Goal: Task Accomplishment & Management: Use online tool/utility

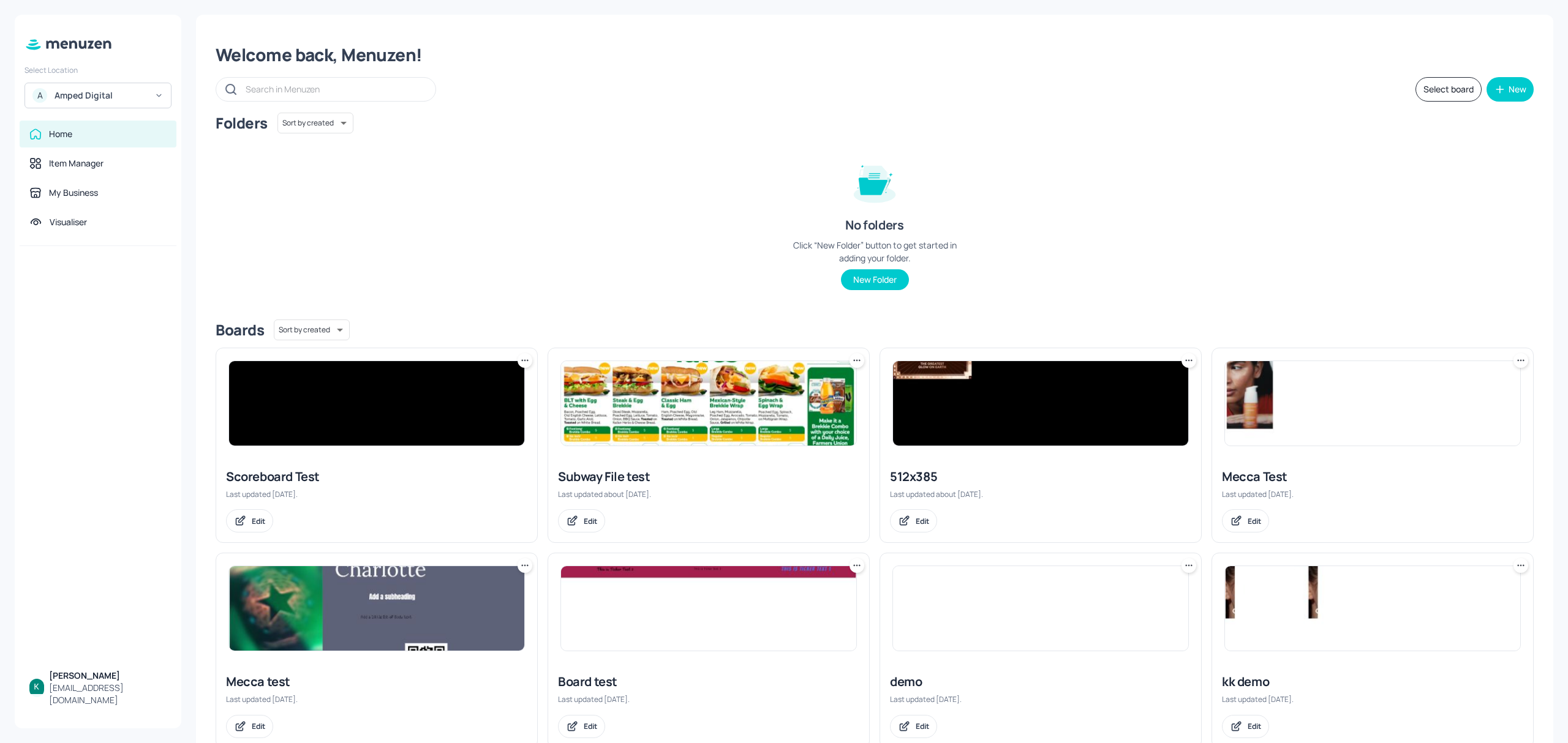
click at [126, 99] on div "Amped Digital" at bounding box center [100, 95] width 92 height 12
drag, startPoint x: 102, startPoint y: 123, endPoint x: 112, endPoint y: 138, distance: 18.0
click at [102, 126] on div "Subway AU/[GEOGRAPHIC_DATA]" at bounding box center [109, 127] width 107 height 15
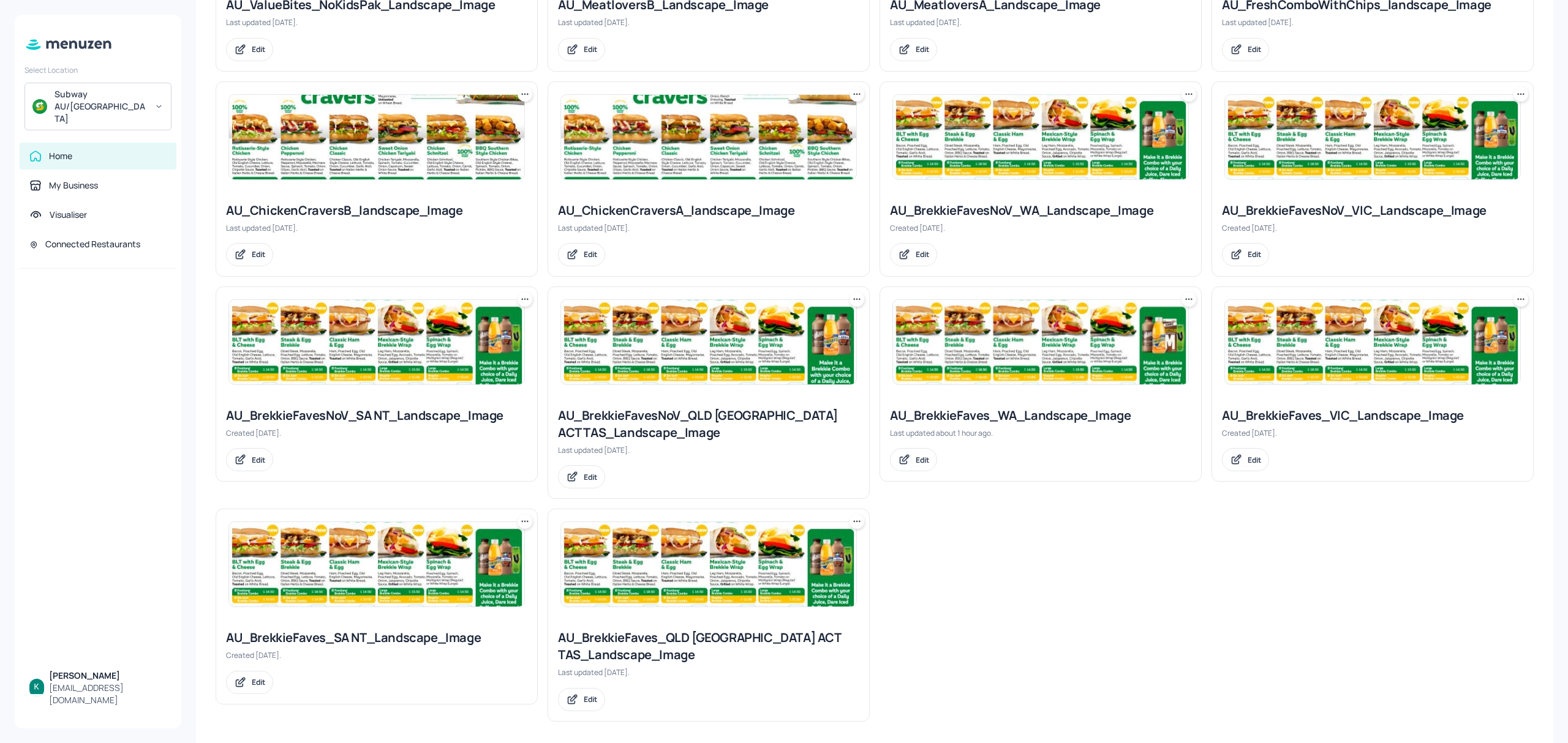
scroll to position [689, 0]
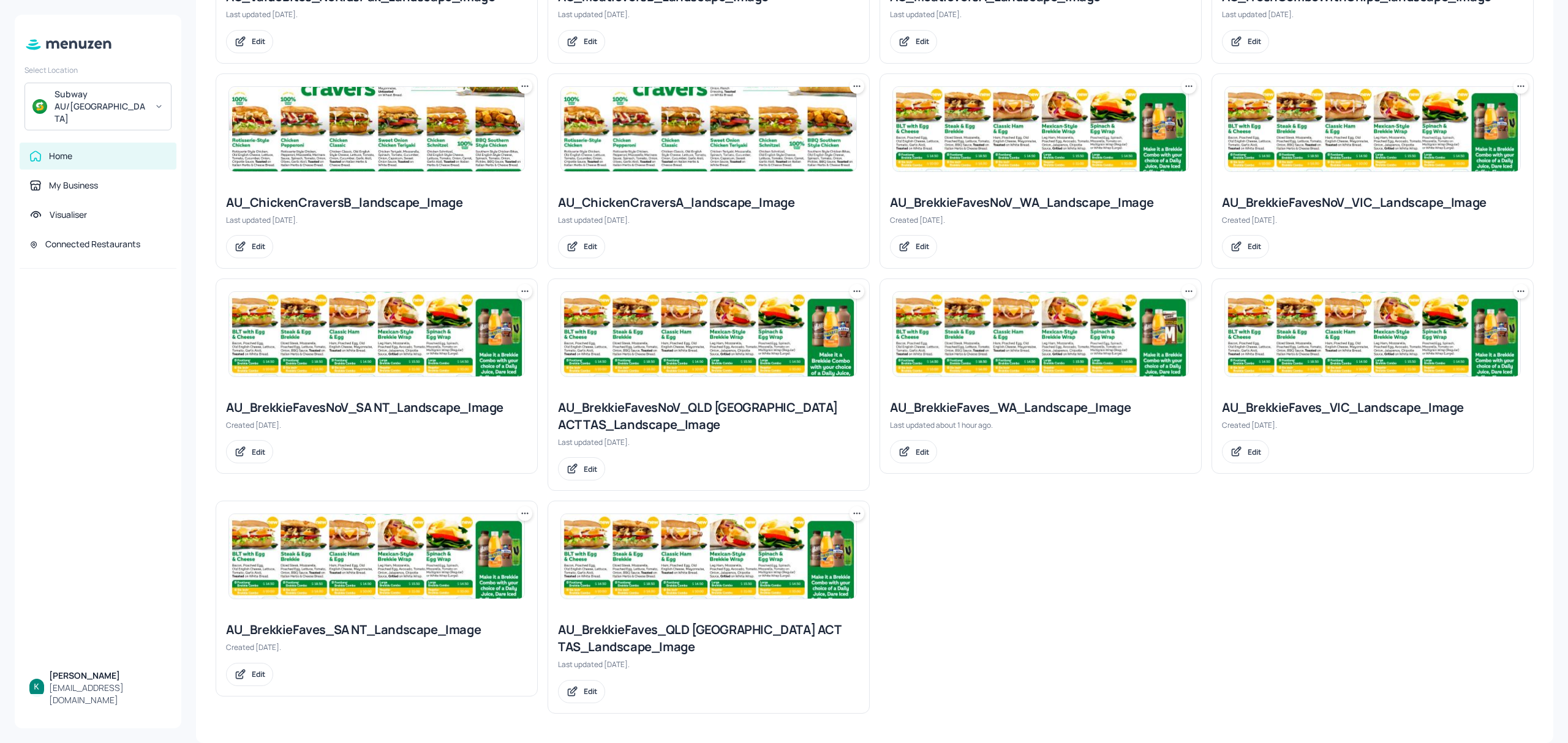
click at [1045, 407] on div "AU_BrekkieFaves_WA_Landscape_Image" at bounding box center [1040, 408] width 302 height 17
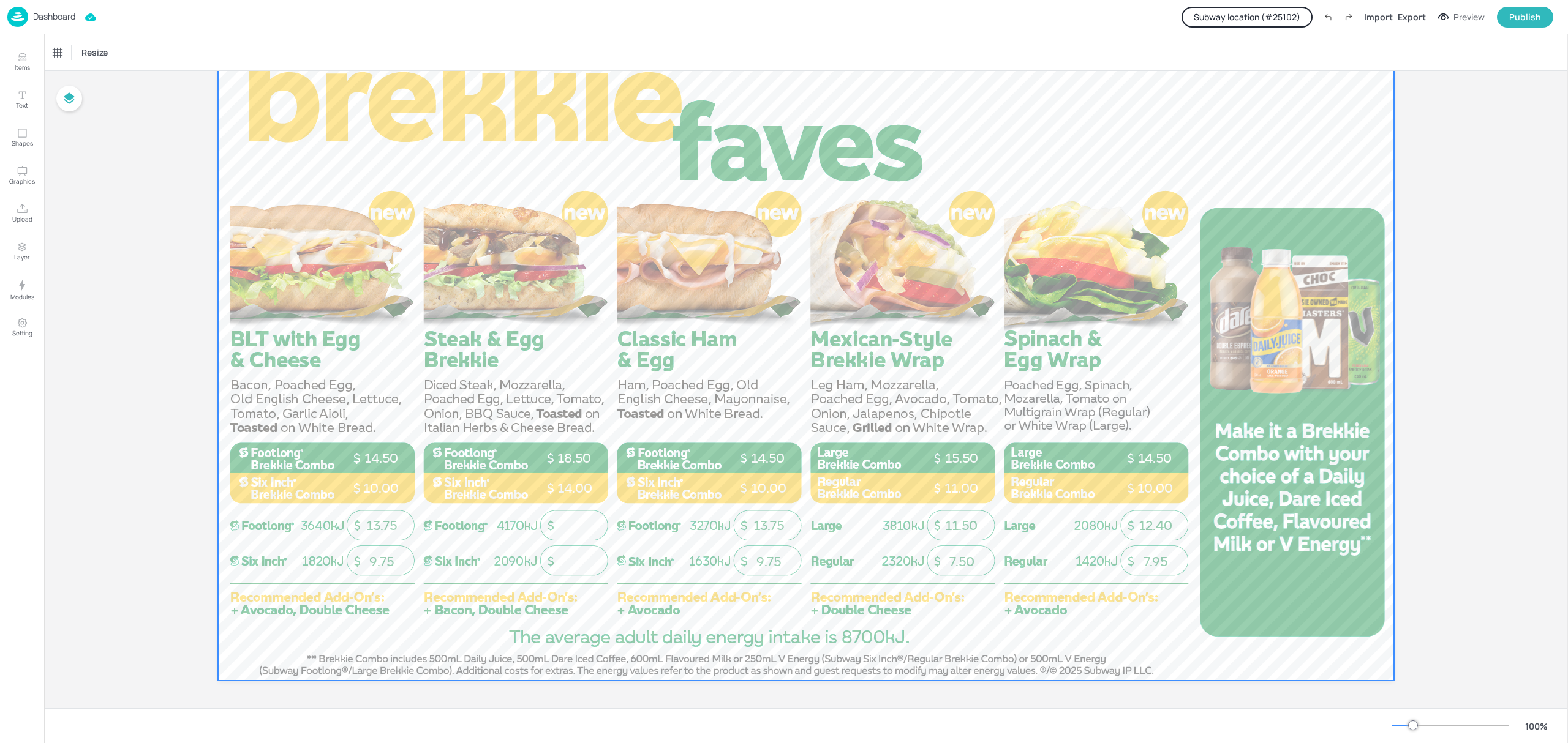
scroll to position [94, 0]
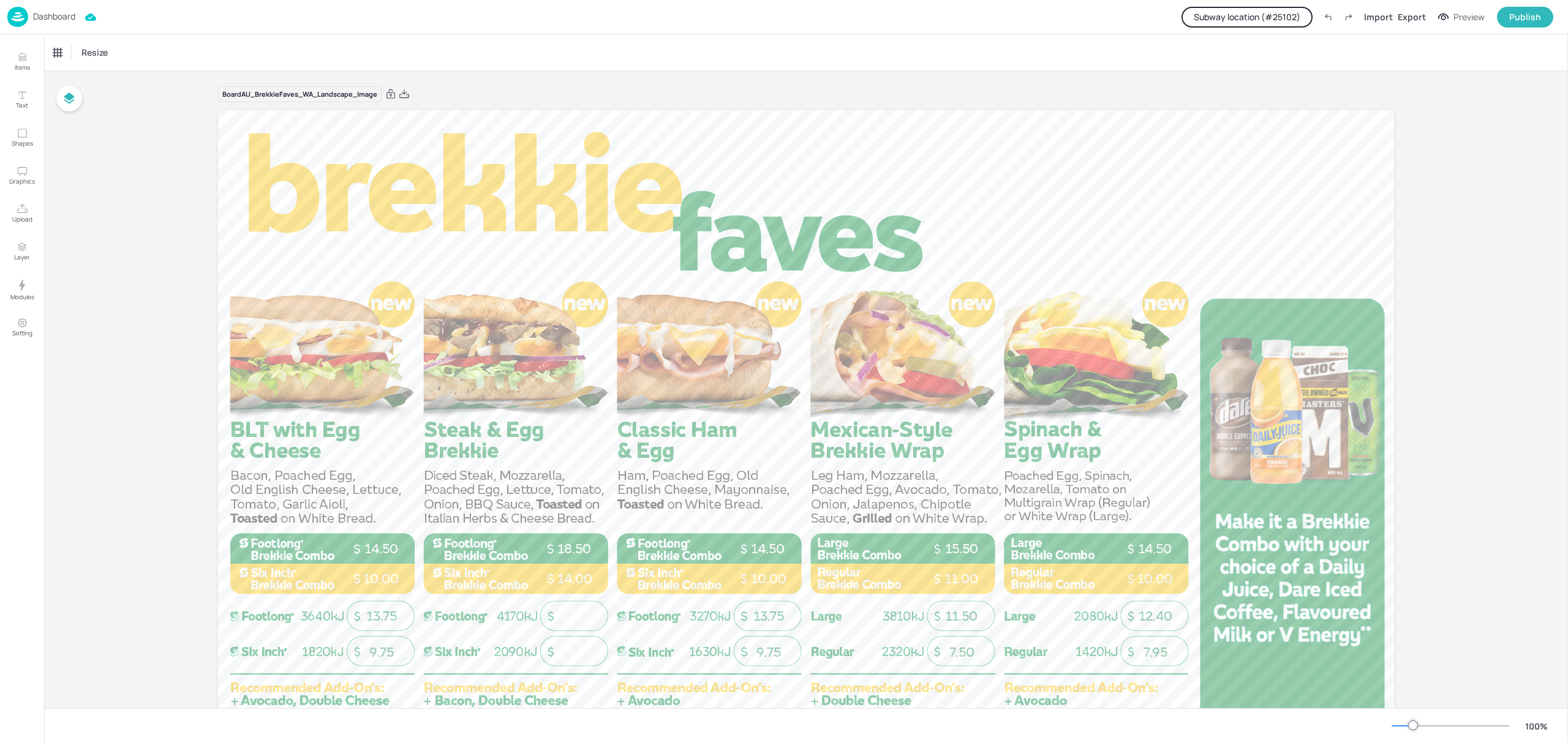
click at [49, 13] on p "Dashboard" at bounding box center [53, 16] width 42 height 8
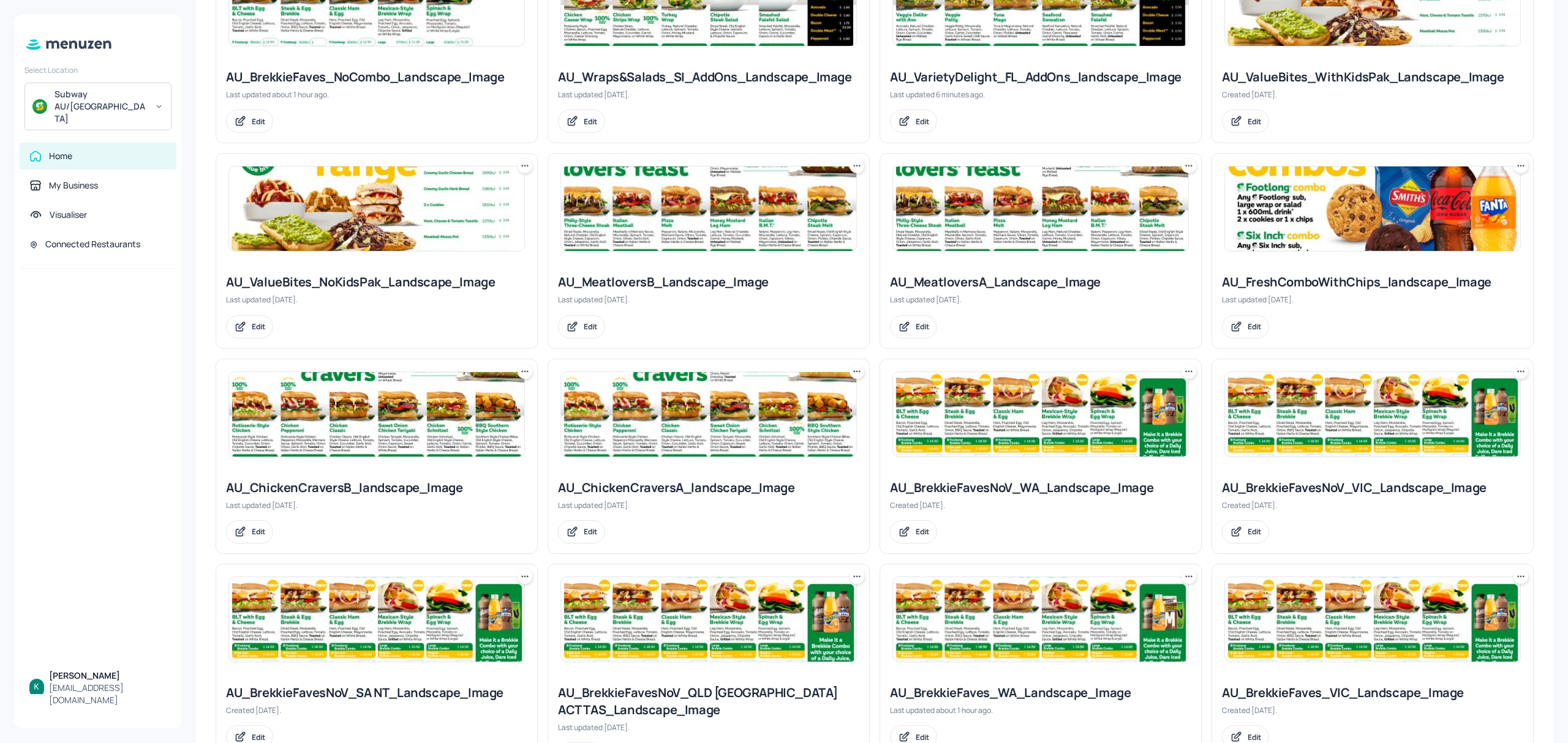
scroll to position [408, 0]
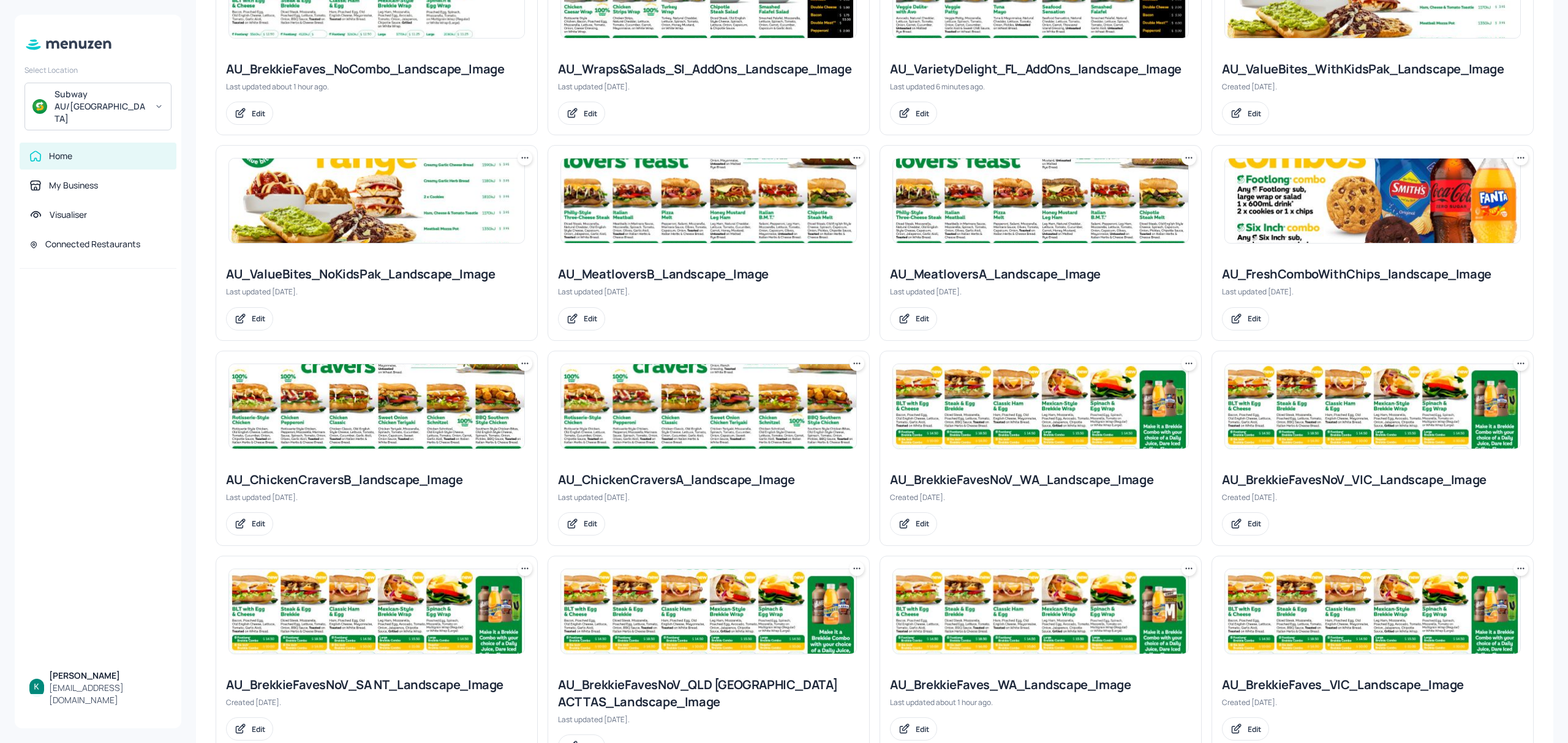
click at [707, 483] on div "AU_ChickenCraversA_landscape_Image" at bounding box center [709, 480] width 302 height 17
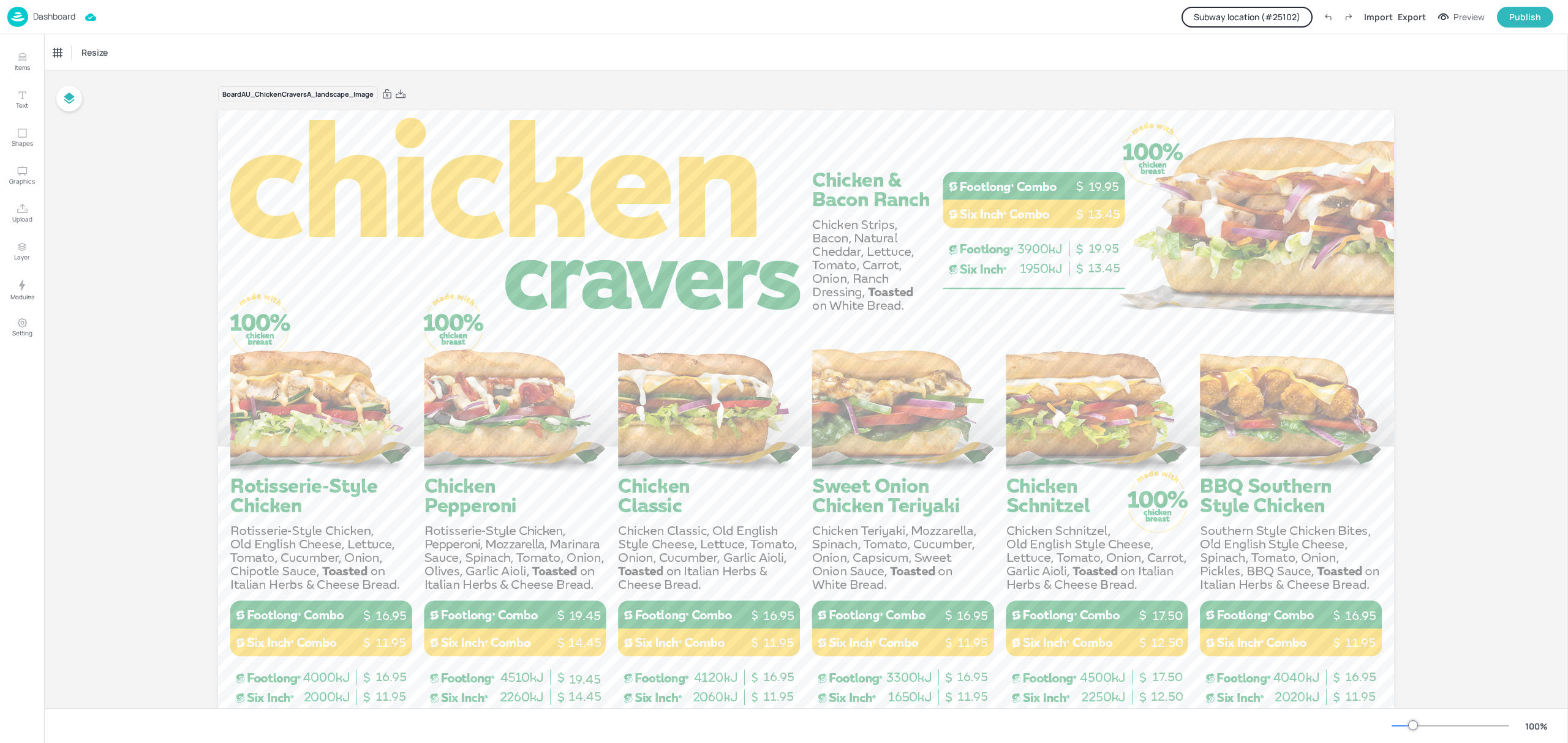
click at [1291, 17] on button "Subway location (# 25102 )" at bounding box center [1247, 16] width 131 height 21
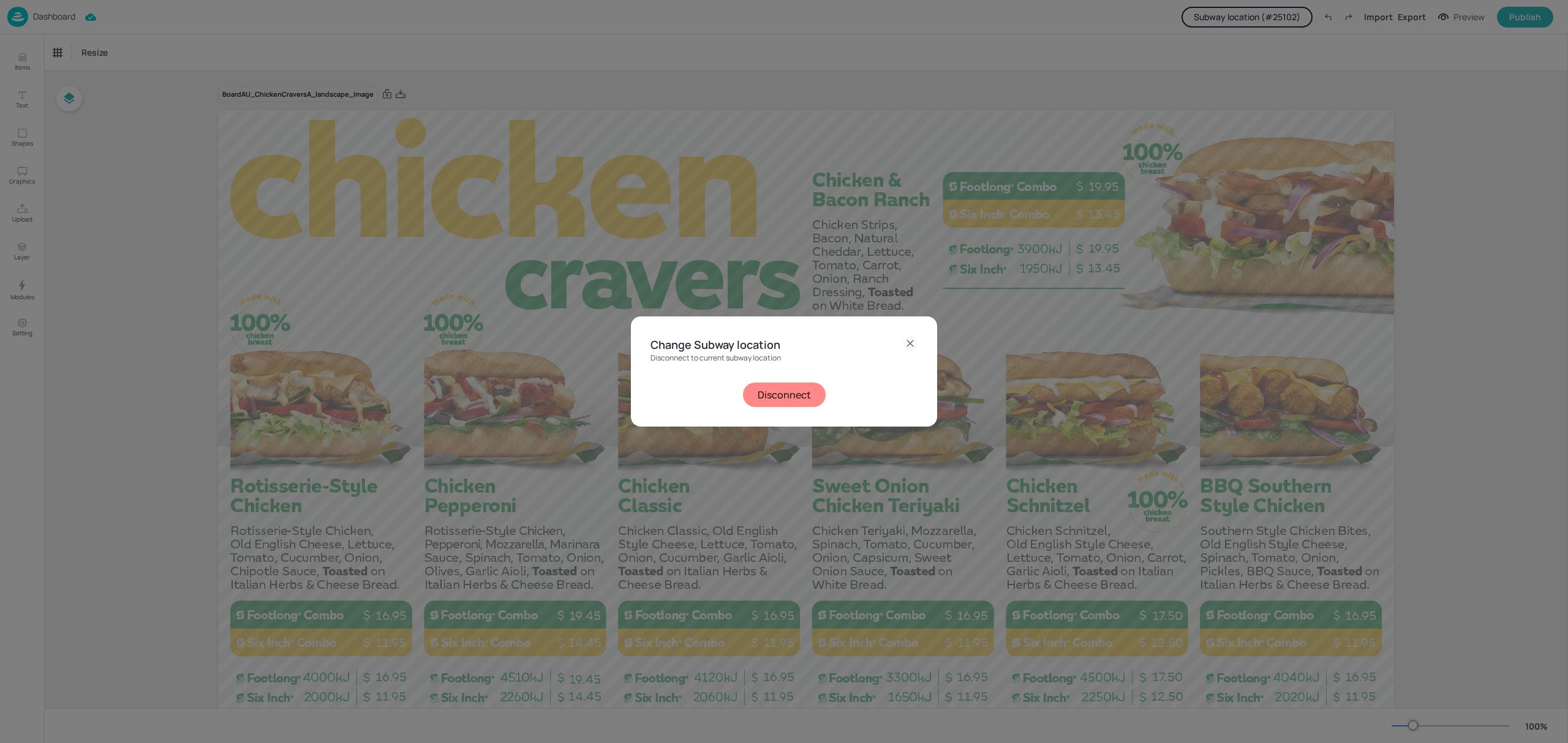
click at [792, 390] on button "Disconnect" at bounding box center [784, 395] width 83 height 25
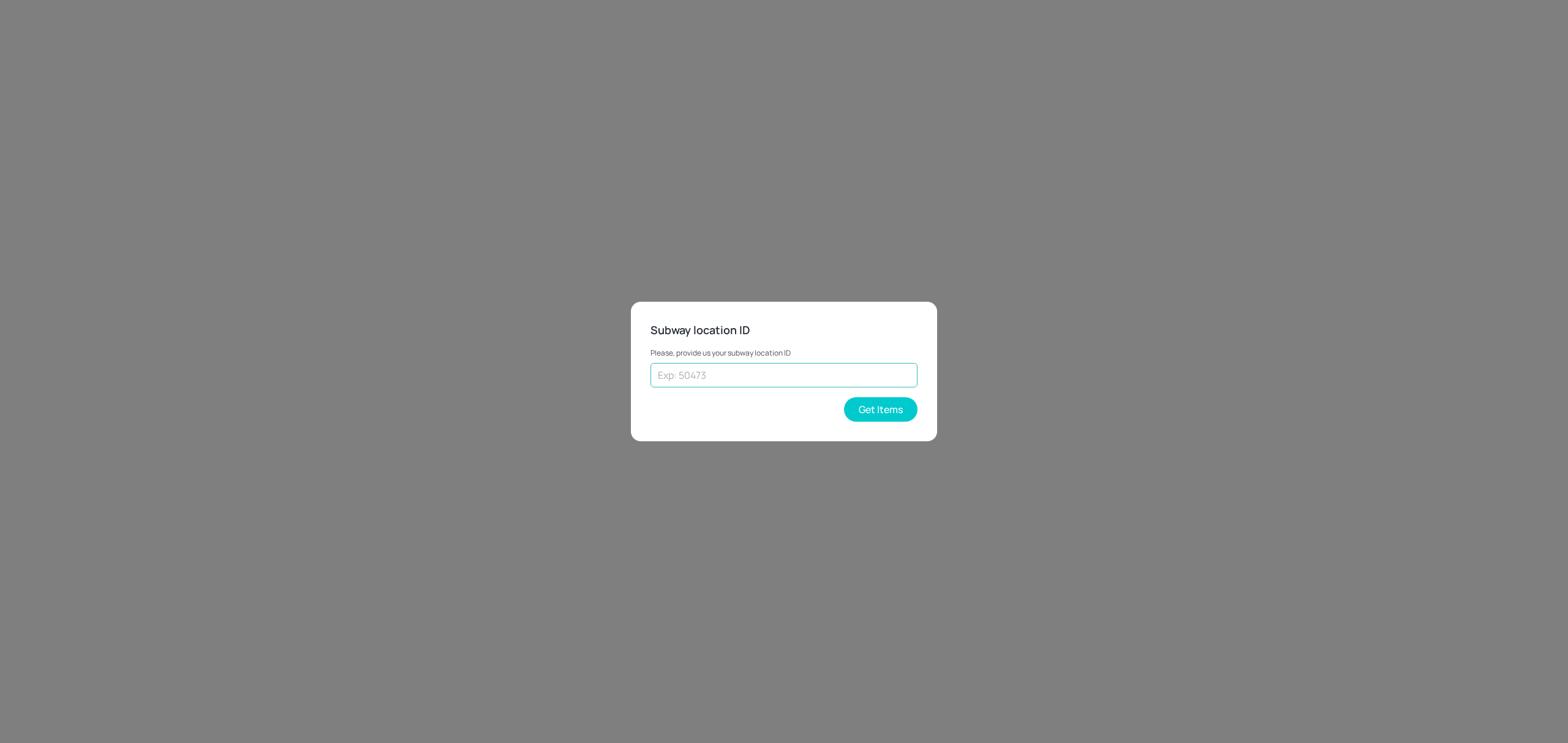
click at [770, 381] on input "text" at bounding box center [784, 376] width 267 height 25
type input "35478"
click at [892, 404] on button "Get Items" at bounding box center [881, 409] width 73 height 25
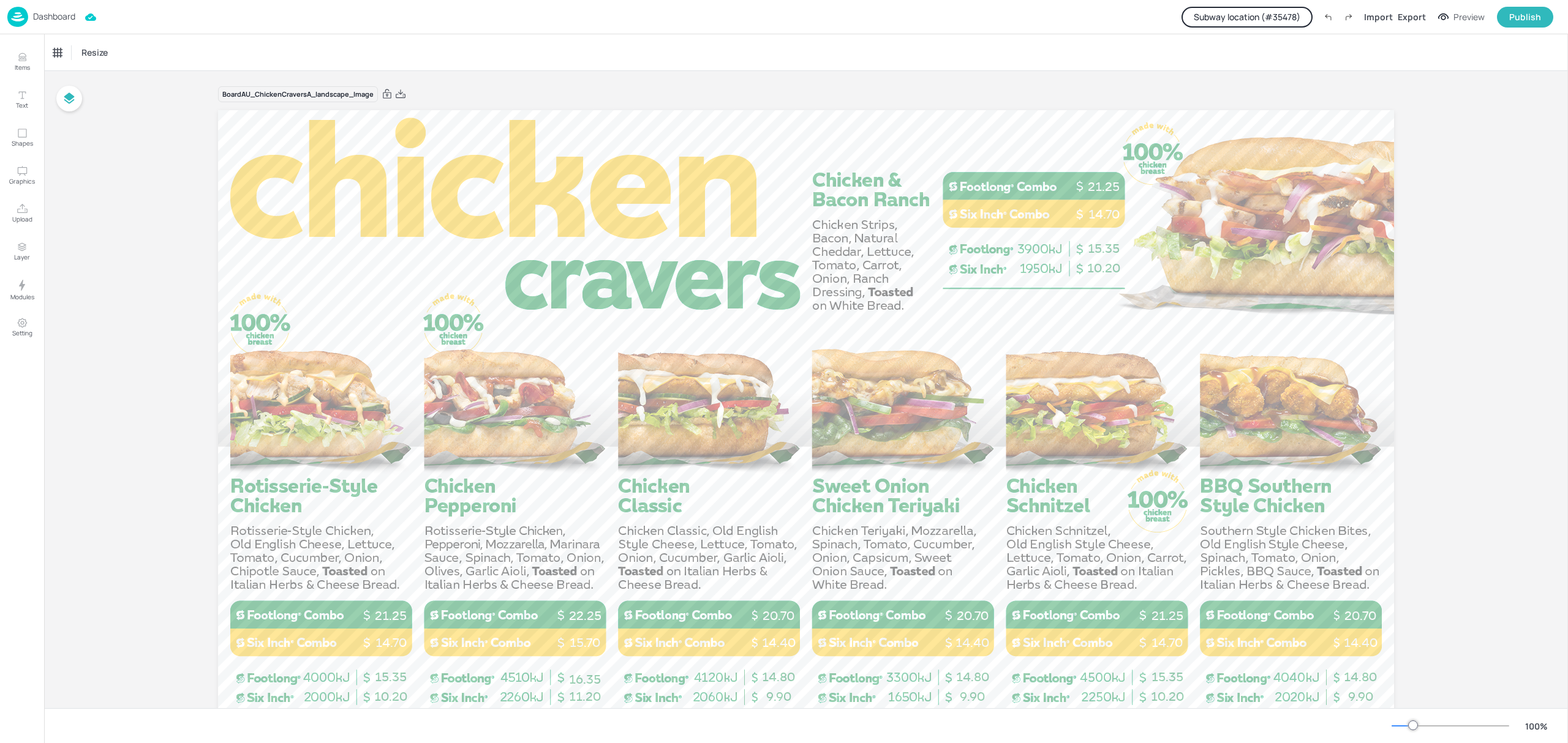
click at [1270, 18] on button "Subway location (# 35478 )" at bounding box center [1247, 16] width 131 height 21
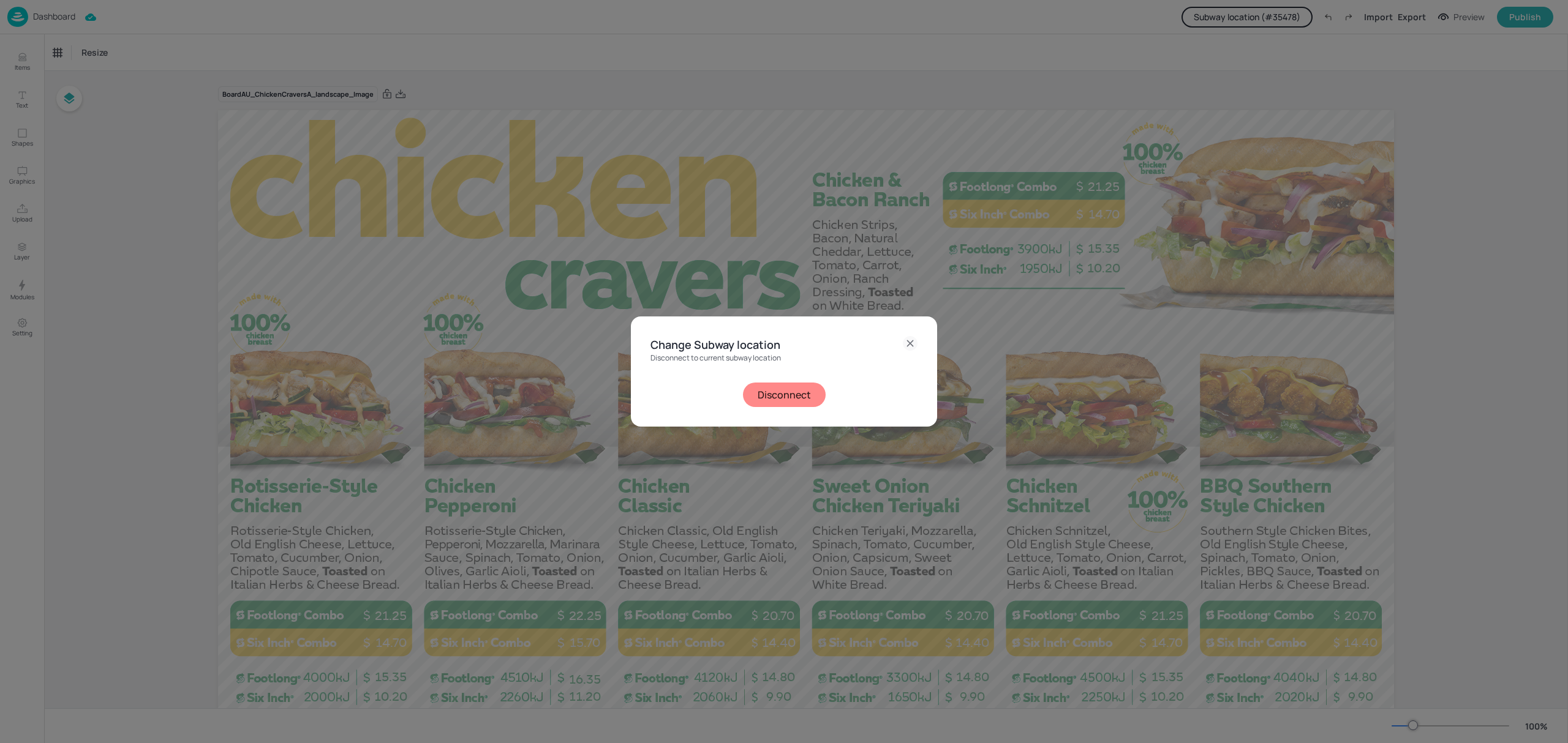
click at [783, 392] on button "Disconnect" at bounding box center [784, 395] width 83 height 25
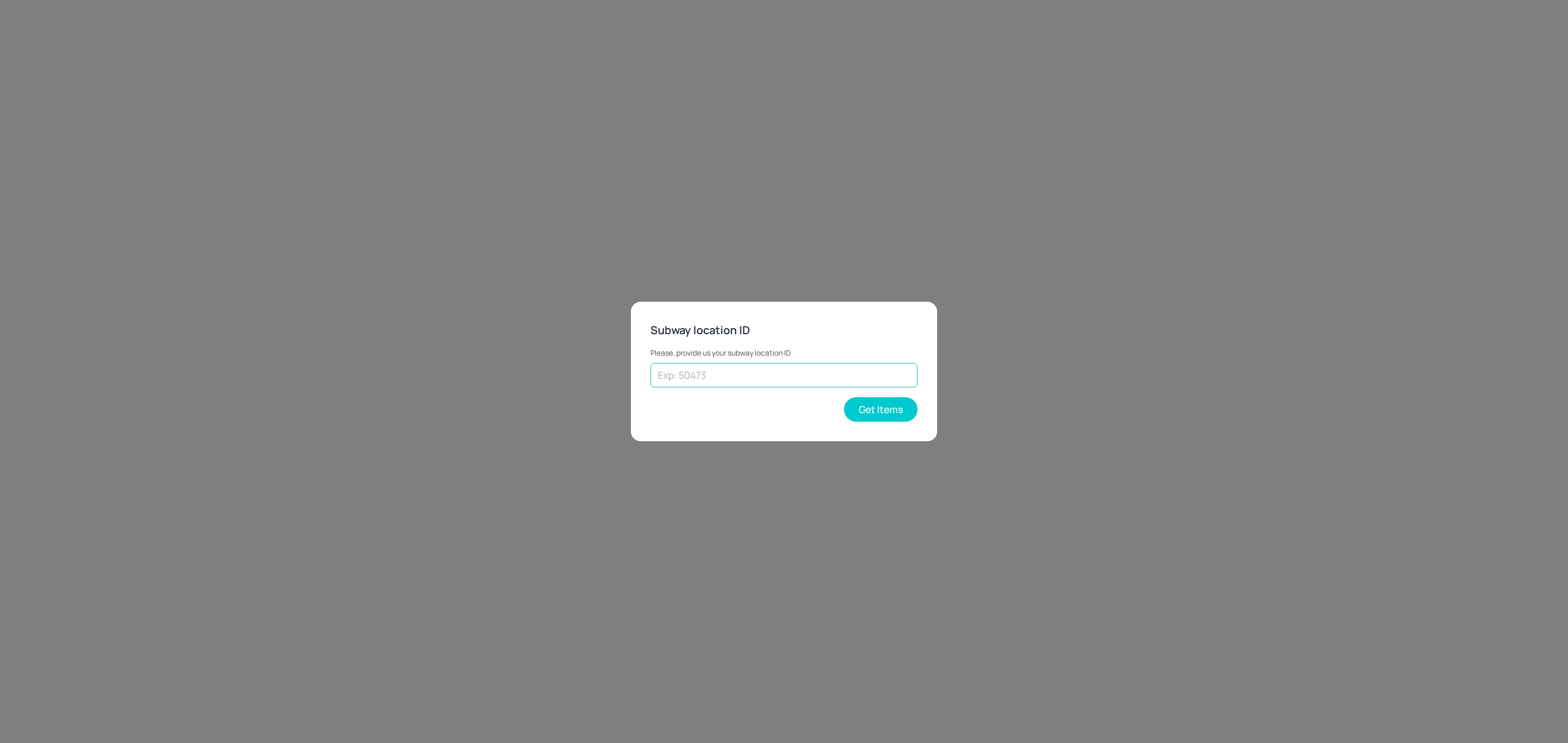
click at [765, 373] on input "text" at bounding box center [784, 376] width 267 height 25
paste input "41480"
type input "41480"
click at [880, 402] on button "Get Items" at bounding box center [881, 409] width 73 height 25
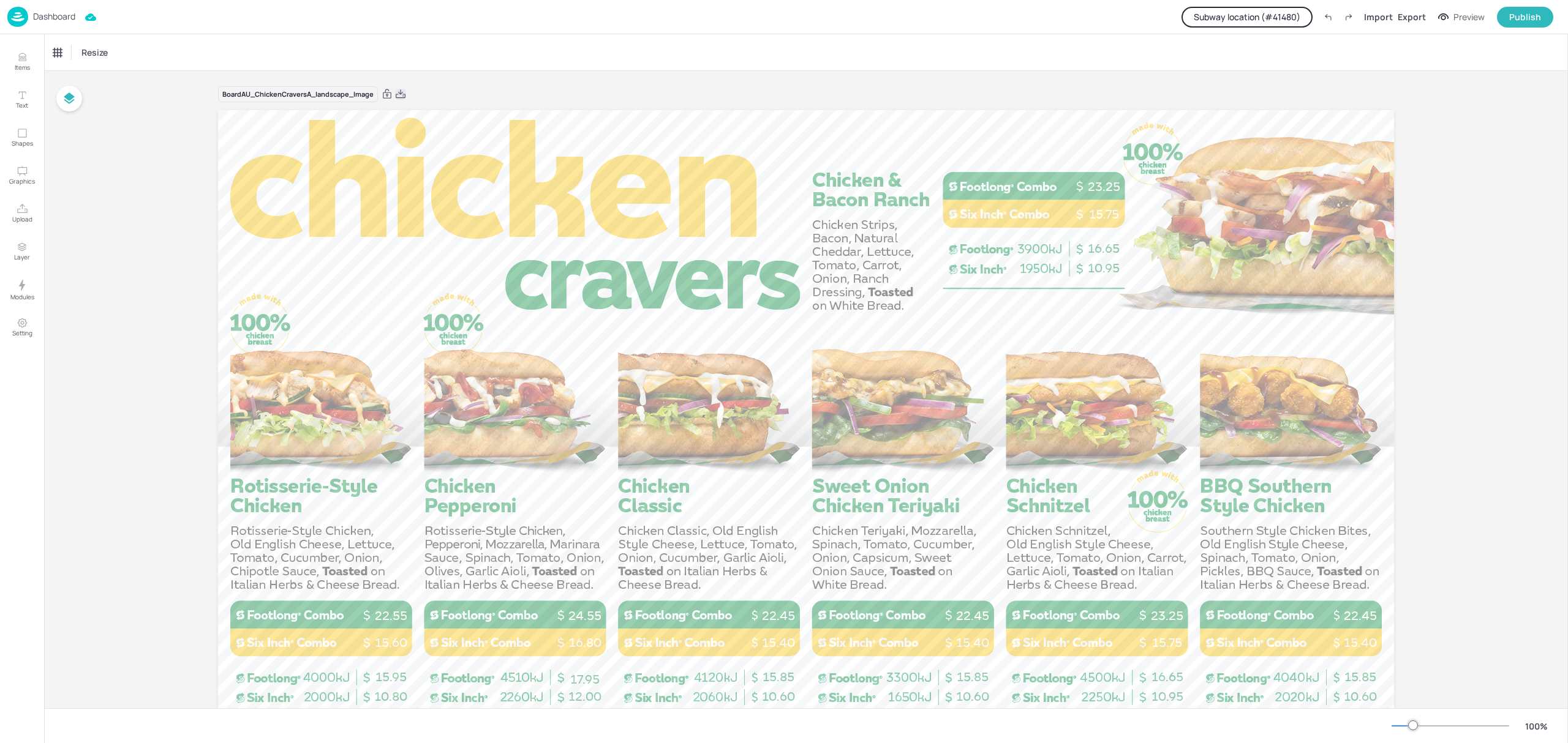
click at [402, 98] on icon at bounding box center [400, 94] width 10 height 8
click at [1270, 16] on button "Subway location (# 41480 )" at bounding box center [1247, 16] width 131 height 21
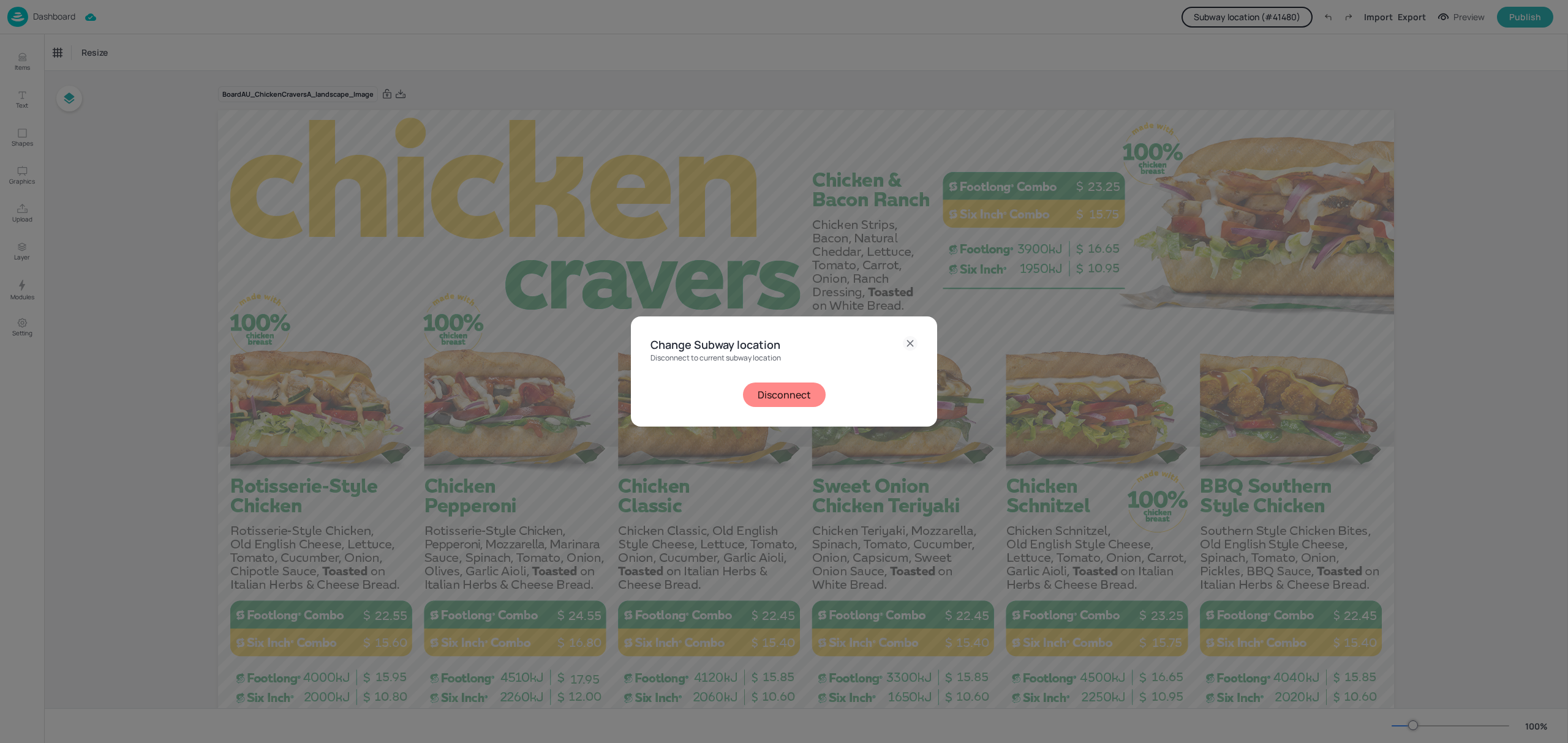
click at [804, 392] on button "Disconnect" at bounding box center [784, 395] width 83 height 25
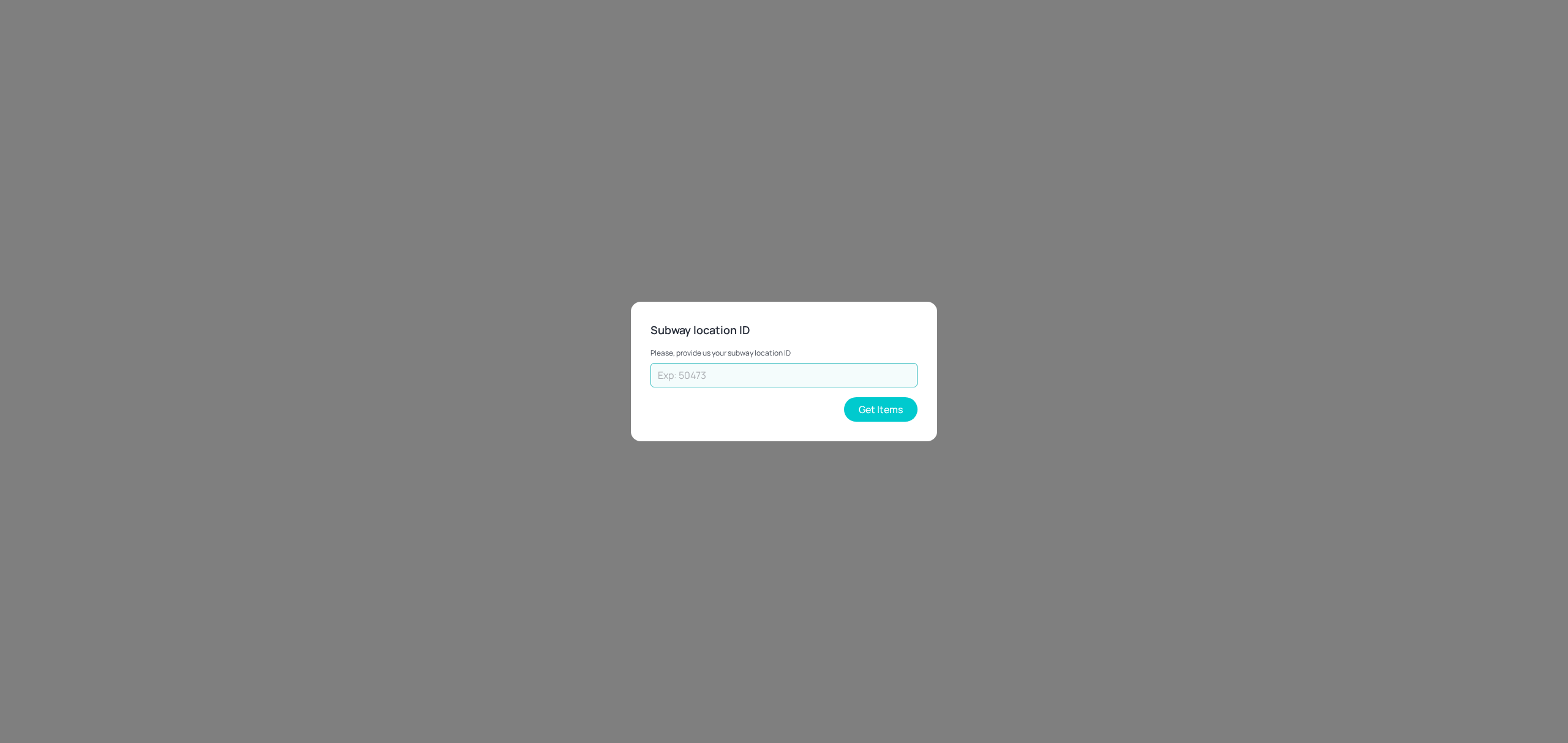
click at [812, 366] on input "text" at bounding box center [784, 376] width 267 height 25
paste input "43262"
type input "43262"
click at [863, 408] on button "Get Items" at bounding box center [881, 409] width 73 height 25
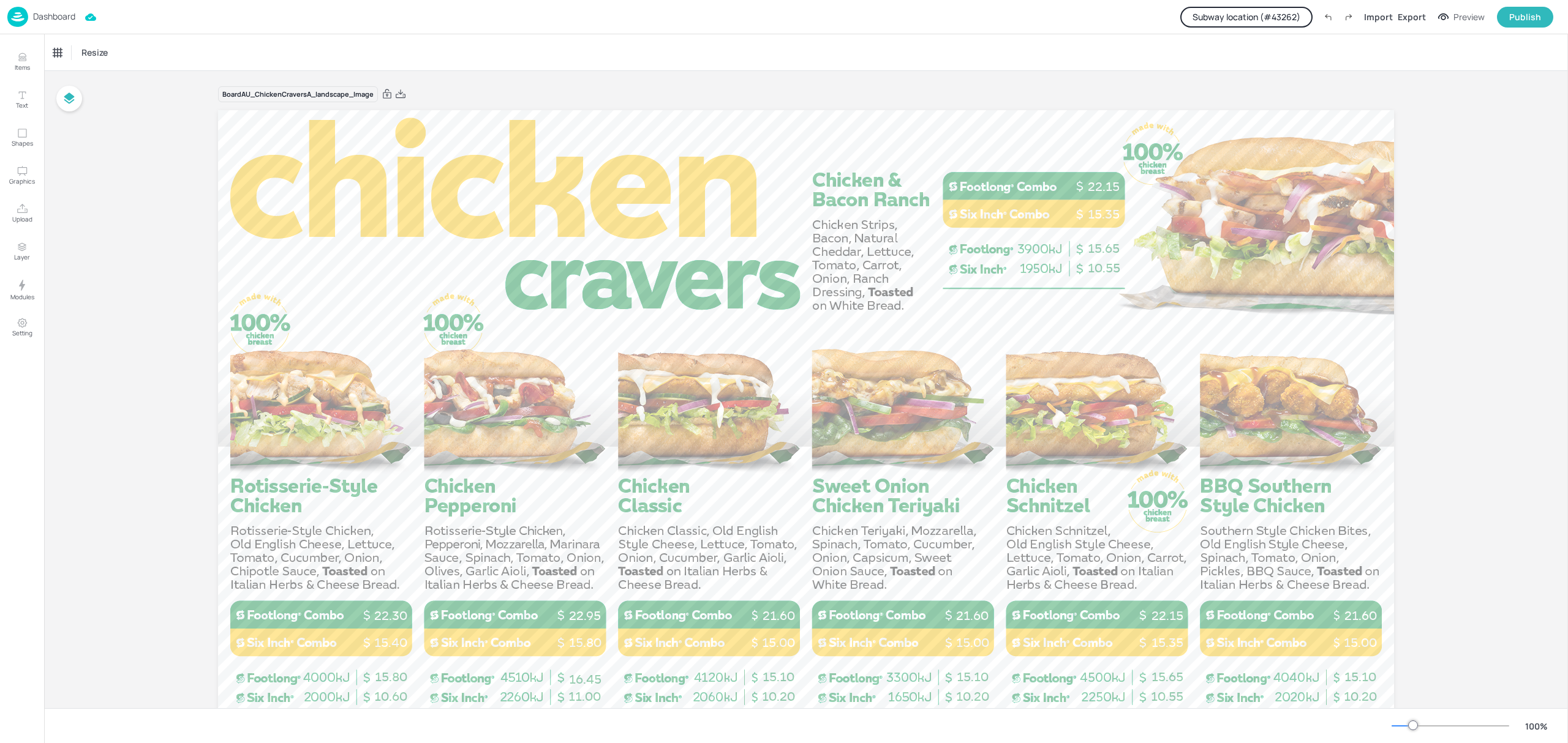
drag, startPoint x: 400, startPoint y: 96, endPoint x: 547, endPoint y: 8, distance: 171.3
click at [400, 96] on icon at bounding box center [400, 94] width 11 height 12
click at [1233, 18] on button "Subway location (# 43262 )" at bounding box center [1247, 16] width 132 height 21
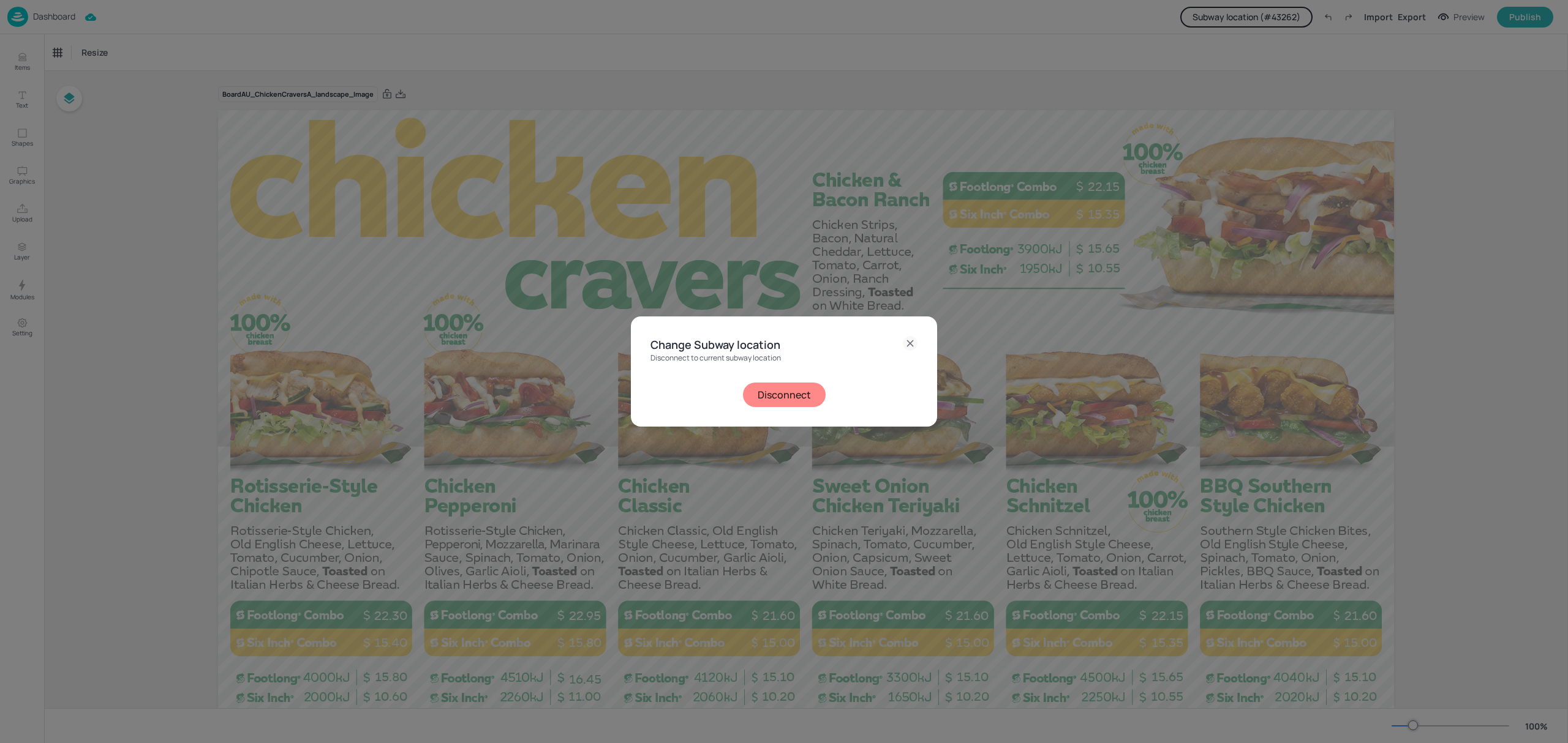
click at [738, 395] on div "Disconnect" at bounding box center [784, 395] width 267 height 25
click at [770, 399] on button "Disconnect" at bounding box center [784, 395] width 83 height 25
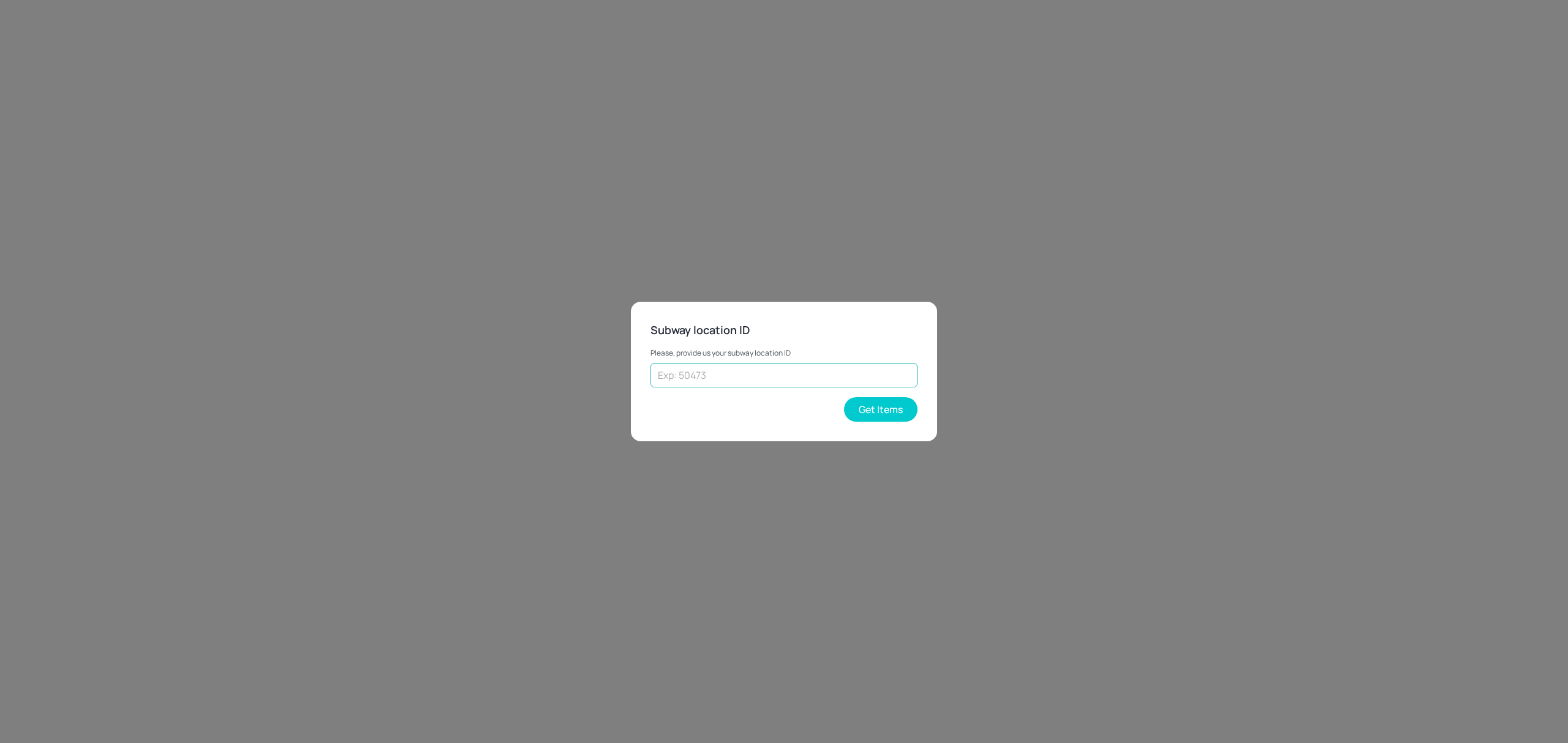
click at [723, 375] on input "text" at bounding box center [784, 376] width 267 height 25
paste input "45443"
type input "45443"
click at [900, 409] on button "Get Items" at bounding box center [881, 409] width 73 height 25
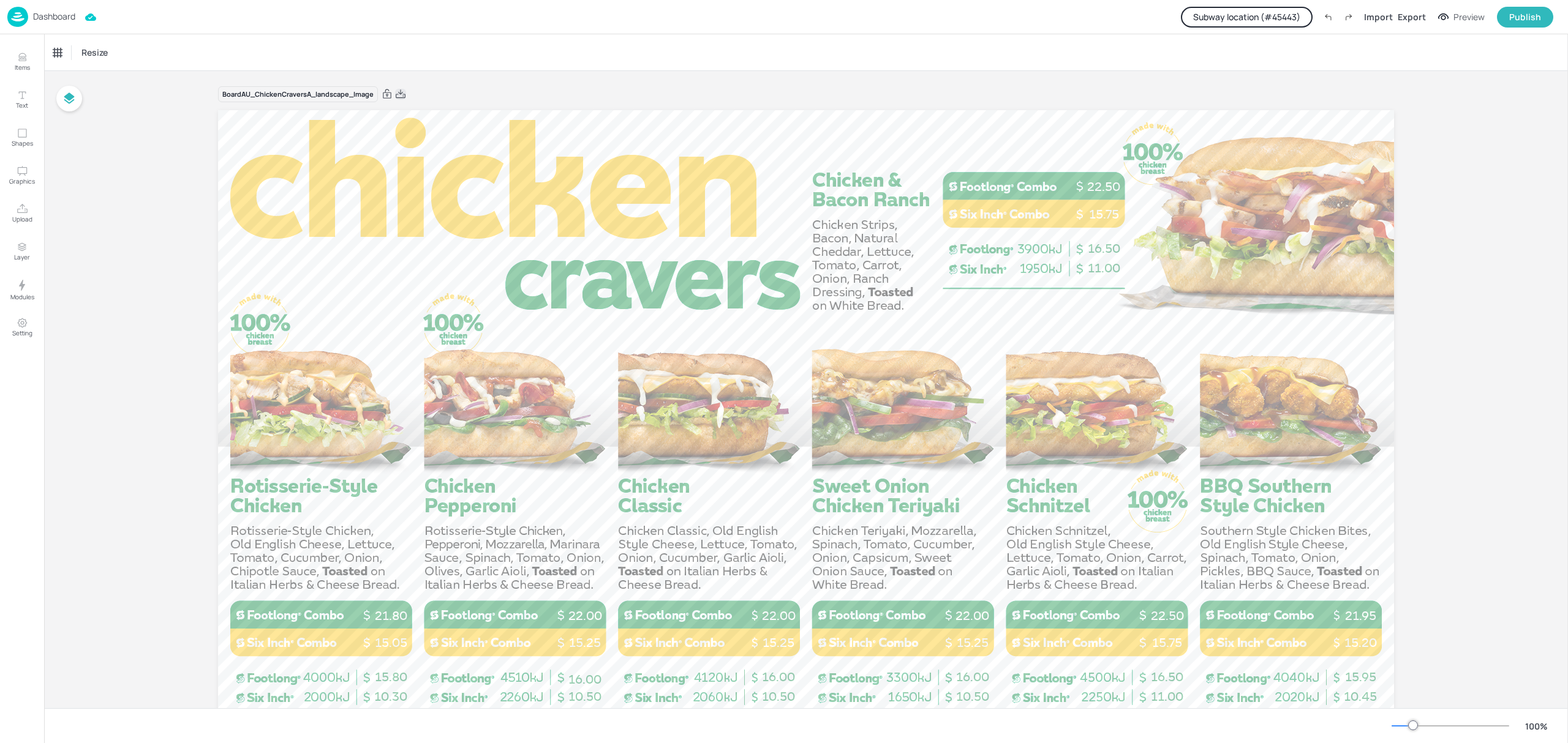
click at [402, 97] on icon at bounding box center [400, 94] width 11 height 12
click at [59, 16] on p "Dashboard" at bounding box center [53, 16] width 42 height 8
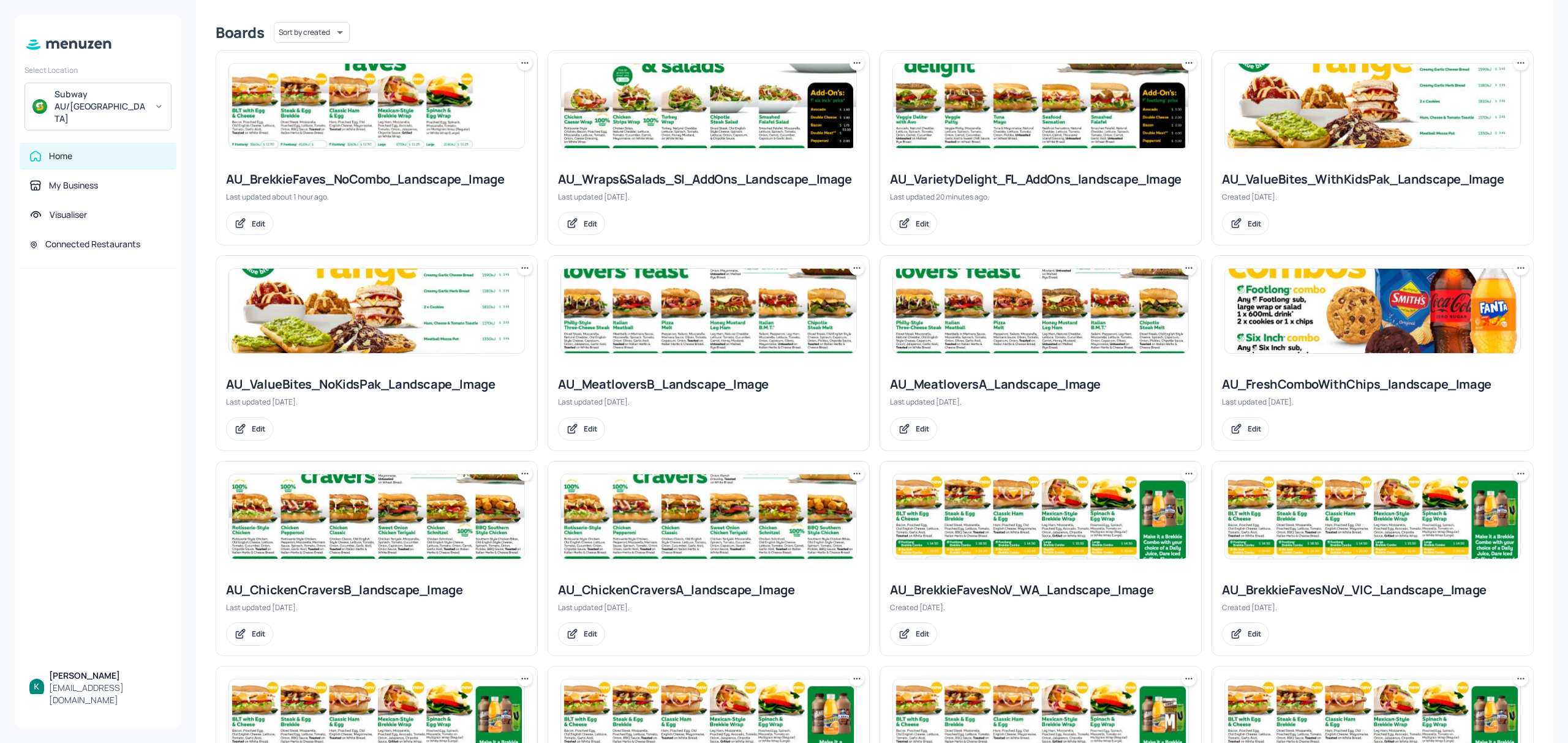
scroll to position [326, 0]
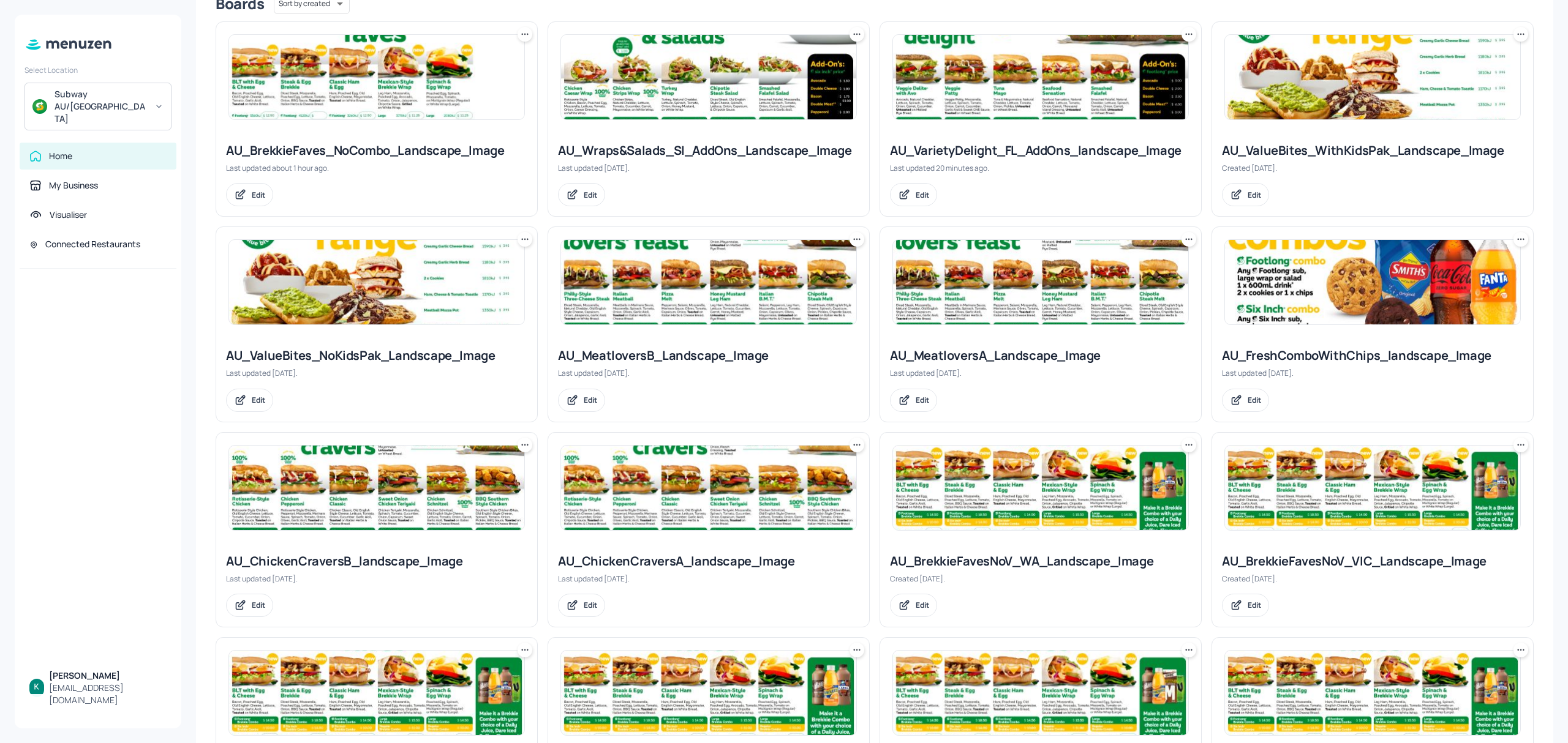
click at [687, 306] on img at bounding box center [708, 282] width 295 height 85
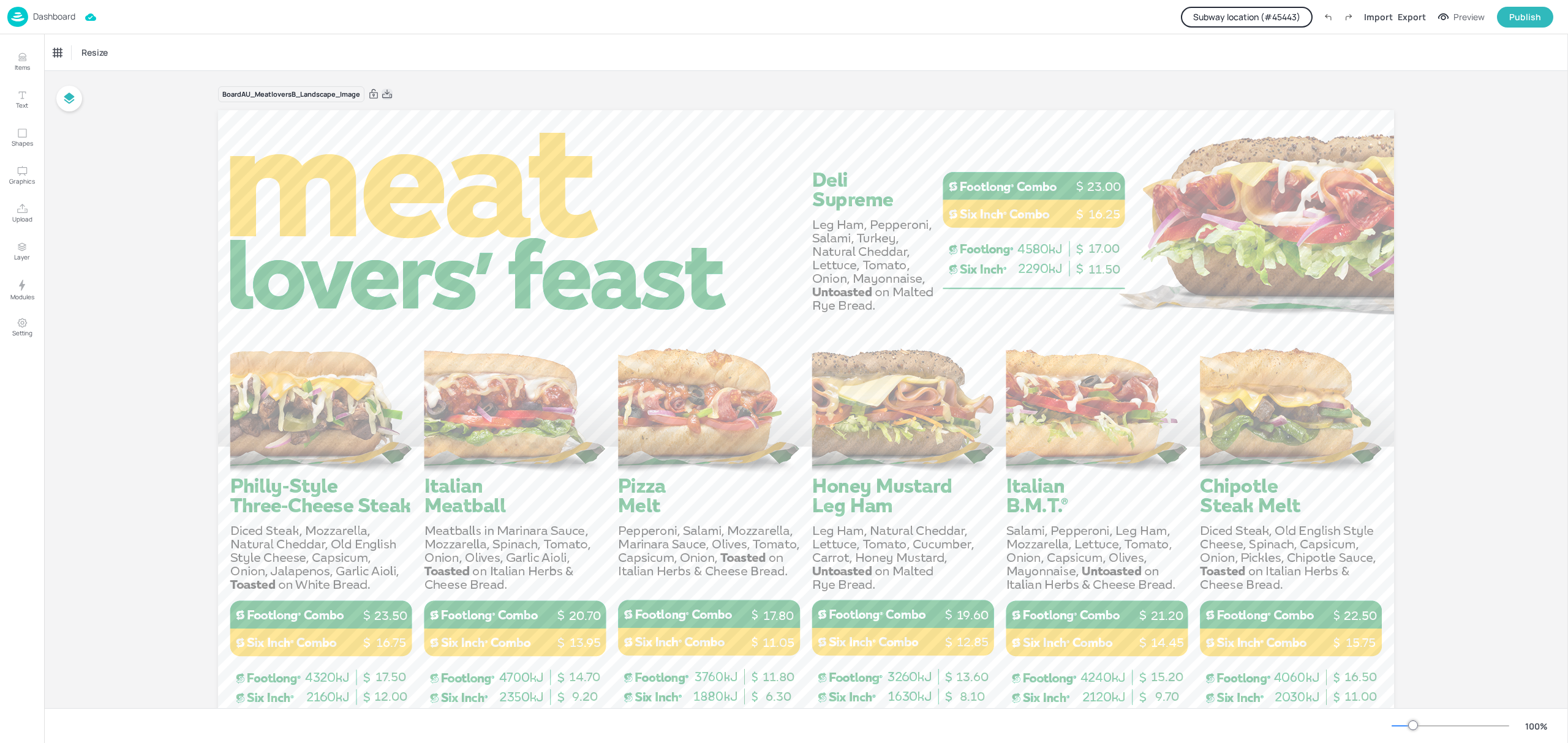
click at [386, 93] on icon at bounding box center [387, 94] width 10 height 8
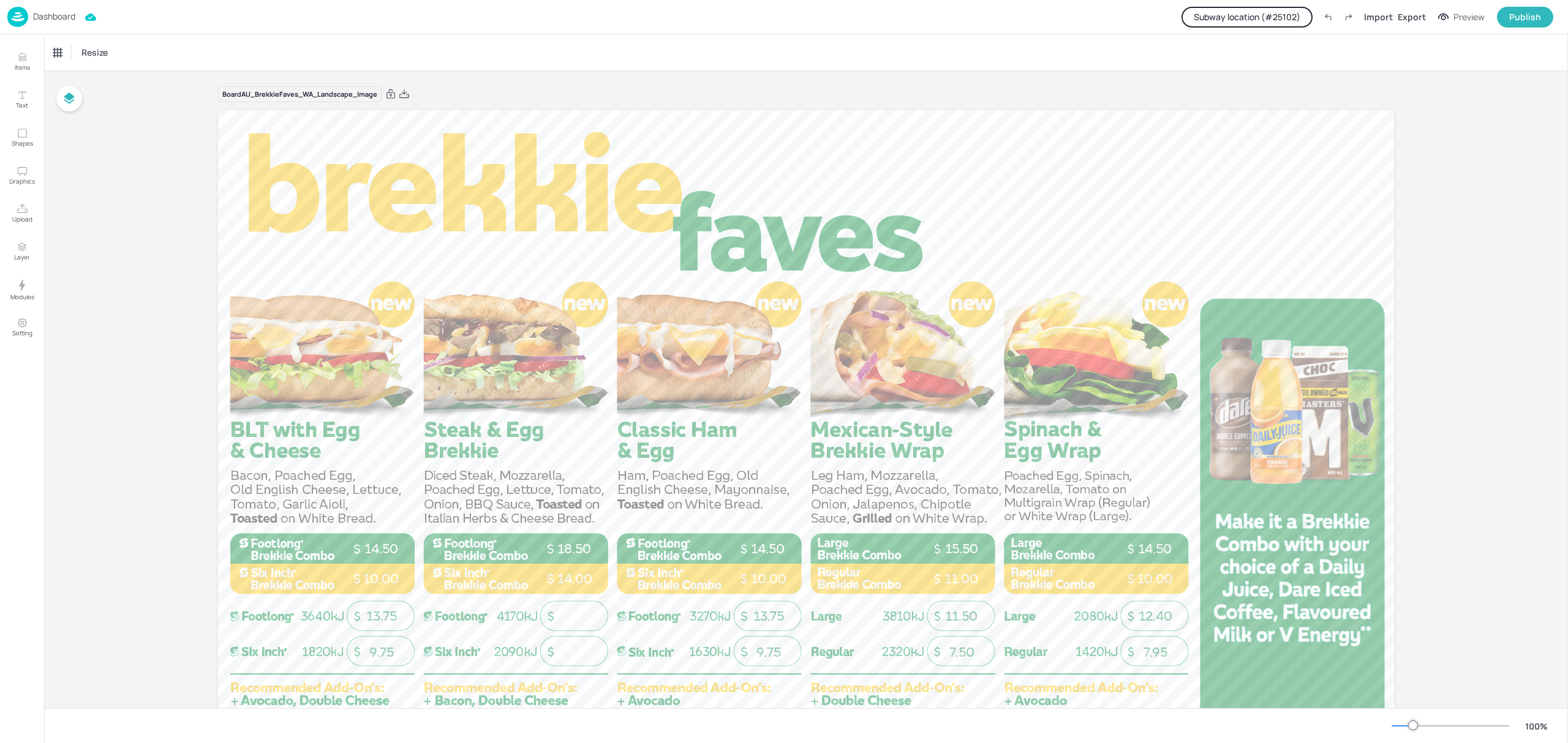
click at [47, 20] on p "Dashboard" at bounding box center [53, 16] width 42 height 8
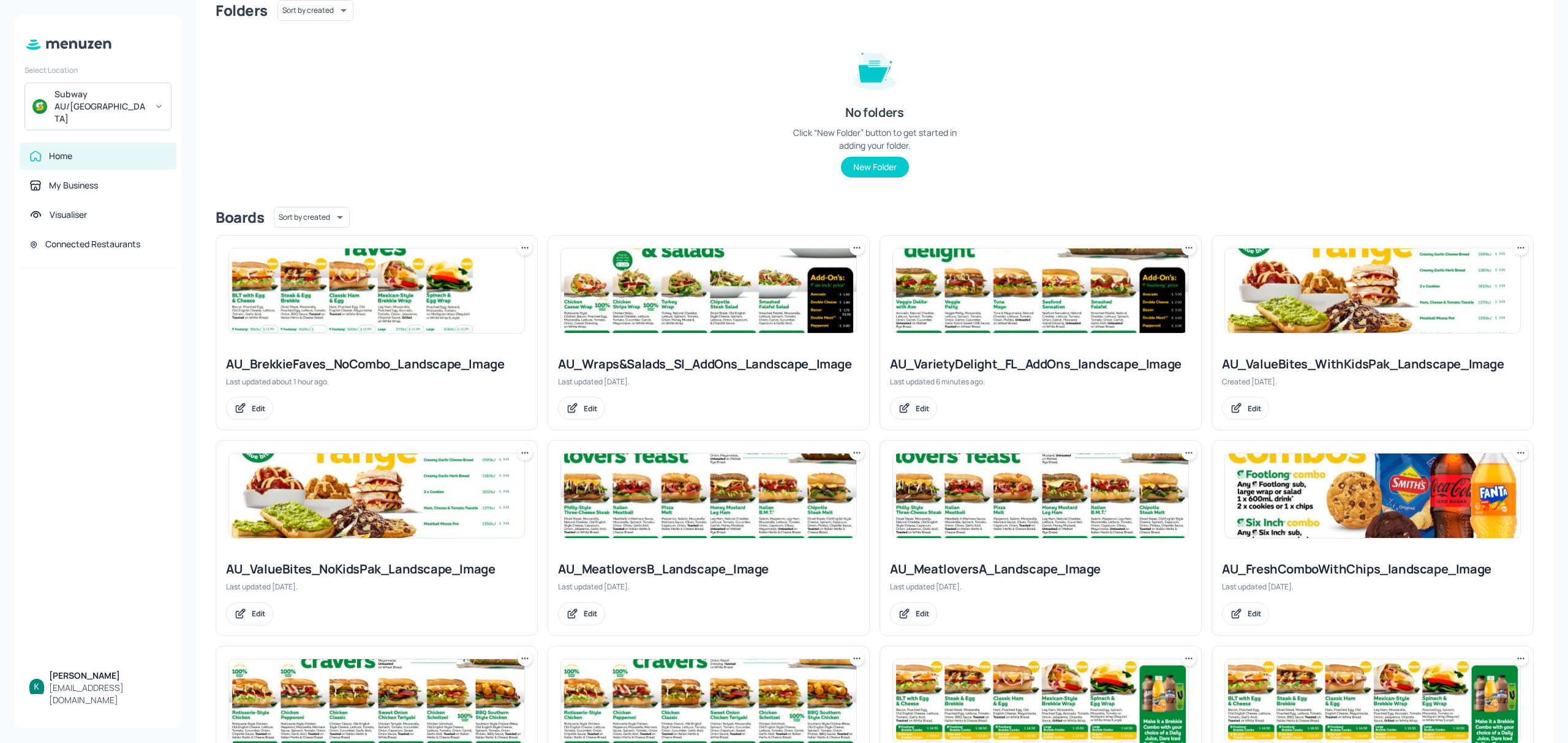
scroll to position [163, 0]
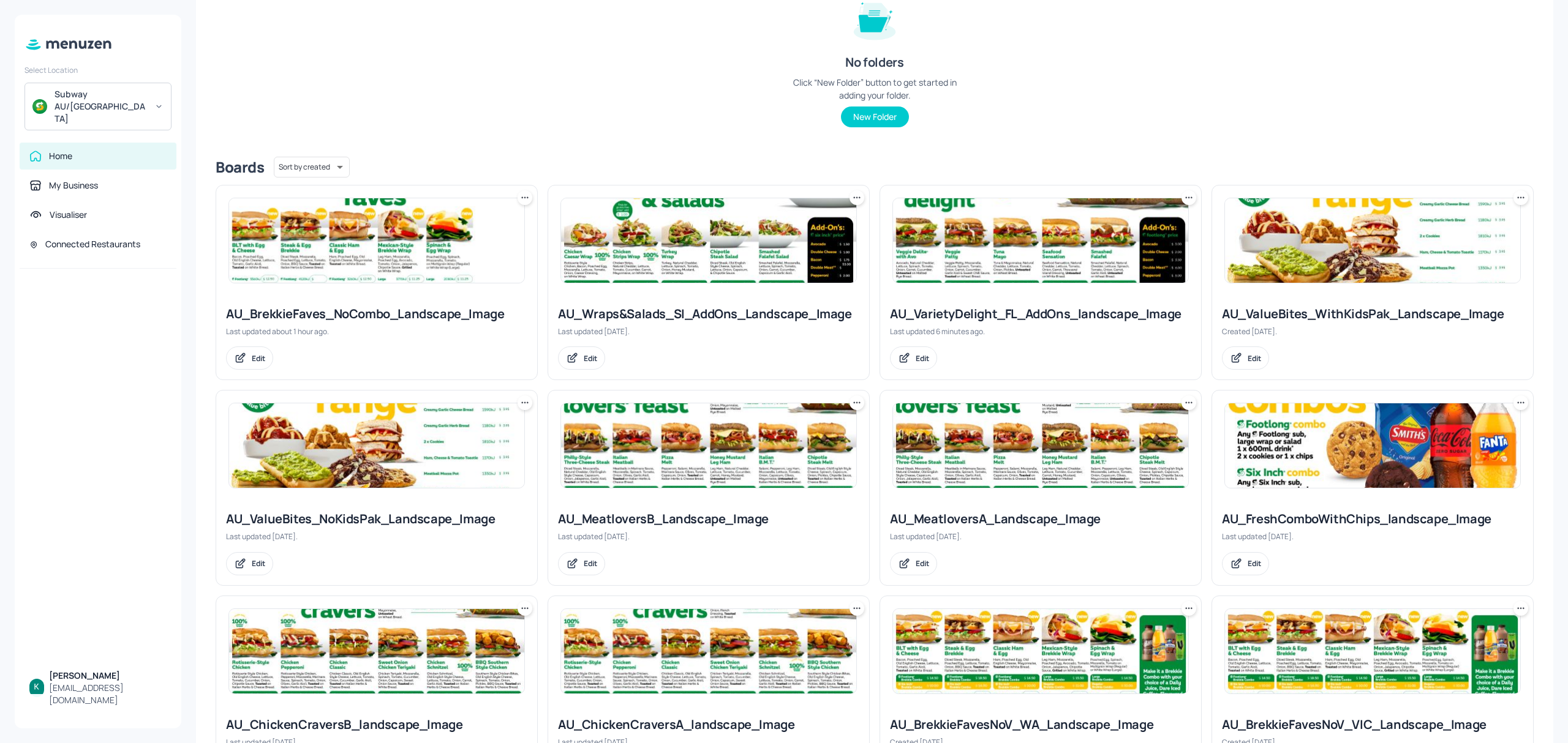
click at [1015, 517] on div "AU_MeatloversA_Landscape_Image" at bounding box center [1040, 519] width 302 height 17
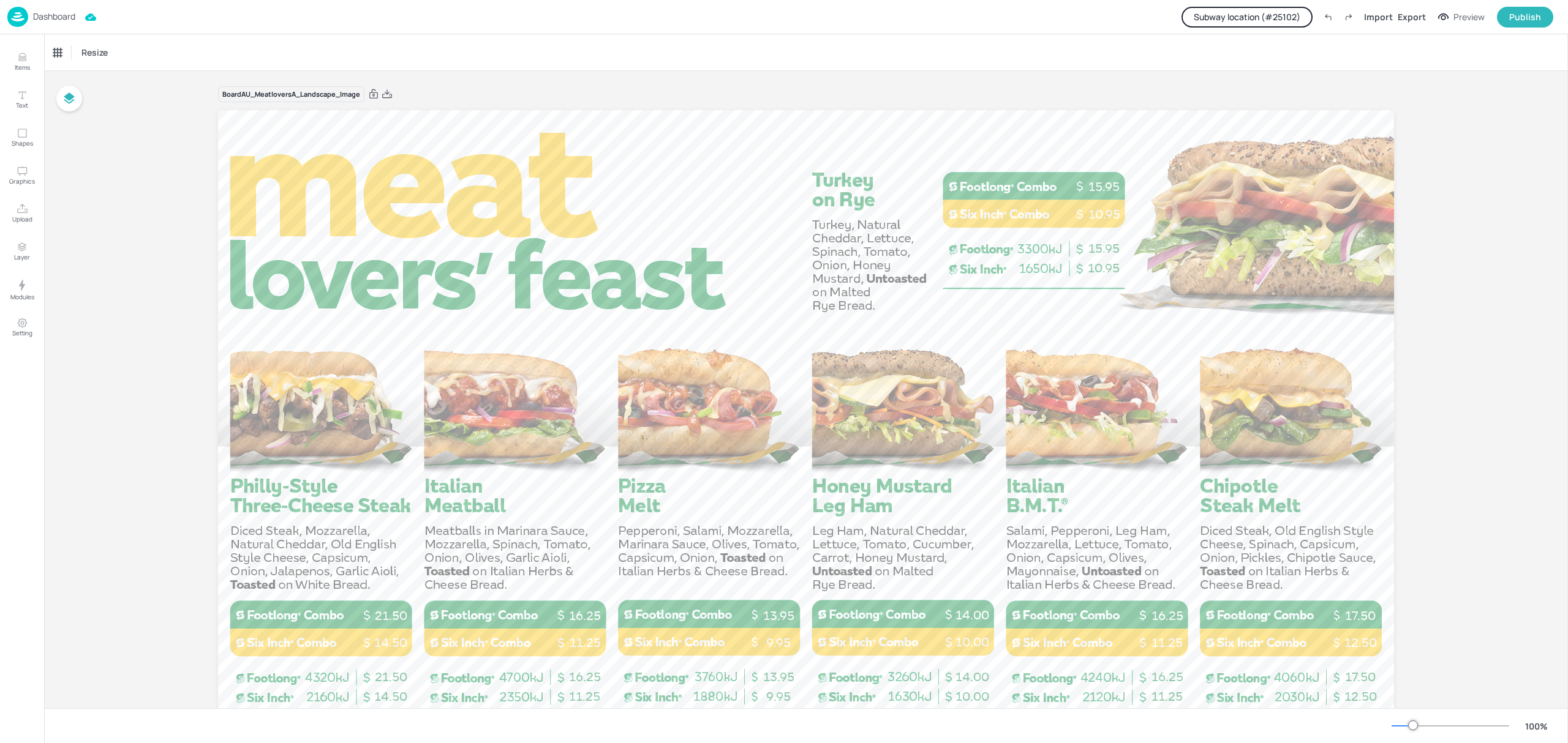
click at [1253, 25] on button "Subway location (# 25102 )" at bounding box center [1247, 16] width 131 height 21
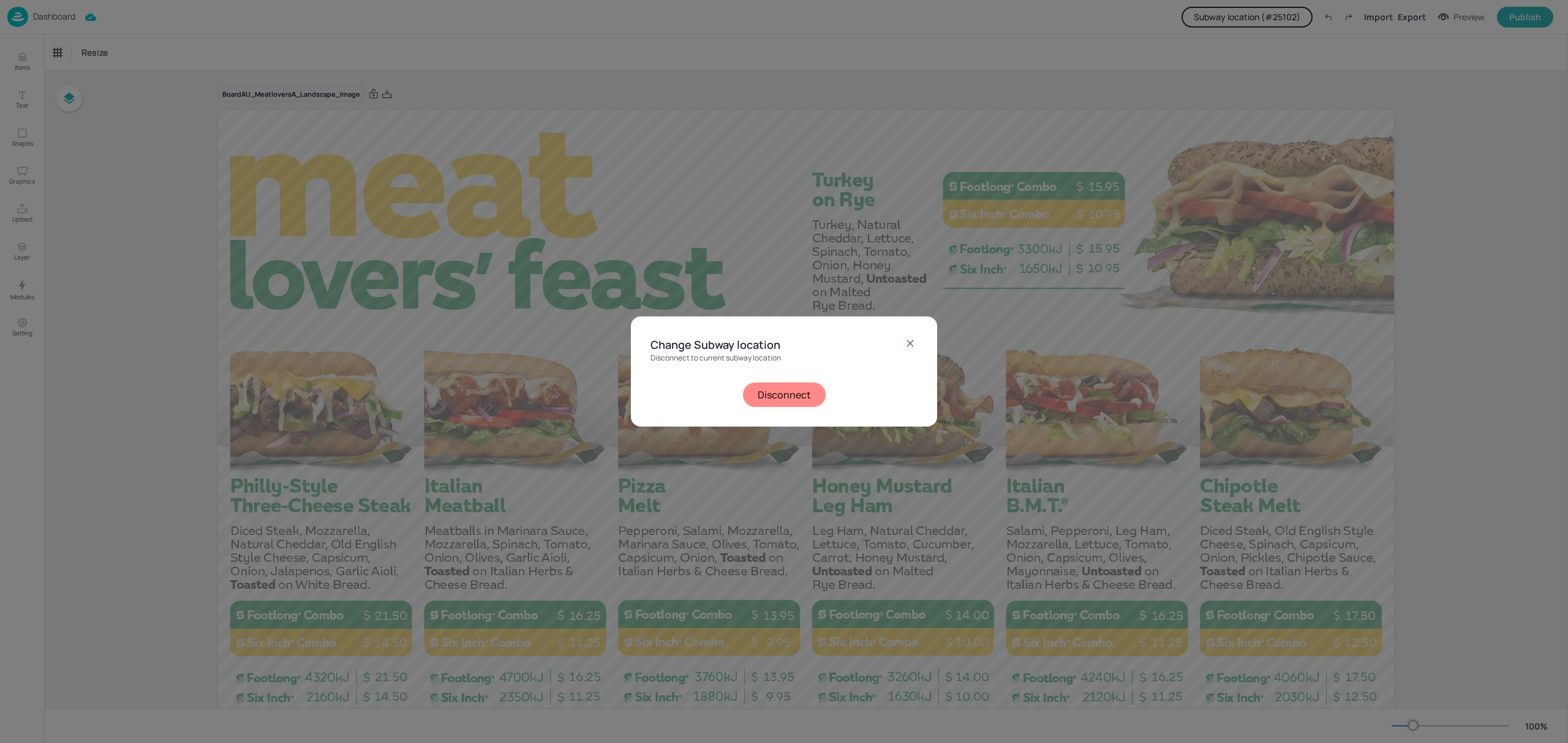
click at [787, 398] on button "Disconnect" at bounding box center [784, 395] width 83 height 25
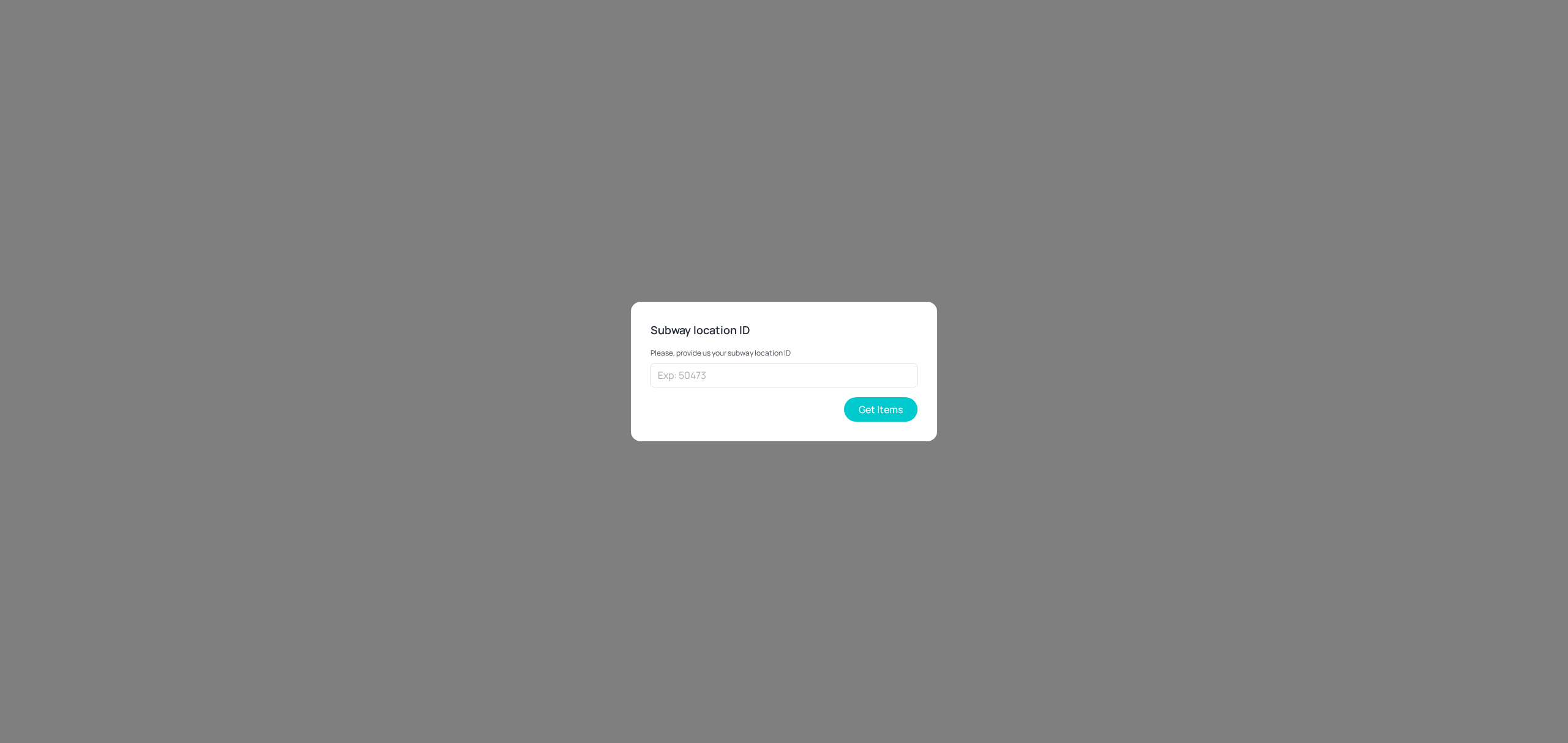
click at [731, 388] on div "Please, provide us your subway location ID ​ Get Items" at bounding box center [784, 381] width 267 height 82
click at [736, 381] on input "text" at bounding box center [784, 376] width 267 height 25
type input "35478"
click at [890, 412] on button "Get Items" at bounding box center [881, 409] width 73 height 25
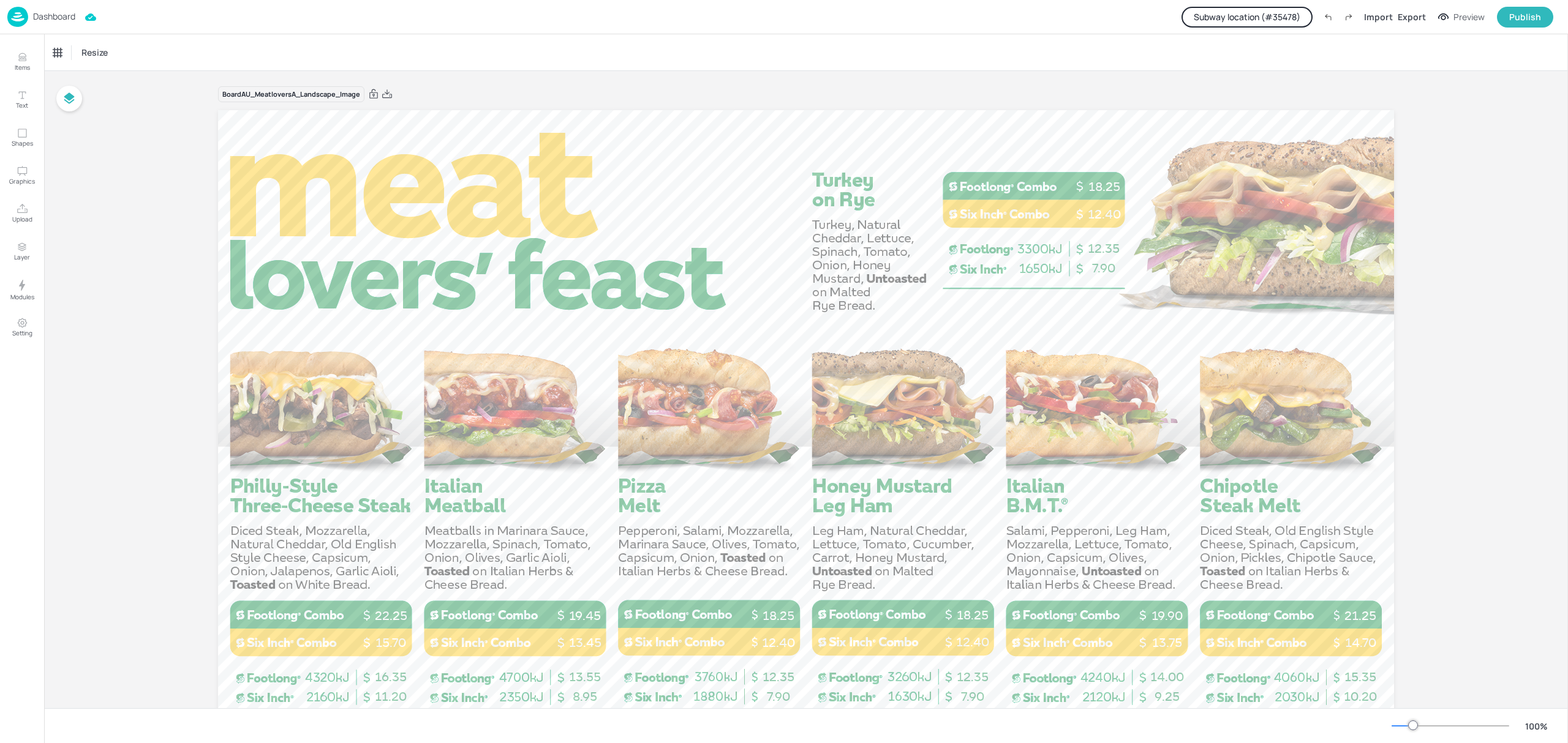
click at [1250, 7] on div "Subway location (# 35478 ) Import Export Preview Publish" at bounding box center [1367, 16] width 372 height 21
click at [1273, 16] on button "Subway location (# 35478 )" at bounding box center [1247, 16] width 131 height 21
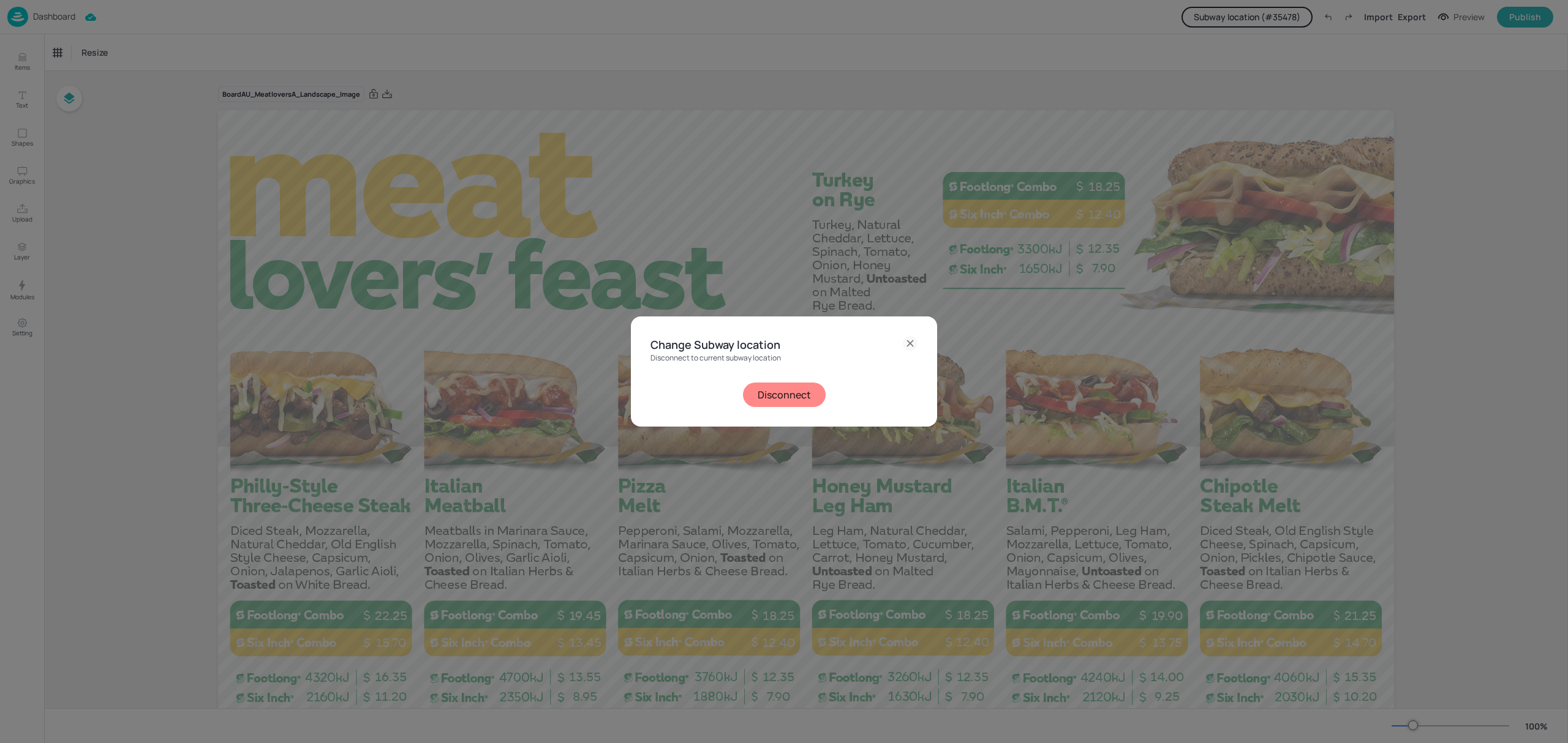
click at [798, 390] on button "Disconnect" at bounding box center [784, 395] width 83 height 25
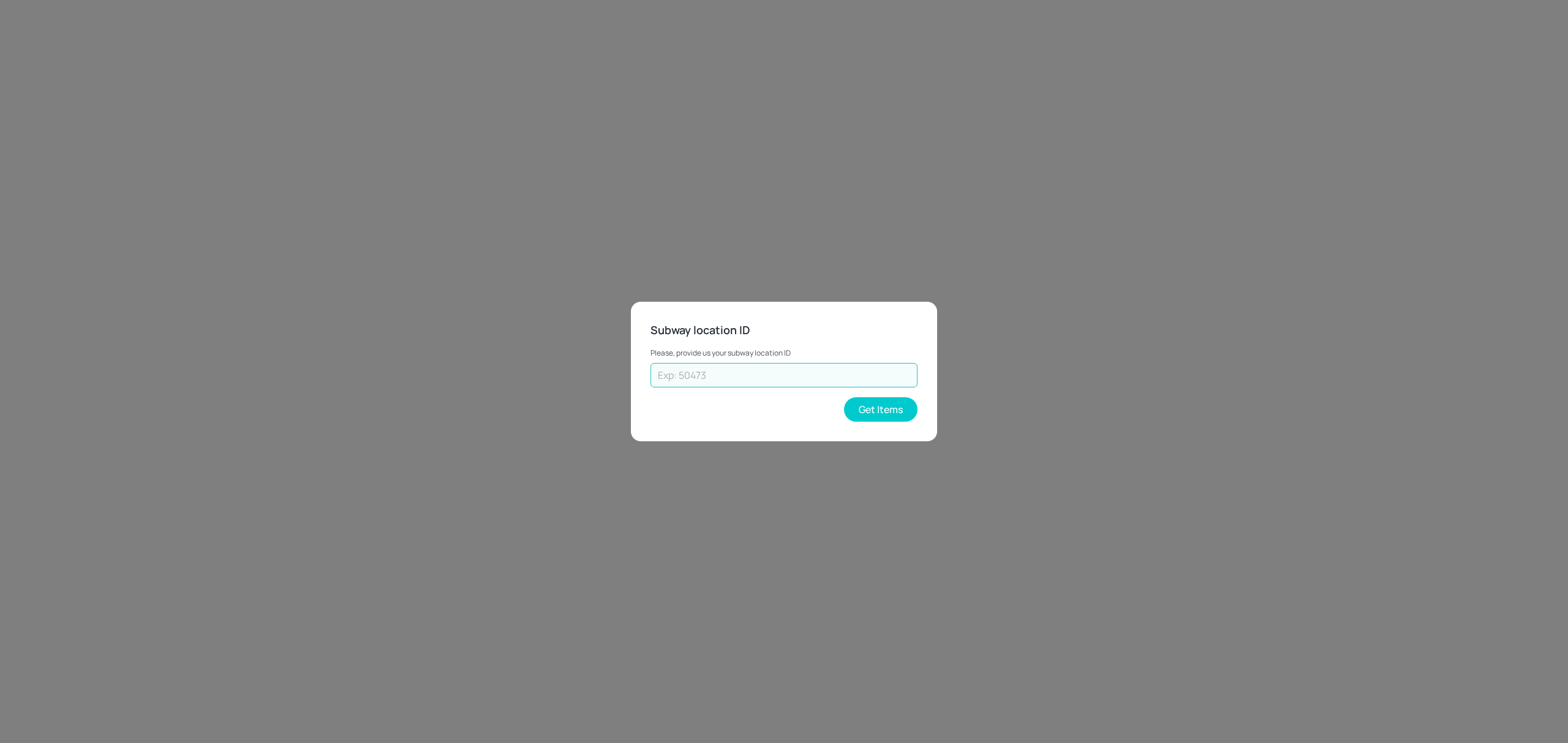
click at [775, 371] on input "text" at bounding box center [784, 376] width 267 height 25
paste input "41480"
type input "41480"
click at [873, 415] on button "Get Items" at bounding box center [881, 409] width 73 height 25
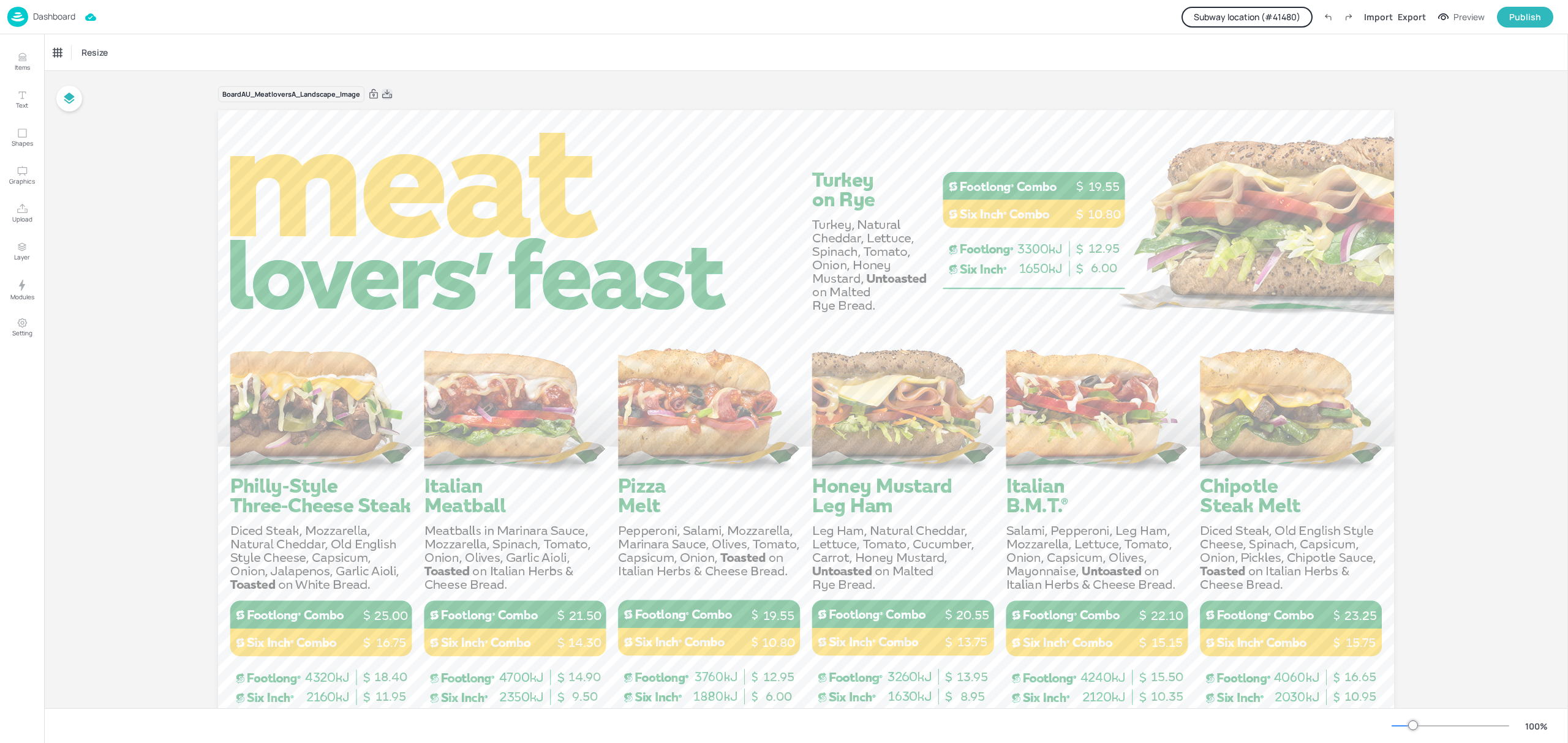
click at [388, 95] on icon at bounding box center [386, 94] width 11 height 12
click at [1233, 18] on button "Subway location (# 41480 )" at bounding box center [1247, 16] width 131 height 21
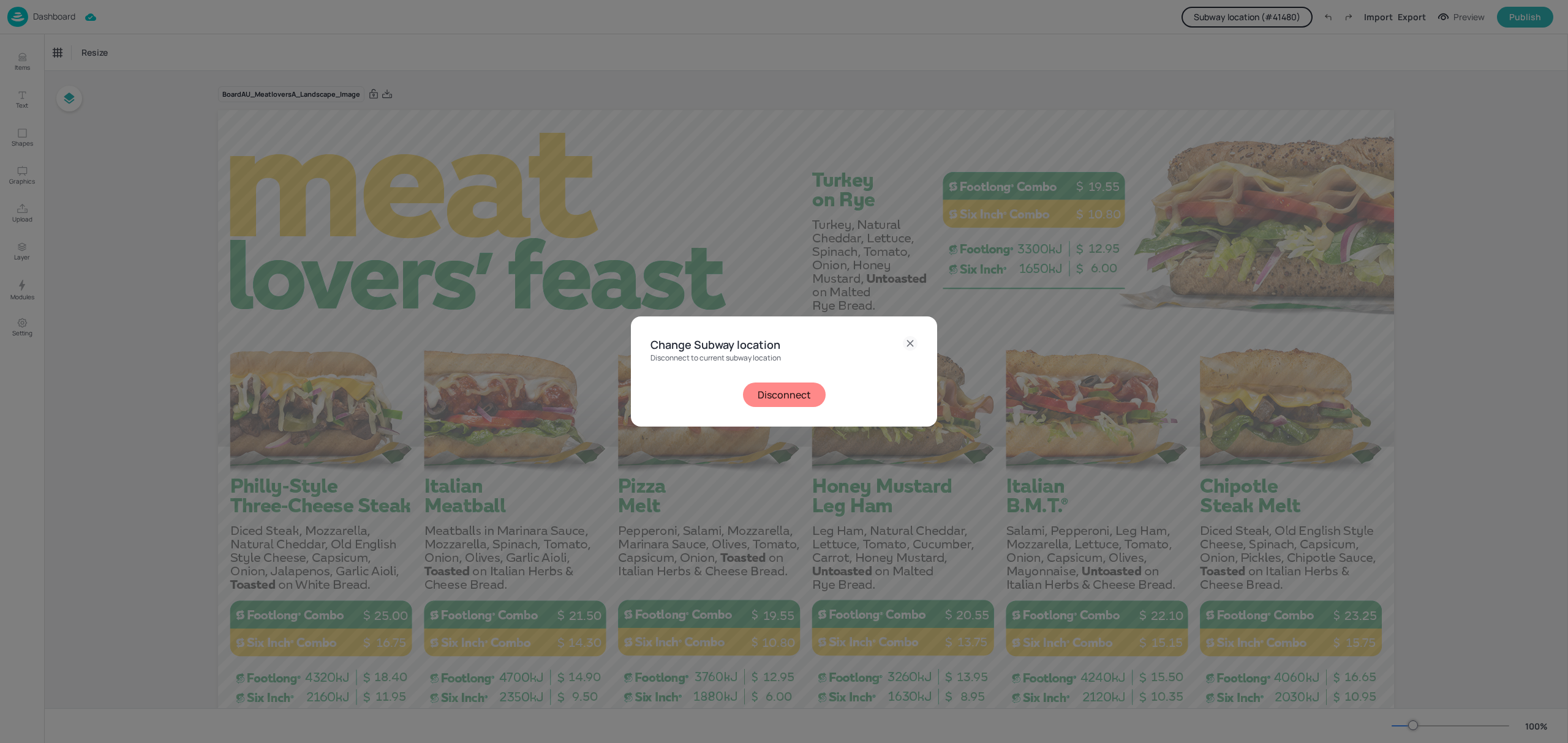
click at [782, 385] on button "Disconnect" at bounding box center [784, 395] width 83 height 25
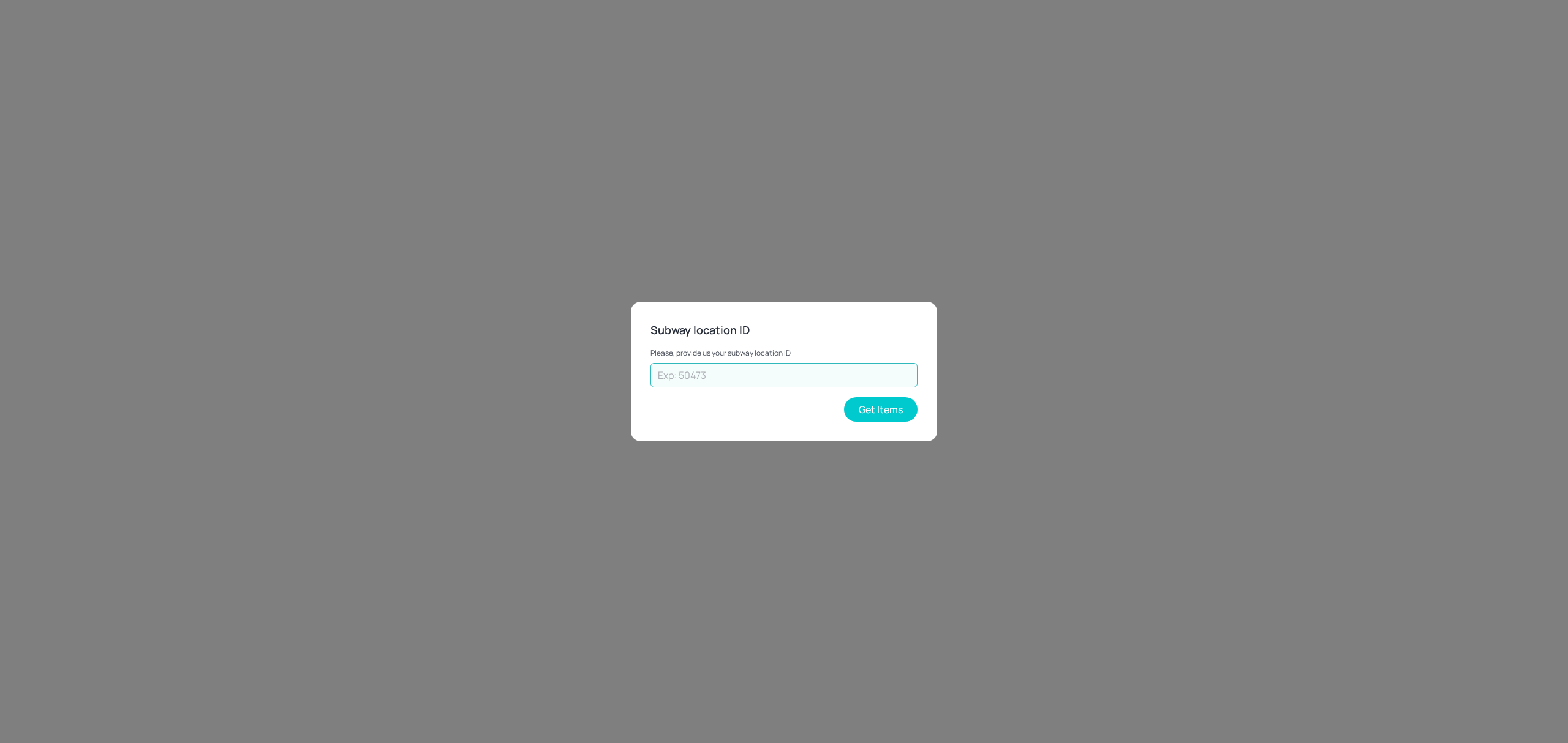
drag, startPoint x: 834, startPoint y: 366, endPoint x: 685, endPoint y: 385, distance: 150.2
click at [685, 385] on input "text" at bounding box center [784, 376] width 267 height 25
paste input "43262"
type input "43262"
click at [873, 403] on button "Get Items" at bounding box center [881, 409] width 73 height 25
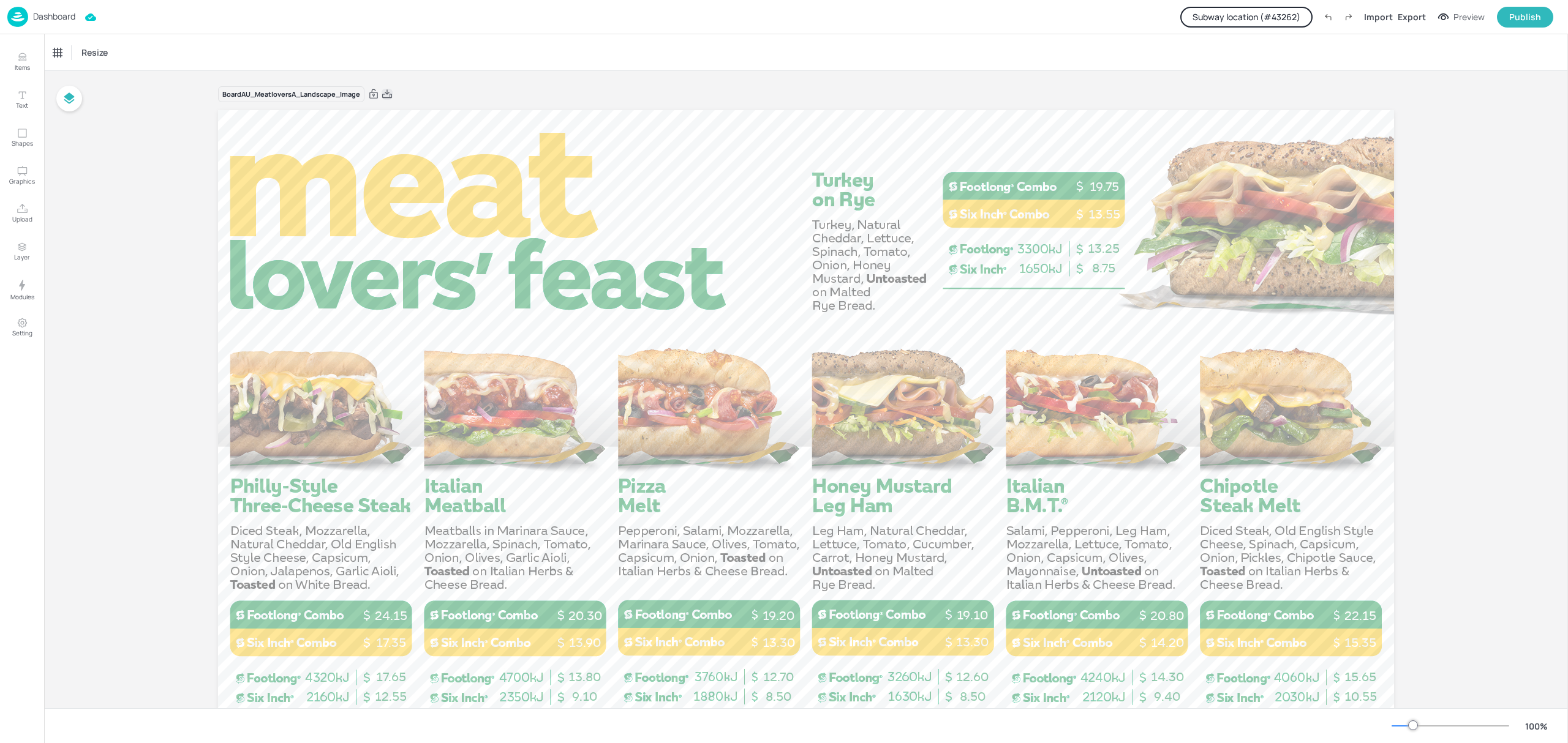
click at [390, 92] on icon at bounding box center [387, 94] width 10 height 8
click at [1262, 3] on div "Dashboard Subway location (# 43262 ) Import Export Preview Publish" at bounding box center [780, 16] width 1546 height 34
click at [1262, 18] on button "Subway location (# 43262 )" at bounding box center [1247, 16] width 132 height 21
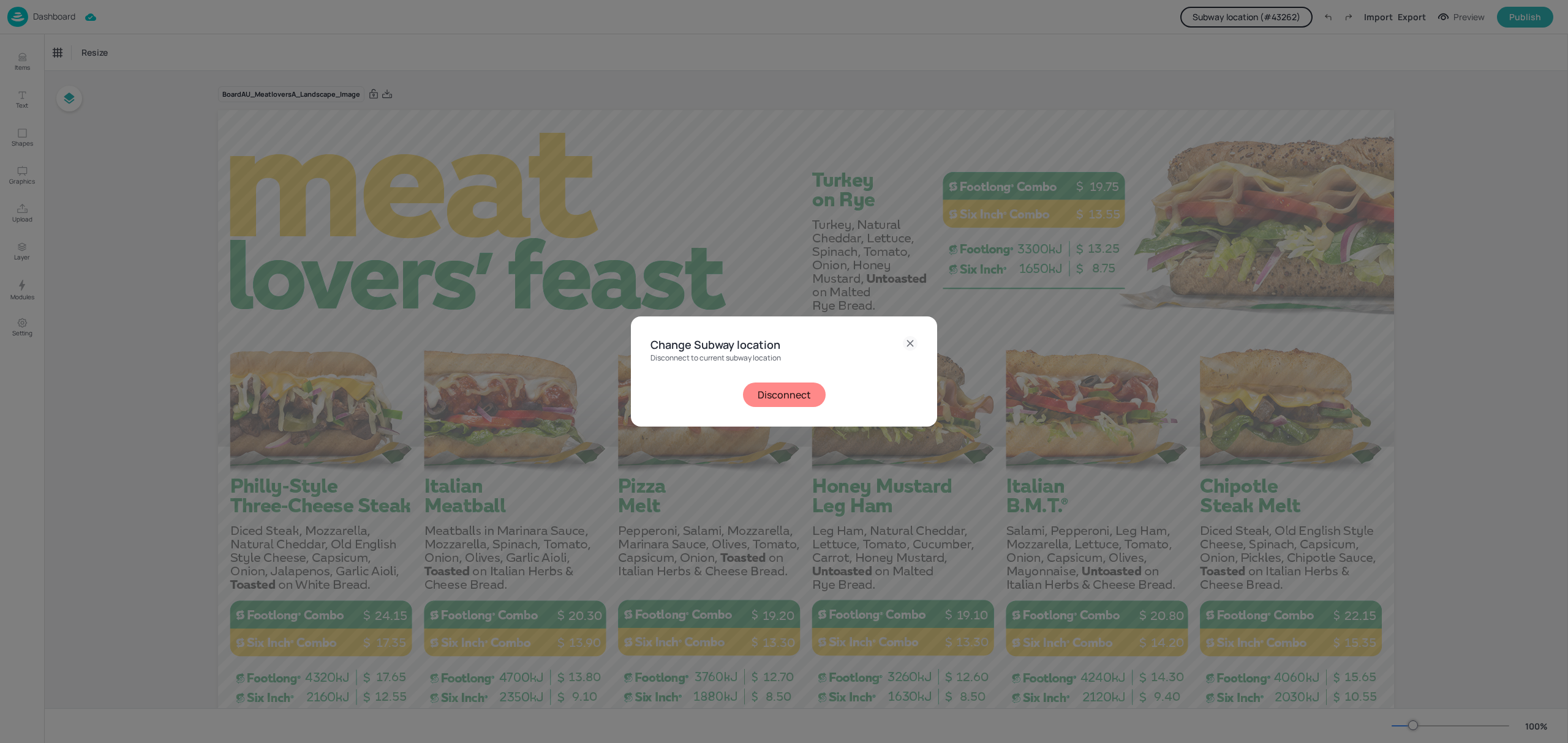
click at [753, 399] on button "Disconnect" at bounding box center [784, 395] width 83 height 25
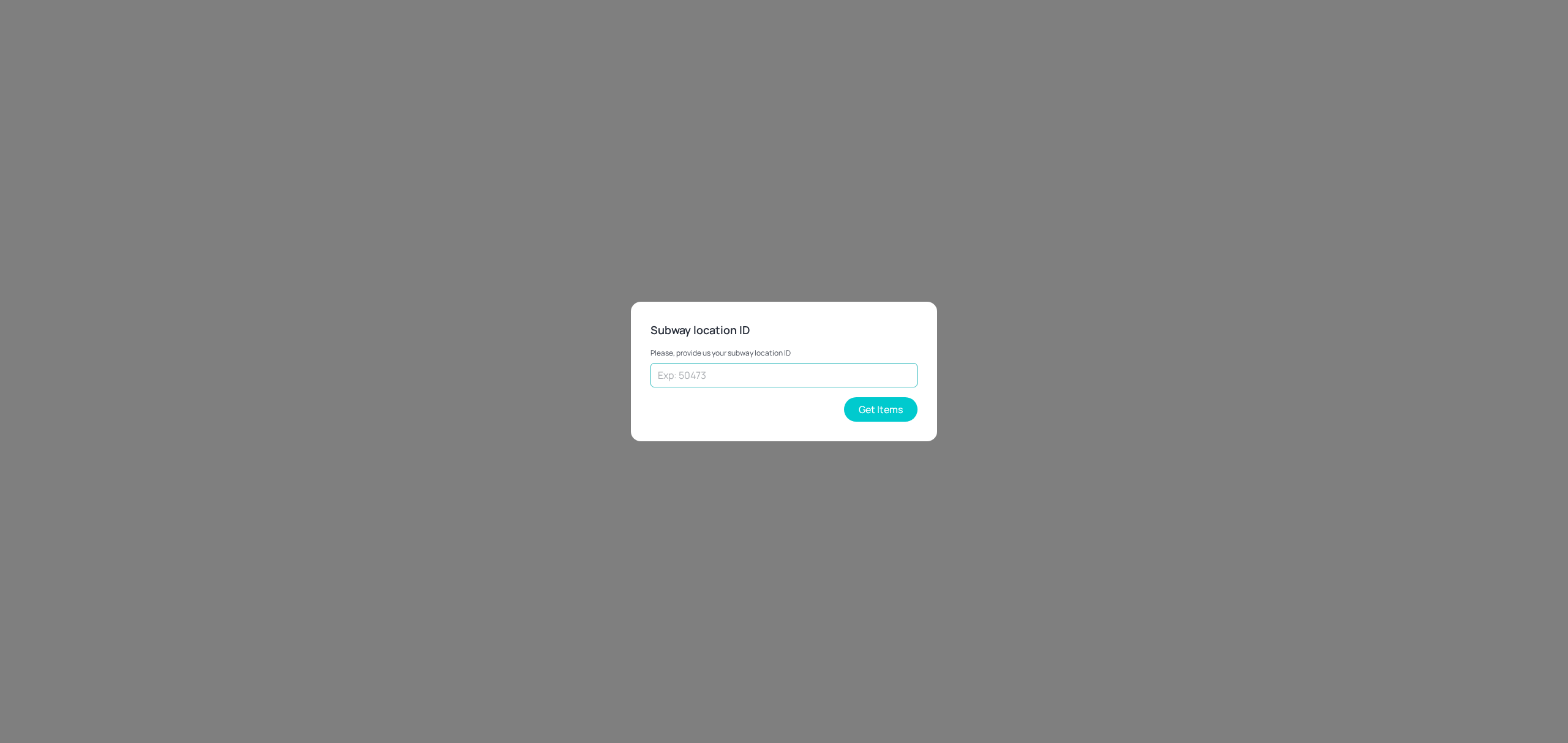
click at [707, 378] on input "text" at bounding box center [784, 376] width 267 height 25
paste input "45443"
type input "45443"
click at [883, 404] on button "Get Items" at bounding box center [881, 409] width 73 height 25
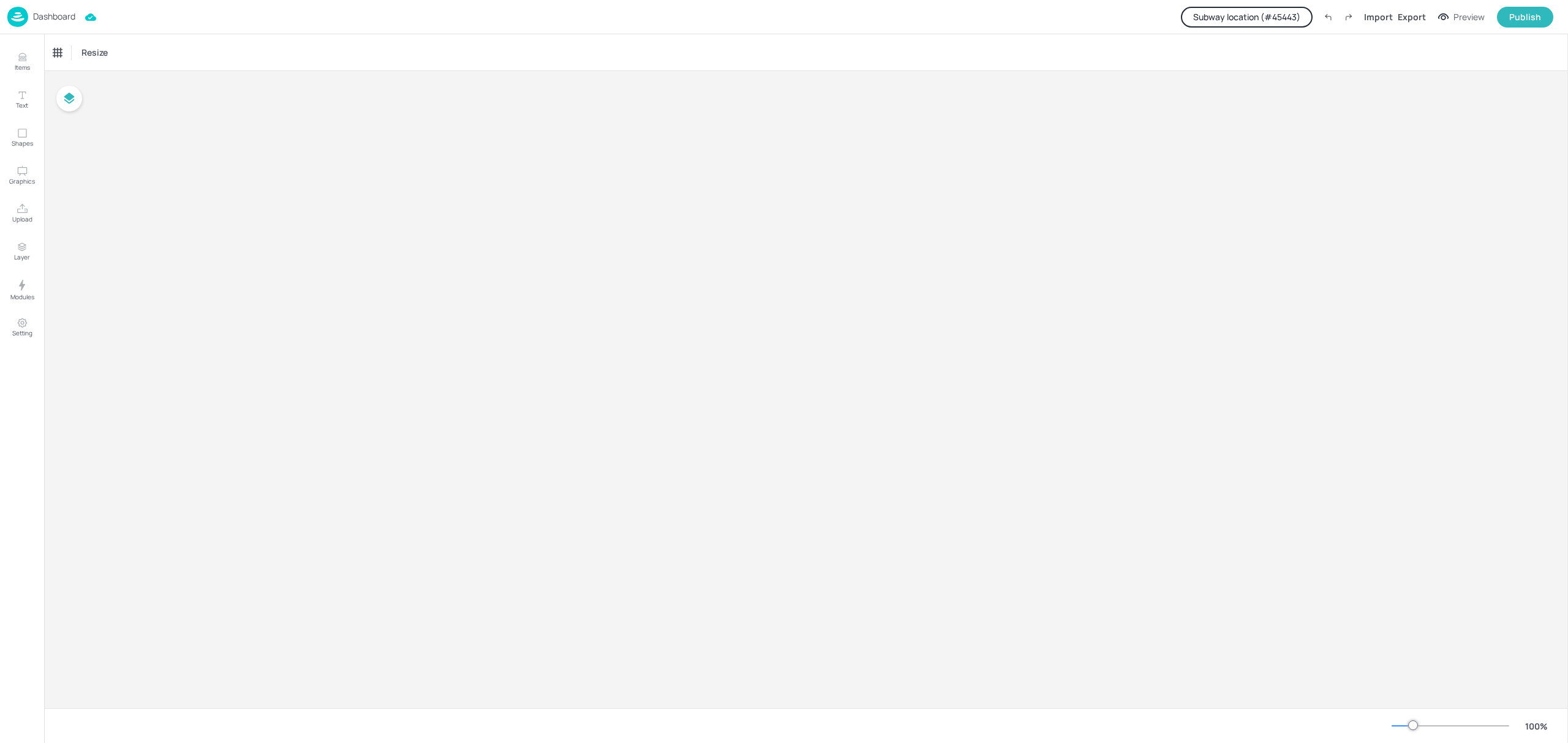
type input "$NZD - [GEOGRAPHIC_DATA]"
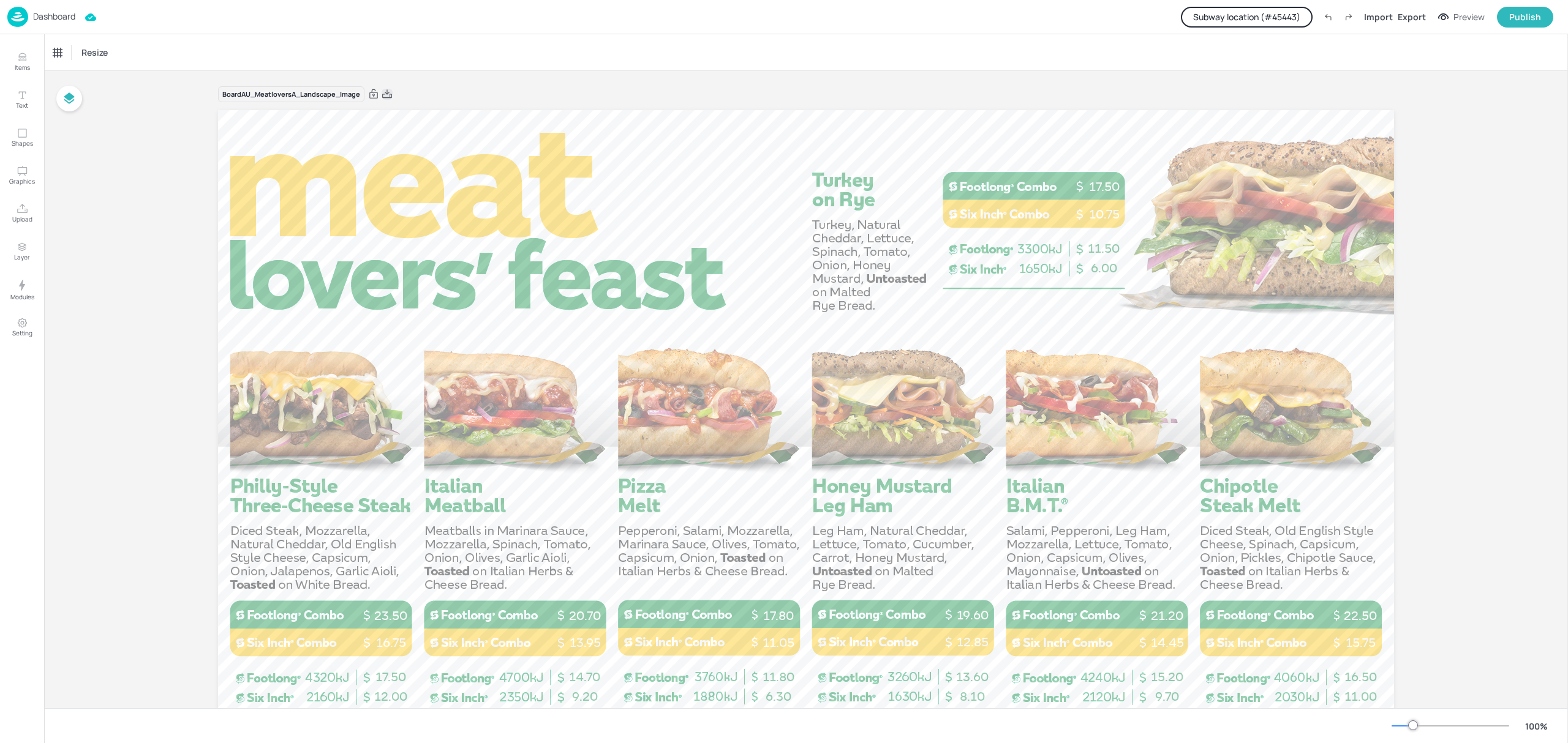
click at [387, 93] on icon at bounding box center [387, 94] width 10 height 8
click at [62, 16] on p "Dashboard" at bounding box center [53, 16] width 42 height 8
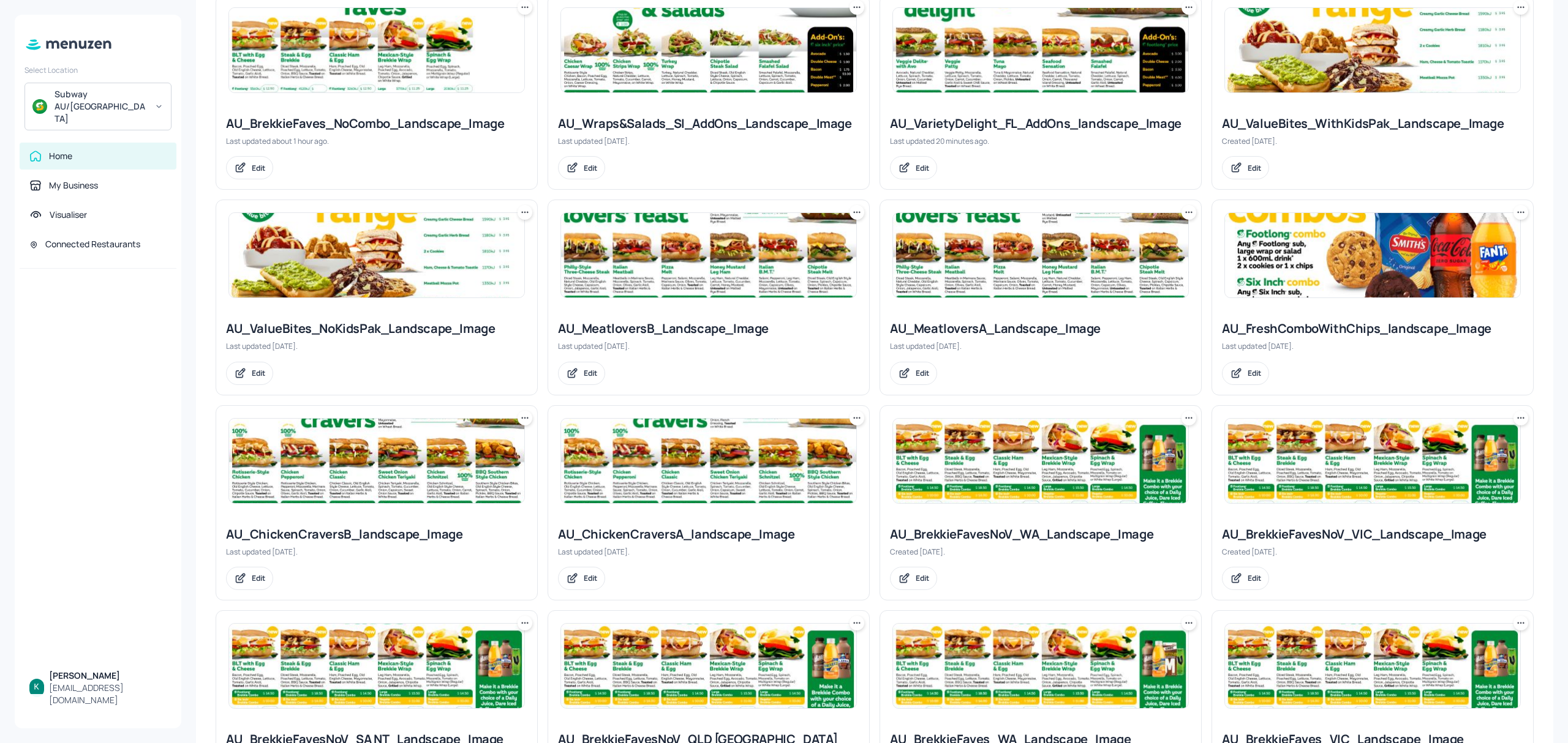
scroll to position [245, 0]
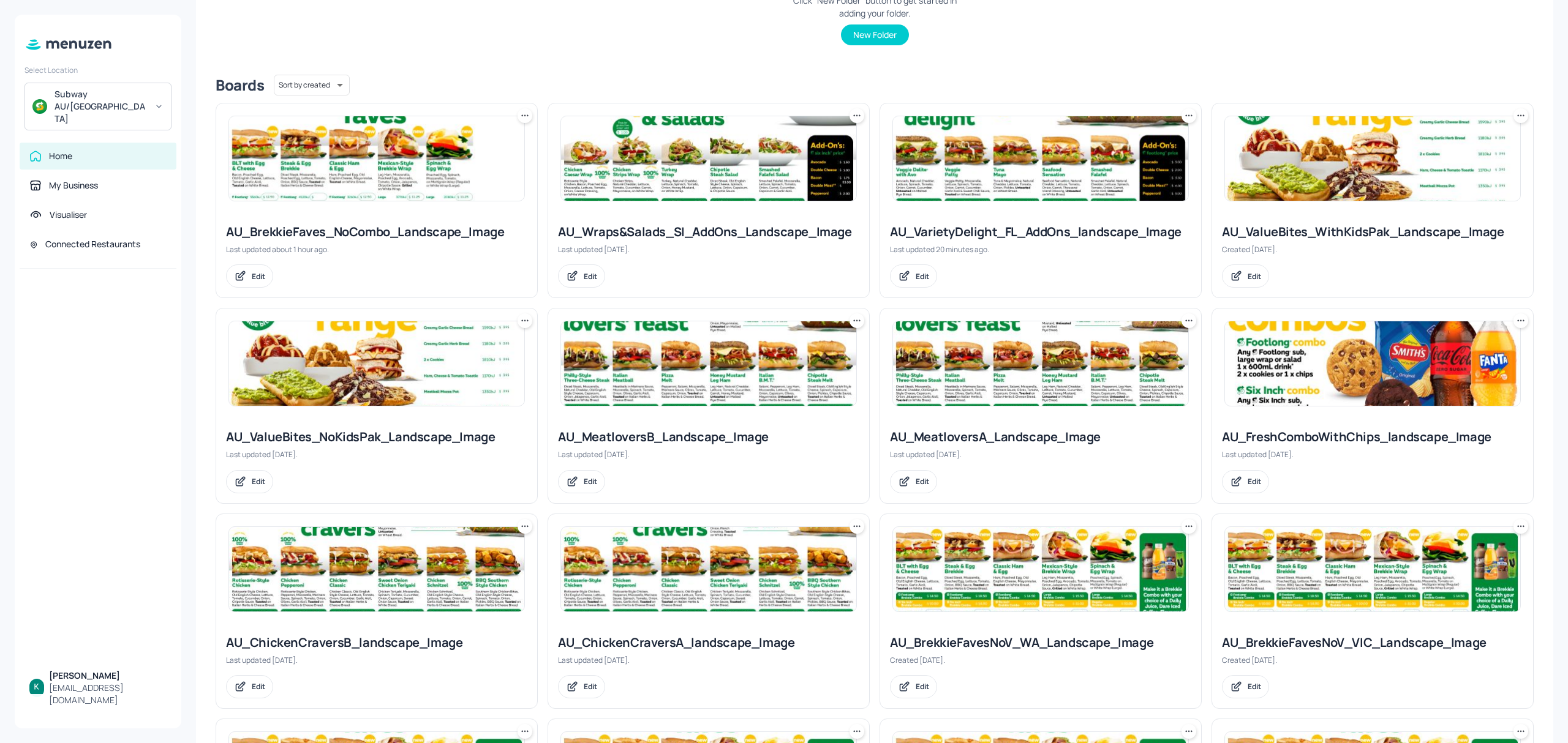
click at [650, 169] on img at bounding box center [708, 159] width 295 height 85
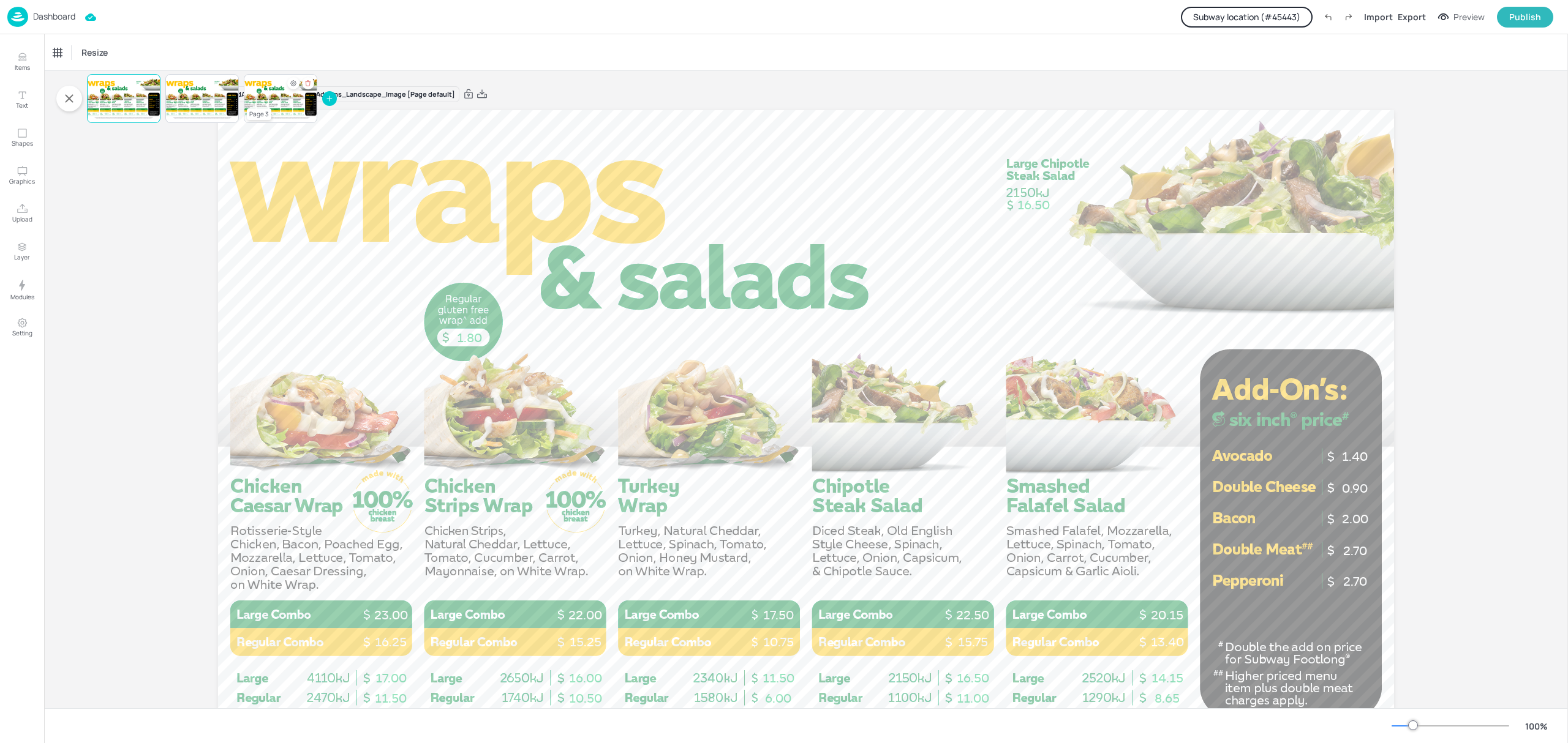
click at [262, 106] on div at bounding box center [280, 99] width 73 height 42
click at [467, 92] on icon at bounding box center [461, 94] width 11 height 12
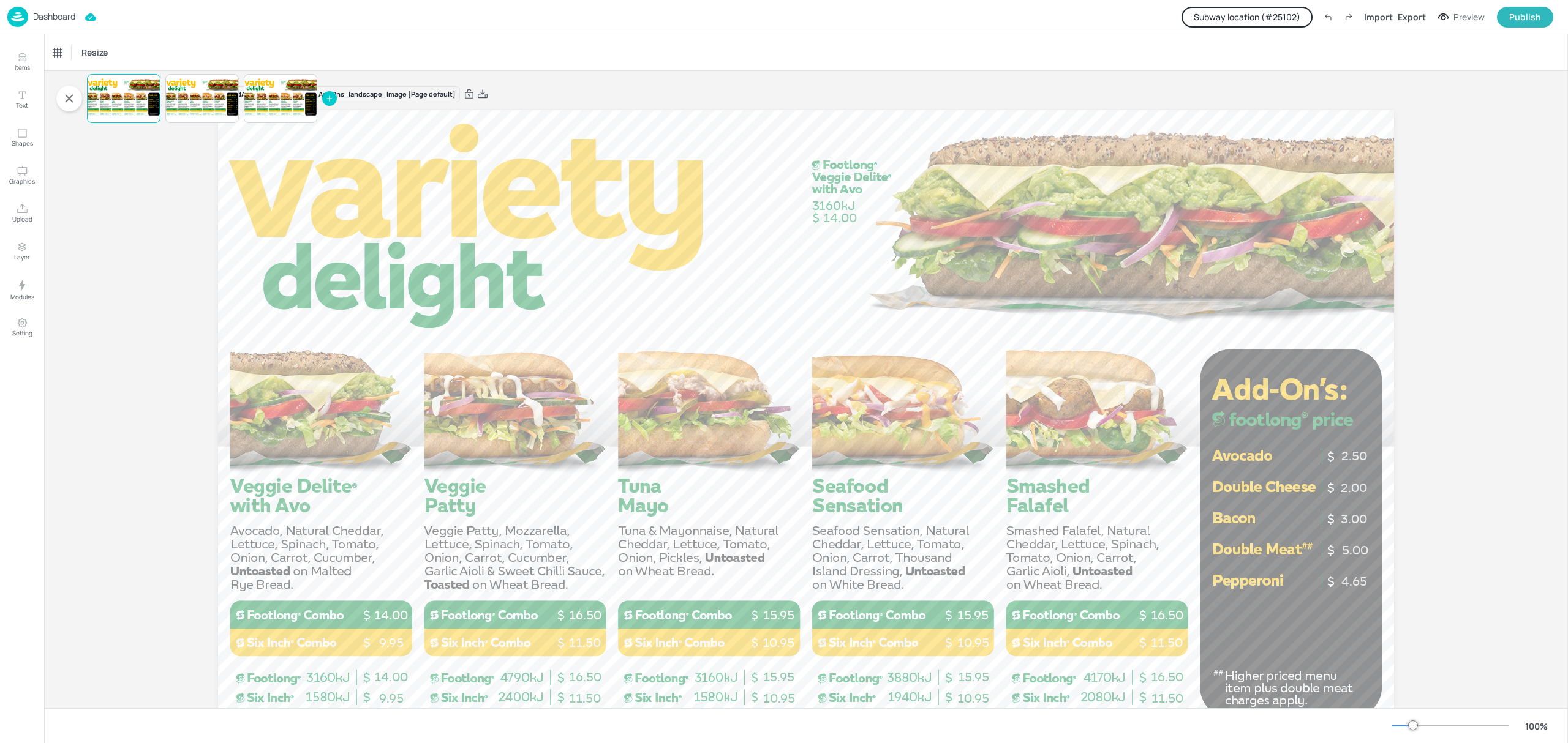
click at [33, 21] on p "Dashboard" at bounding box center [53, 16] width 42 height 8
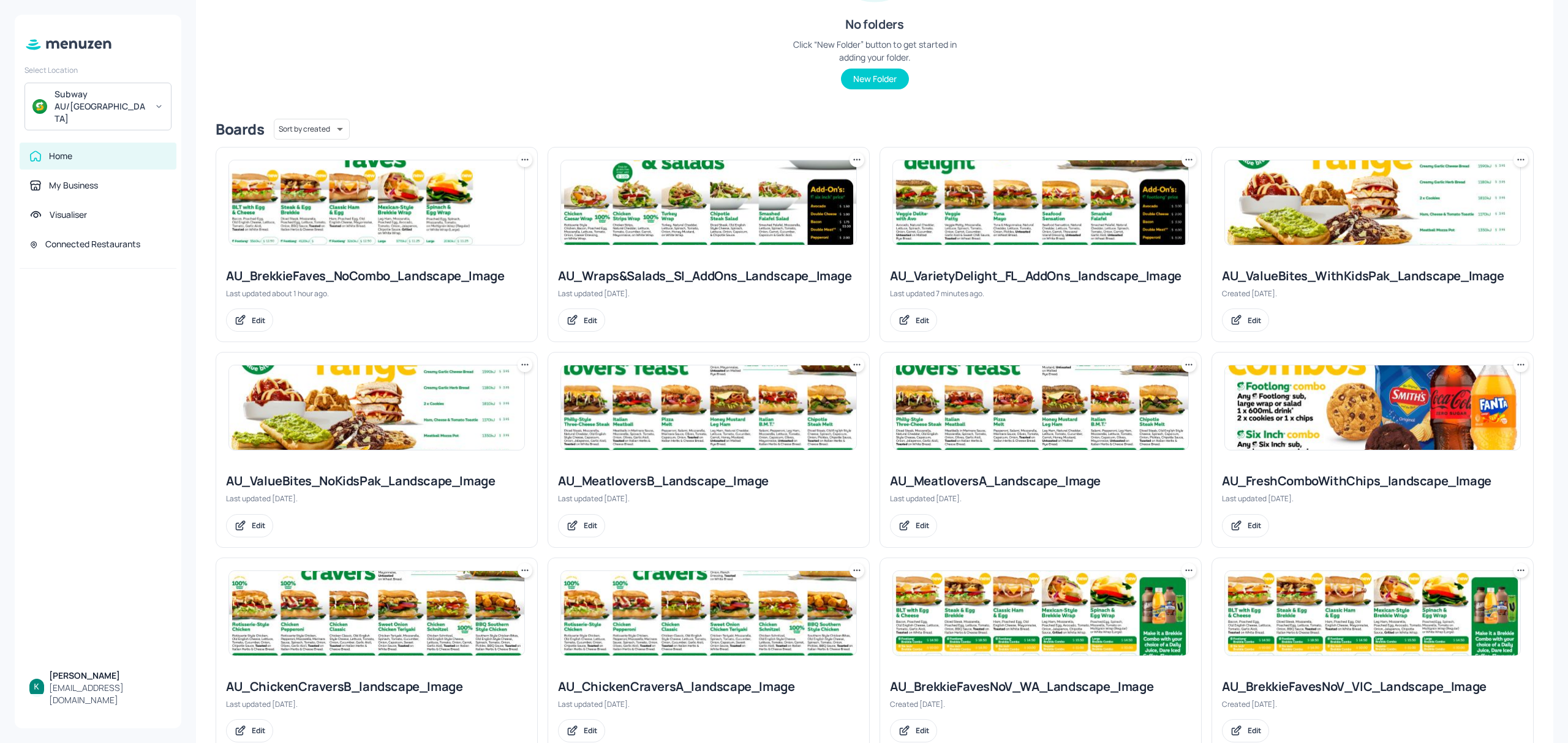
scroll to position [199, 0]
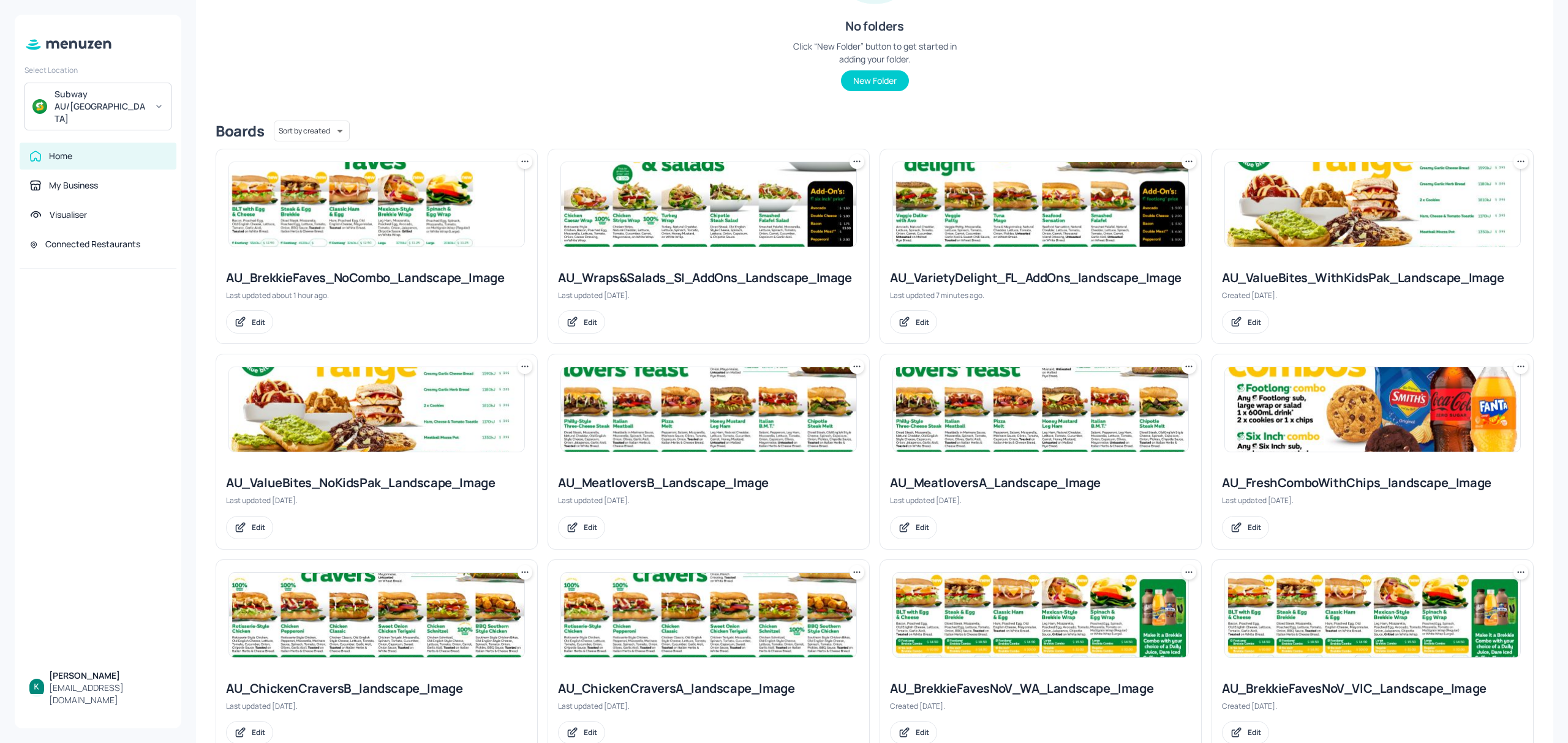
click at [1363, 399] on img at bounding box center [1372, 409] width 295 height 85
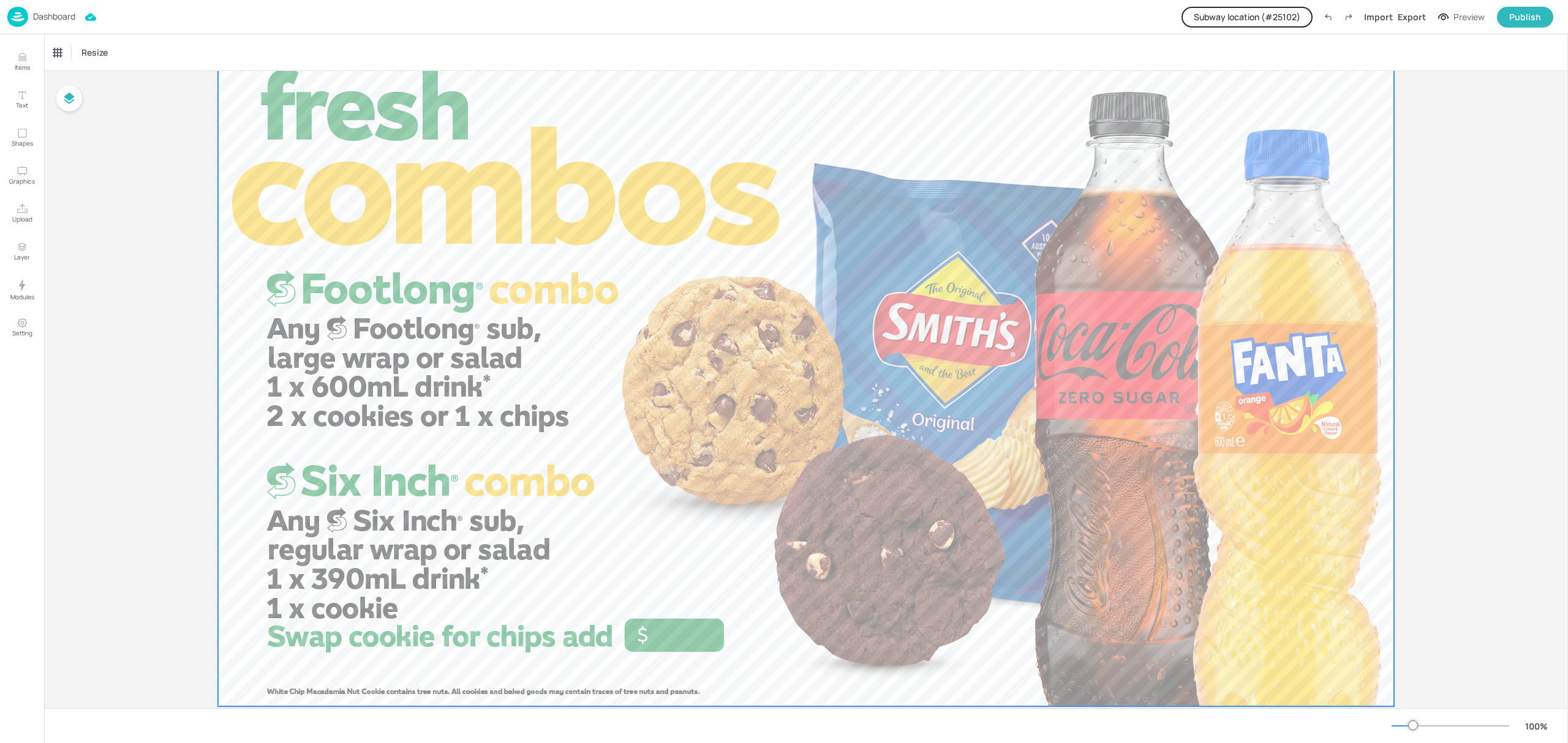
scroll to position [94, 0]
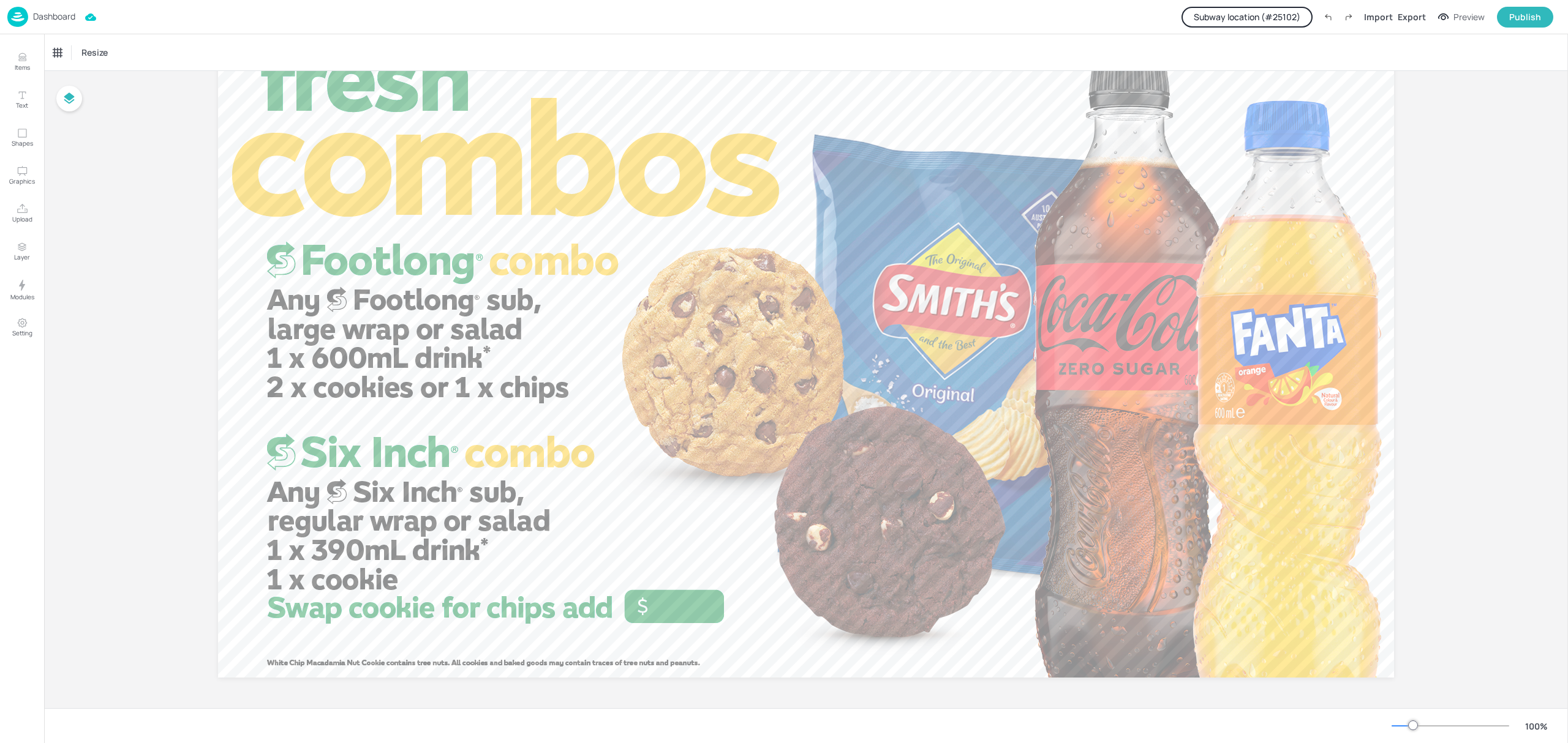
click at [1255, 18] on button "Subway location (# 25102 )" at bounding box center [1247, 16] width 131 height 21
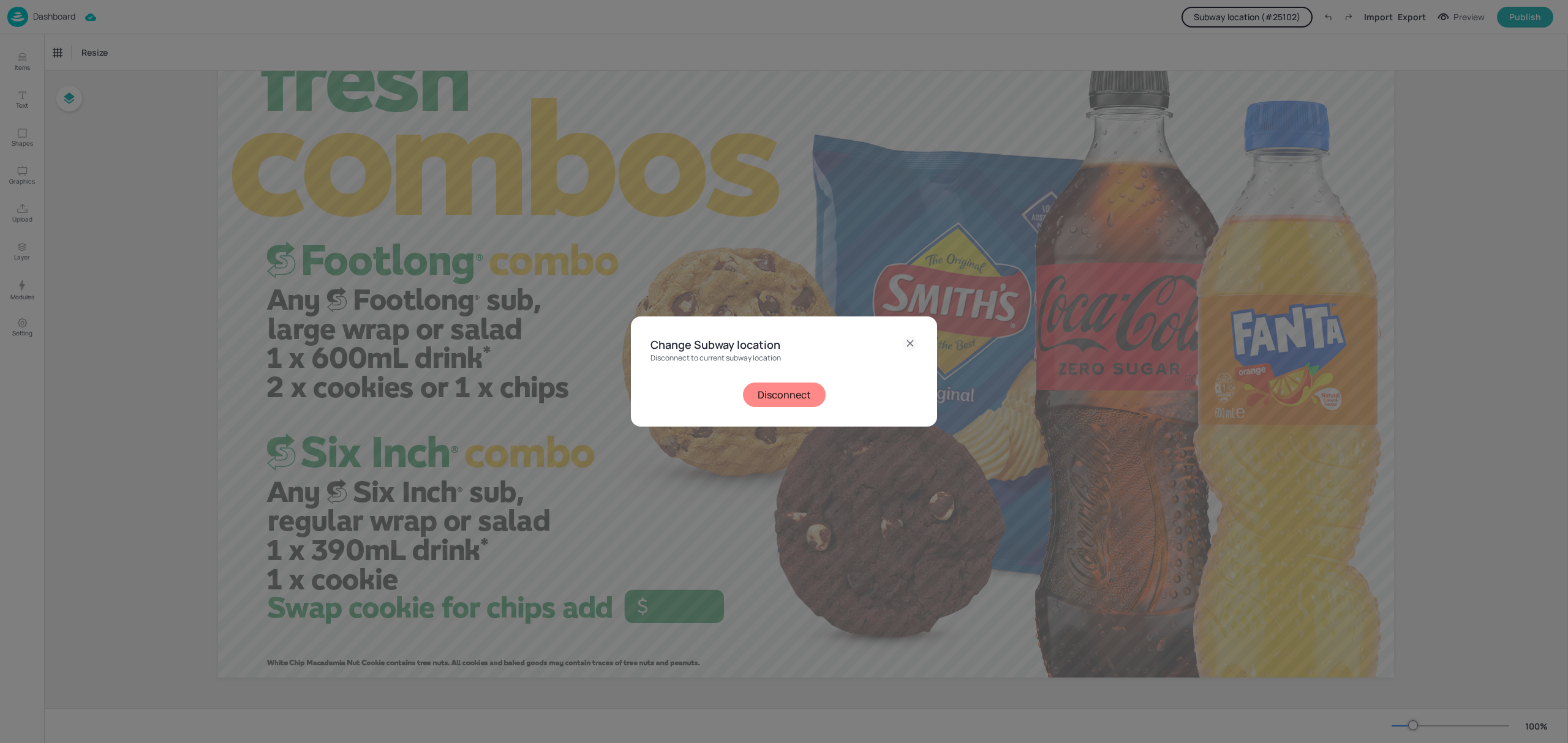
click at [767, 403] on button "Disconnect" at bounding box center [784, 395] width 83 height 25
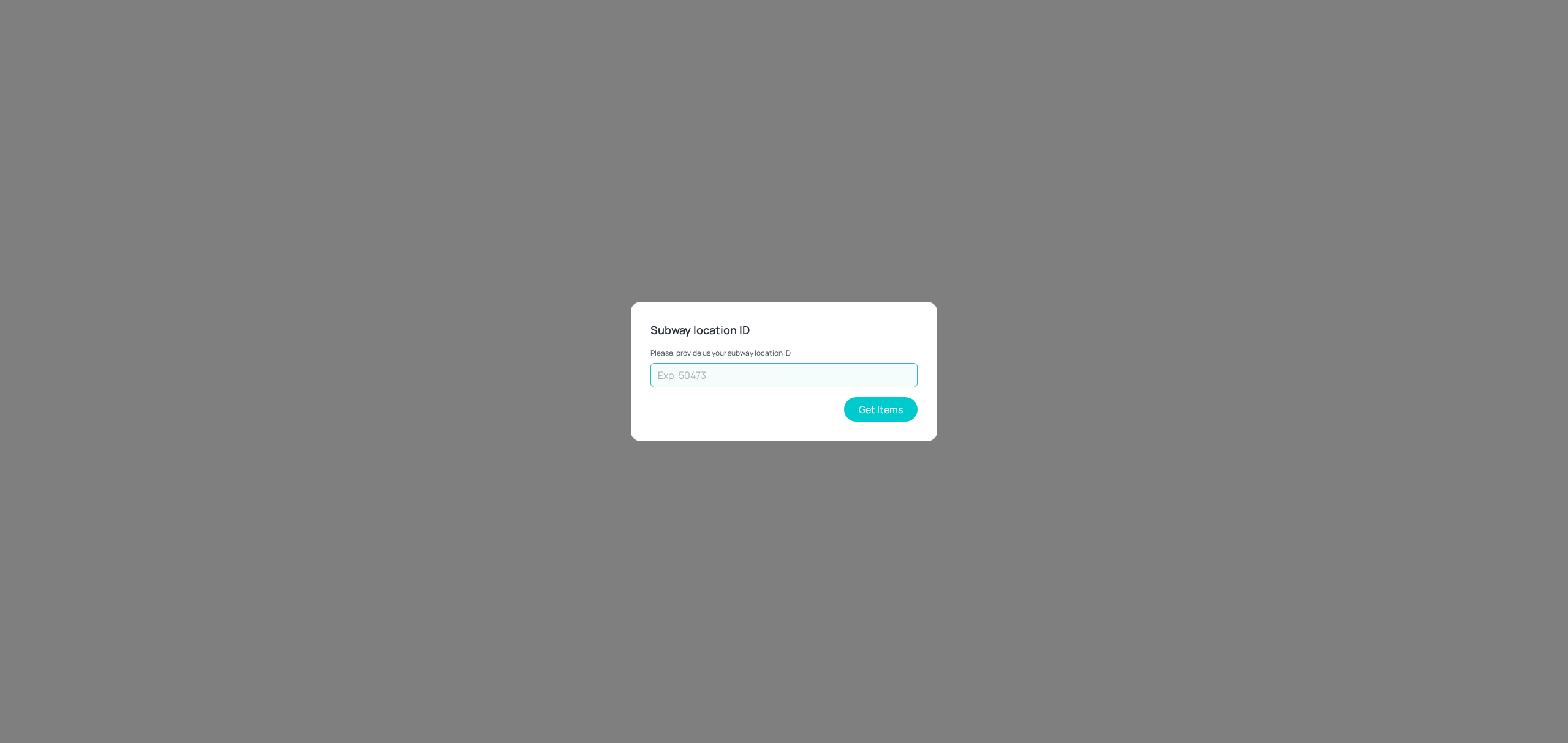
click at [719, 376] on input "text" at bounding box center [784, 376] width 267 height 25
type input "35478"
click at [868, 409] on button "Get Items" at bounding box center [881, 409] width 73 height 25
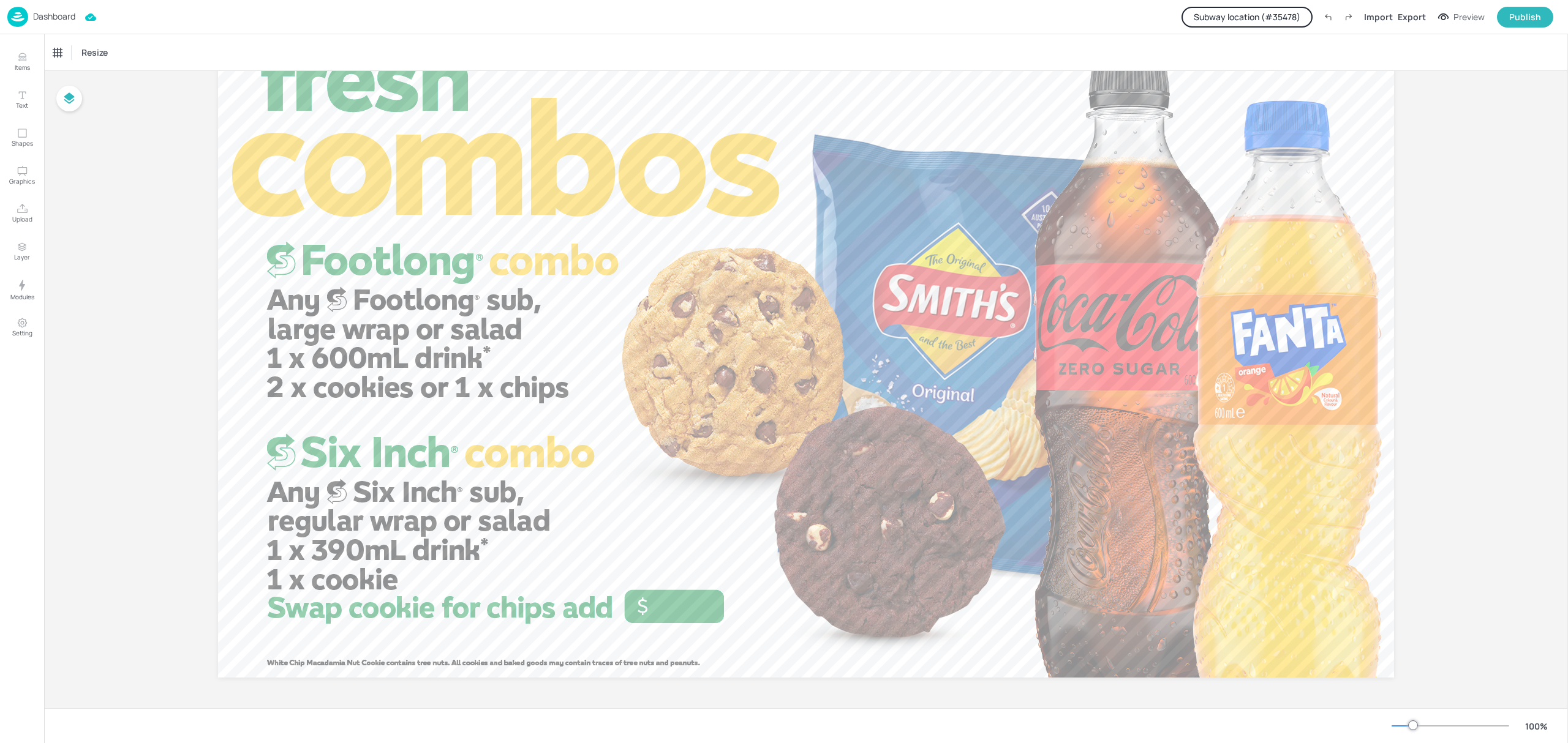
click at [1265, 20] on button "Subway location (# 35478 )" at bounding box center [1247, 16] width 131 height 21
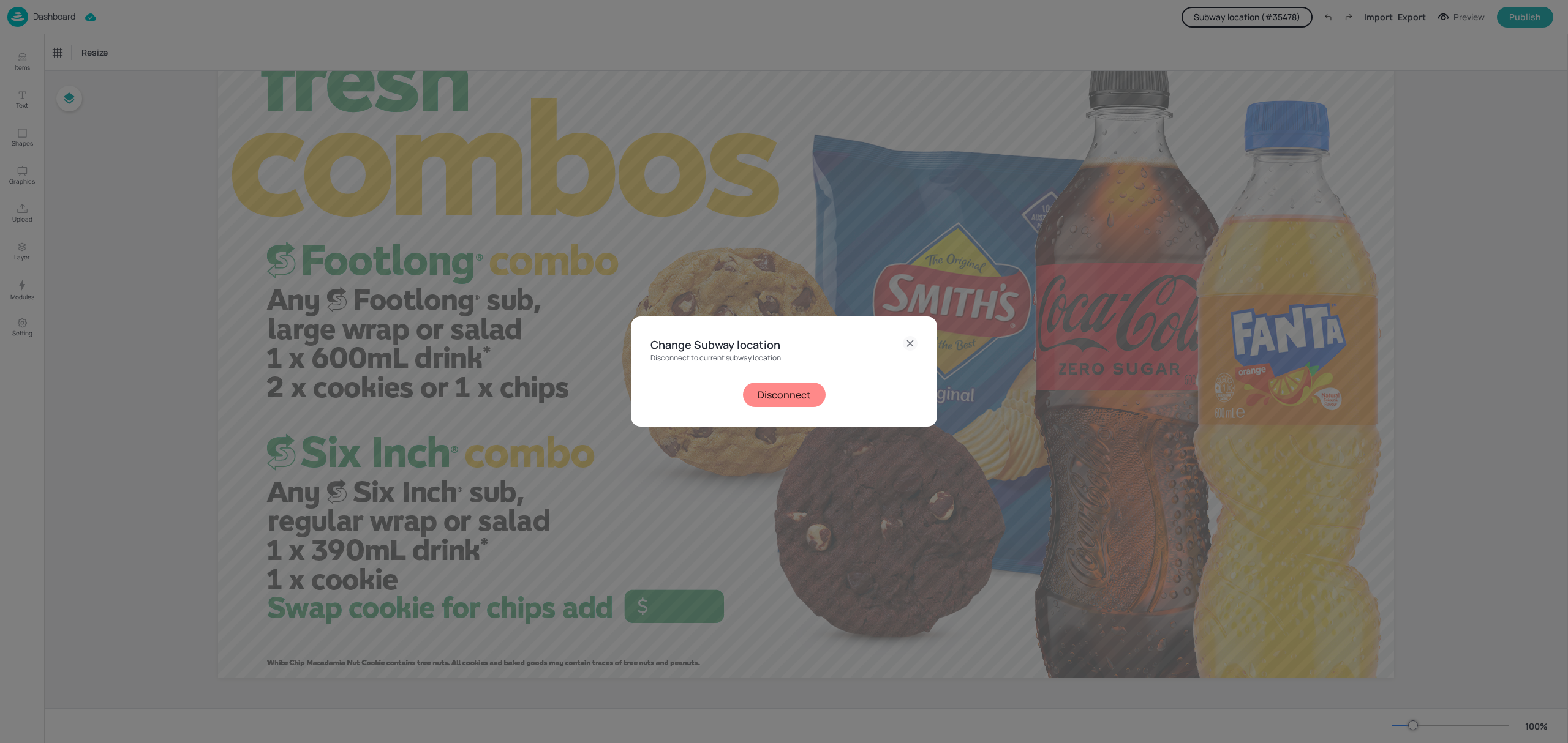
click at [907, 344] on icon at bounding box center [910, 344] width 15 height 15
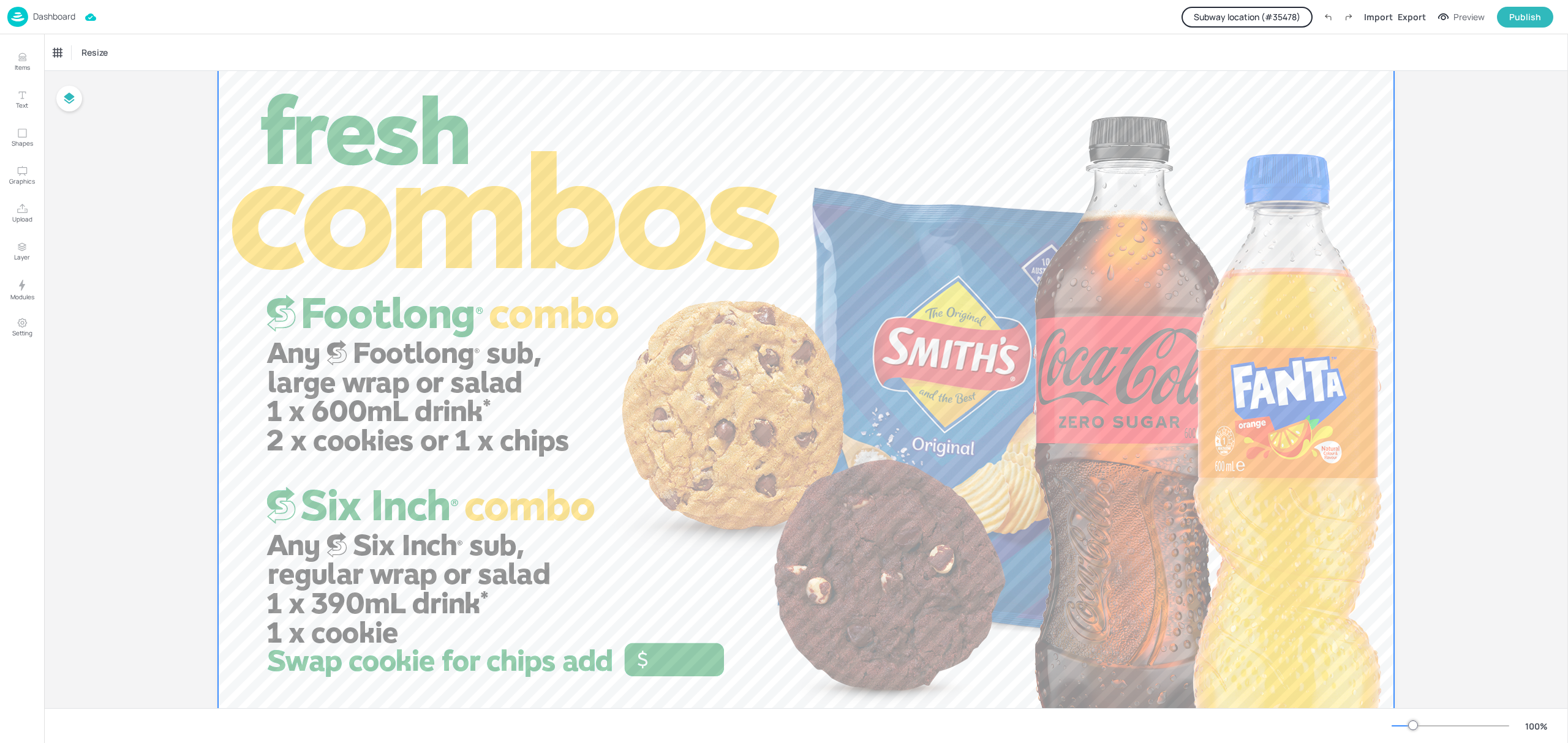
scroll to position [12, 0]
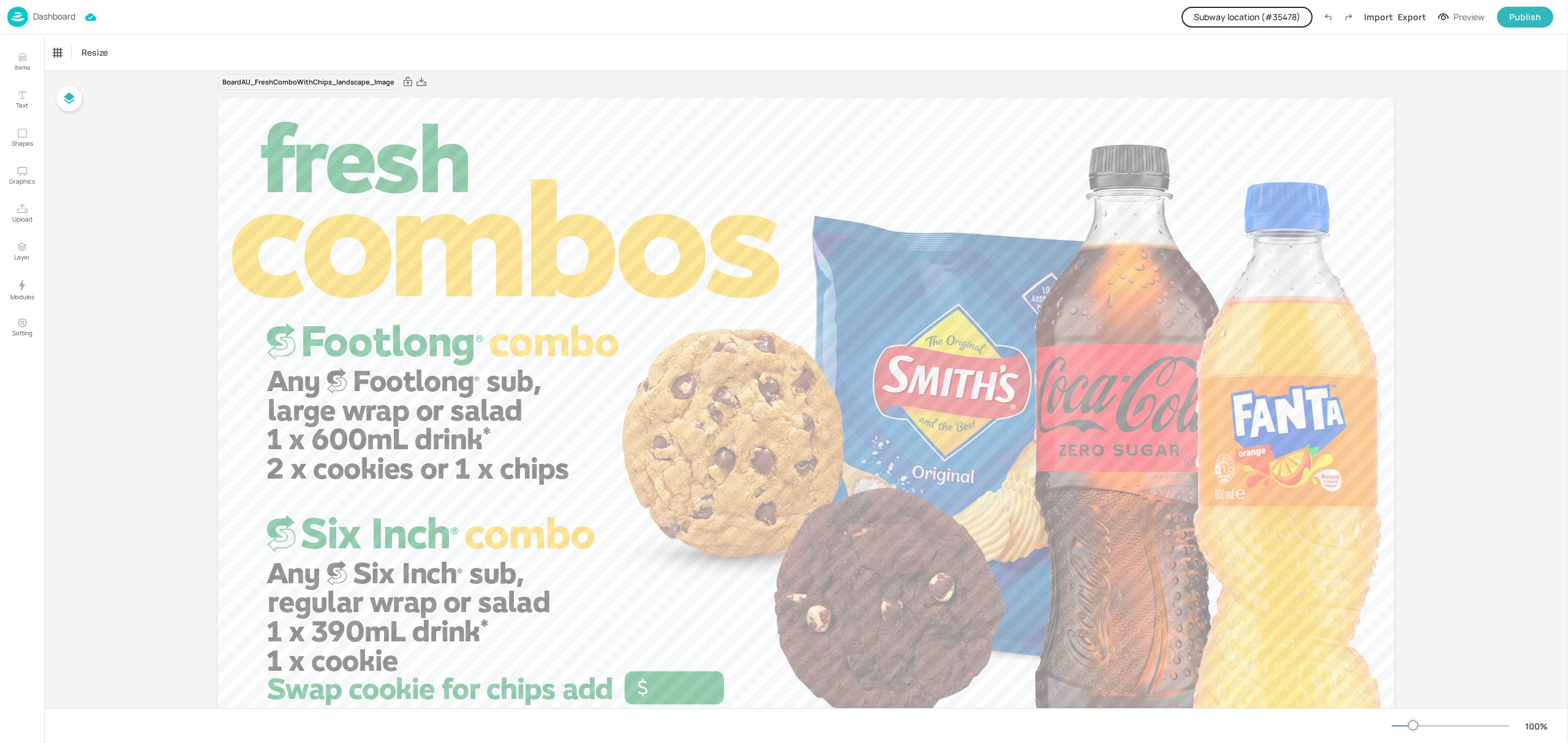
click at [1246, 13] on button "Subway location (# 35478 )" at bounding box center [1247, 16] width 131 height 21
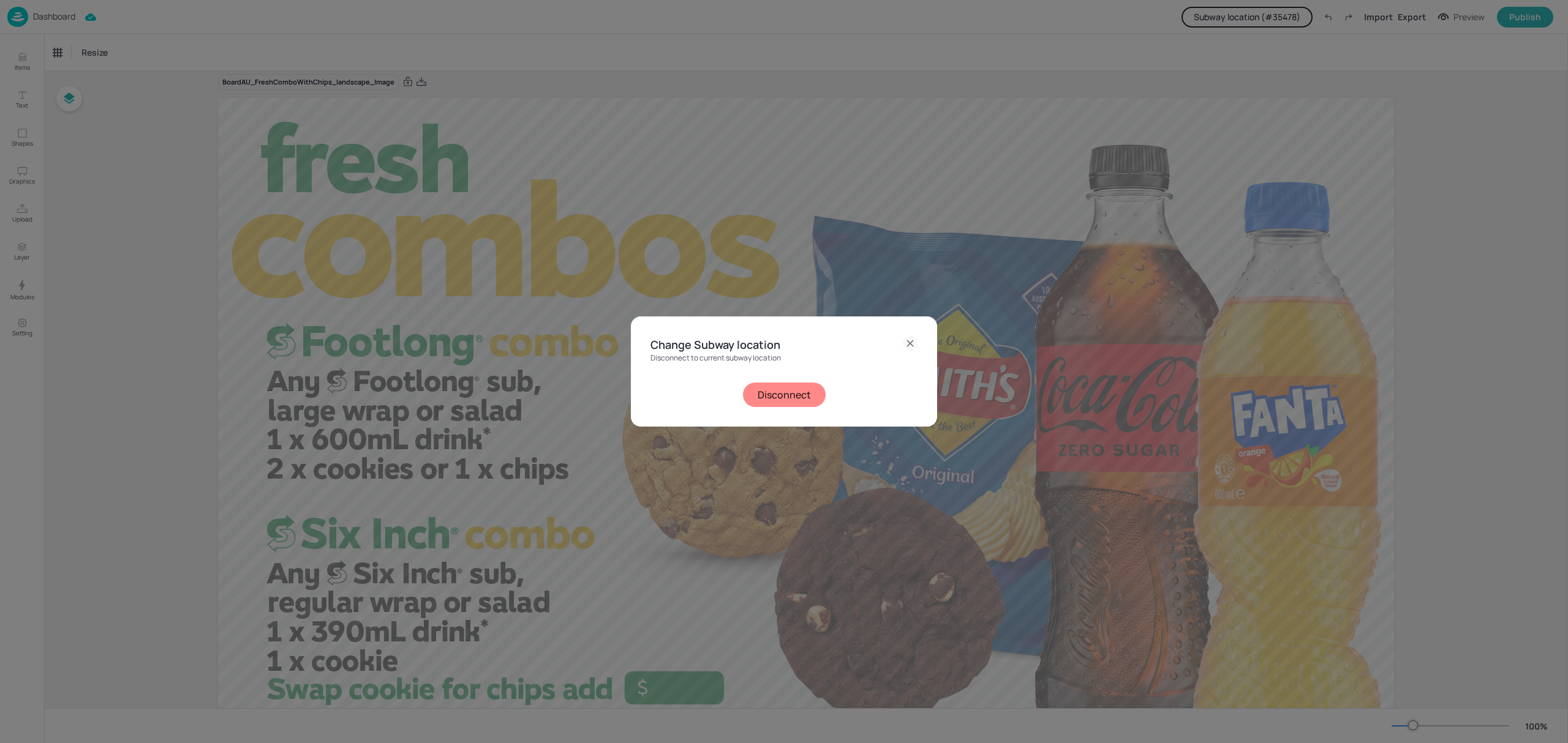
click at [770, 385] on button "Disconnect" at bounding box center [784, 395] width 83 height 25
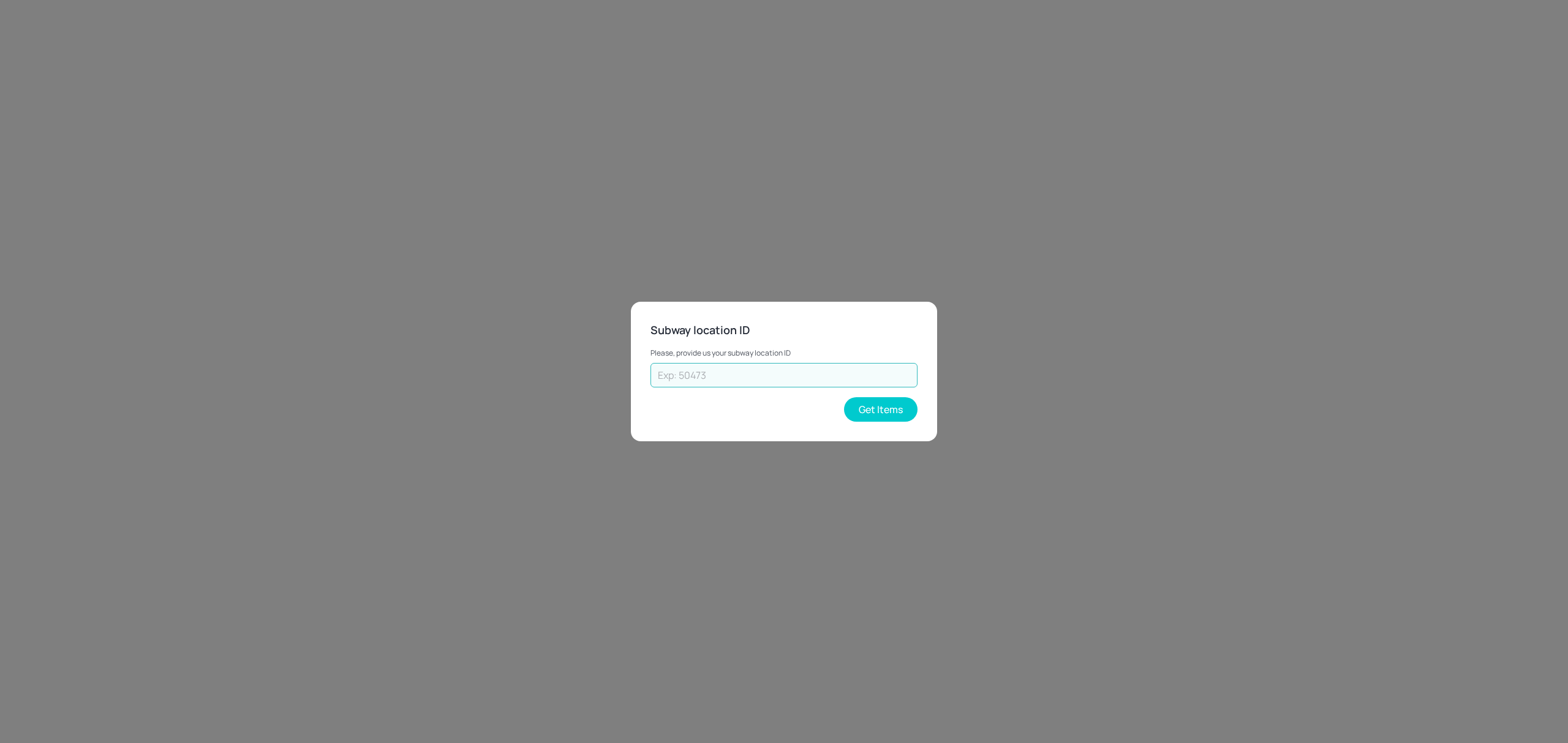
click at [751, 385] on input "text" at bounding box center [784, 376] width 267 height 25
paste input "41480"
type input "41480"
click at [887, 410] on button "Get Items" at bounding box center [881, 409] width 73 height 25
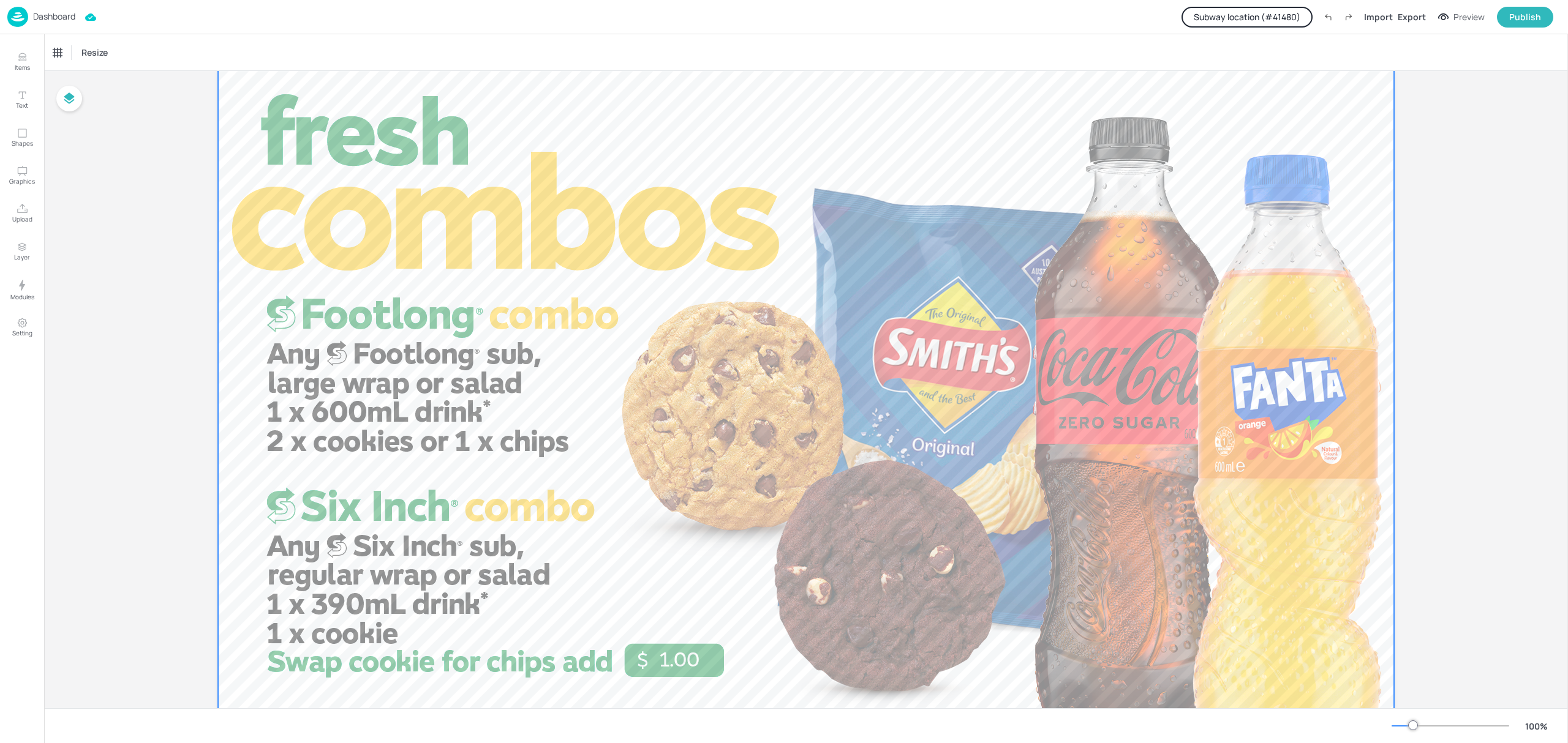
scroll to position [0, 0]
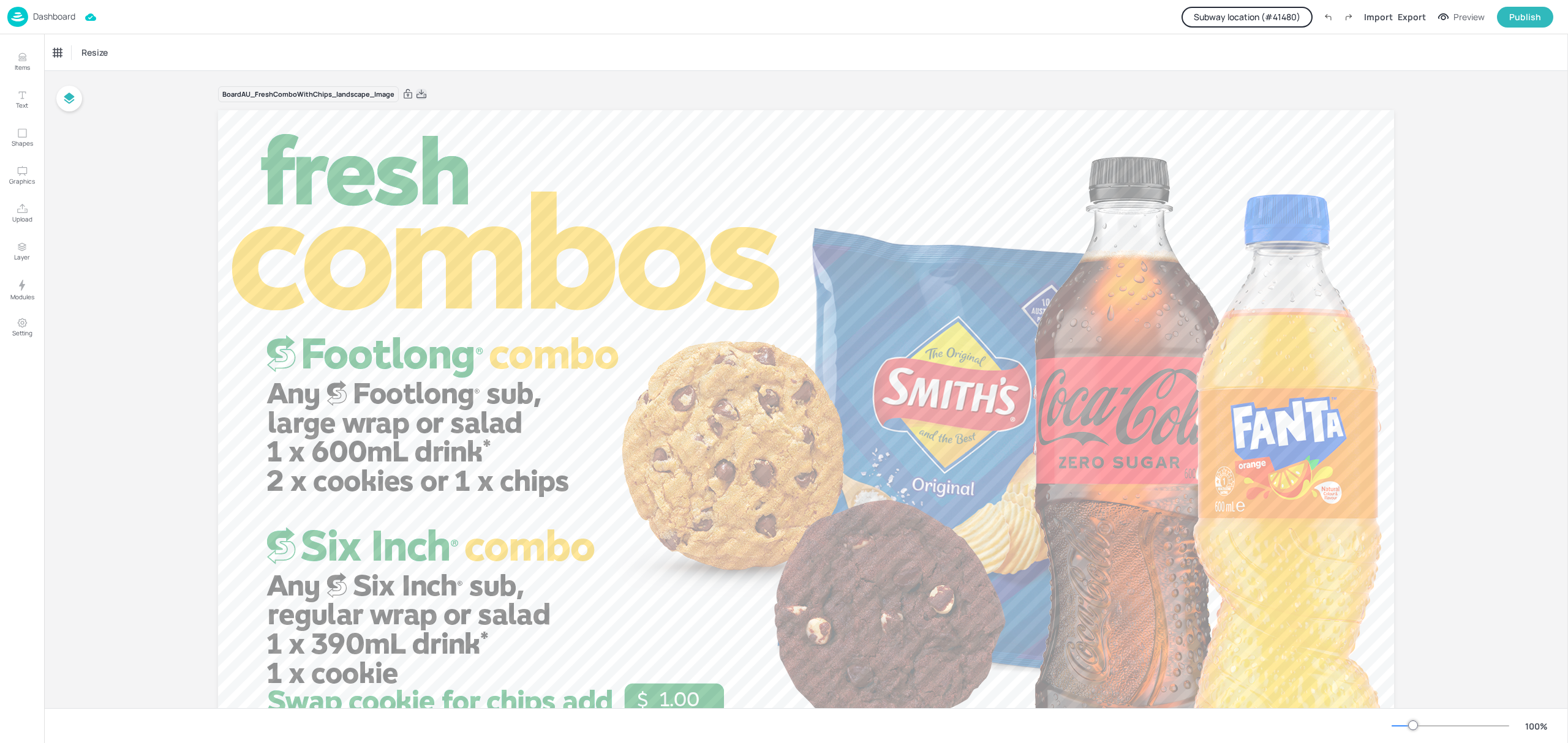
click at [419, 90] on icon at bounding box center [421, 94] width 11 height 12
click at [1263, 15] on button "Subway location (# 41480 )" at bounding box center [1247, 16] width 131 height 21
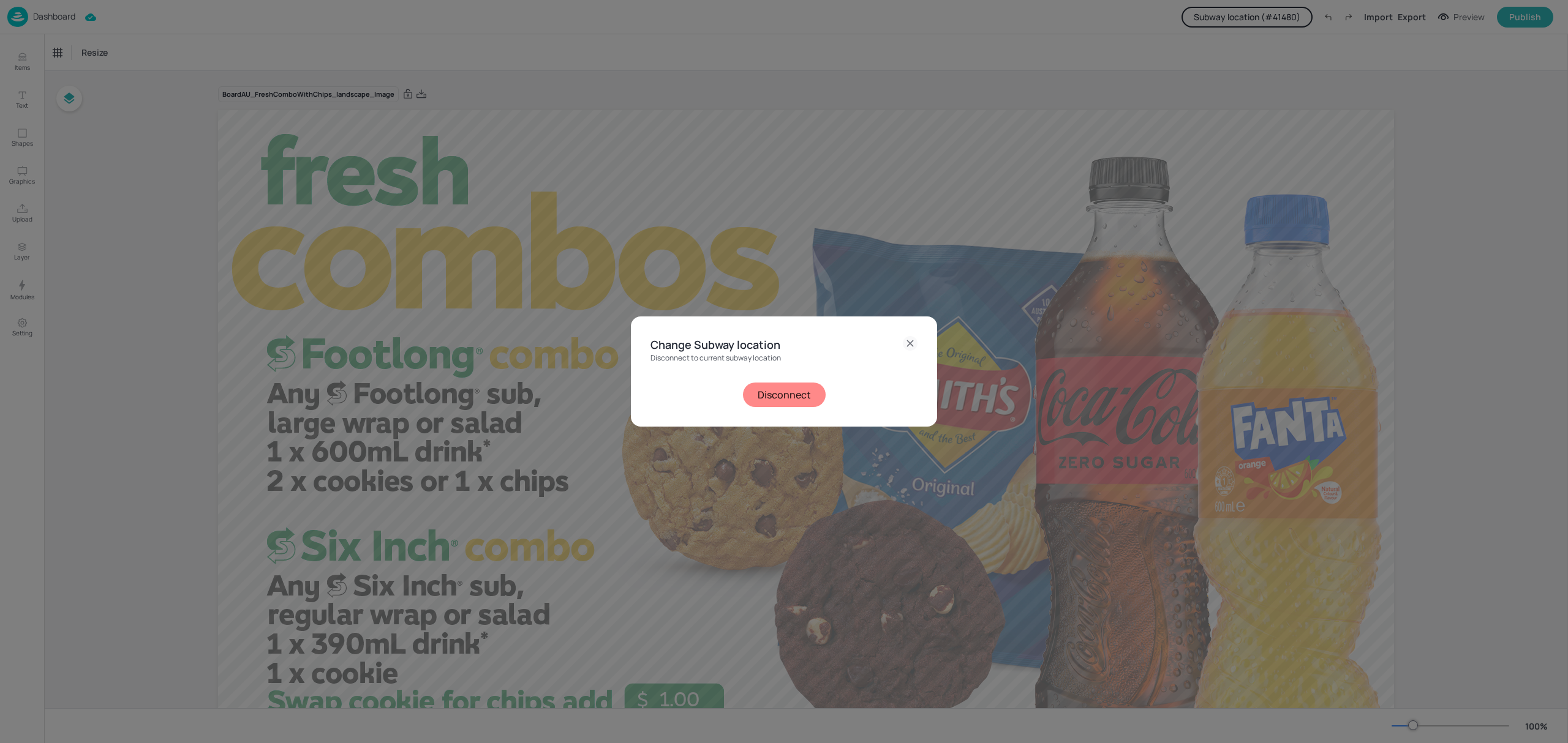
click at [761, 402] on button "Disconnect" at bounding box center [784, 395] width 83 height 25
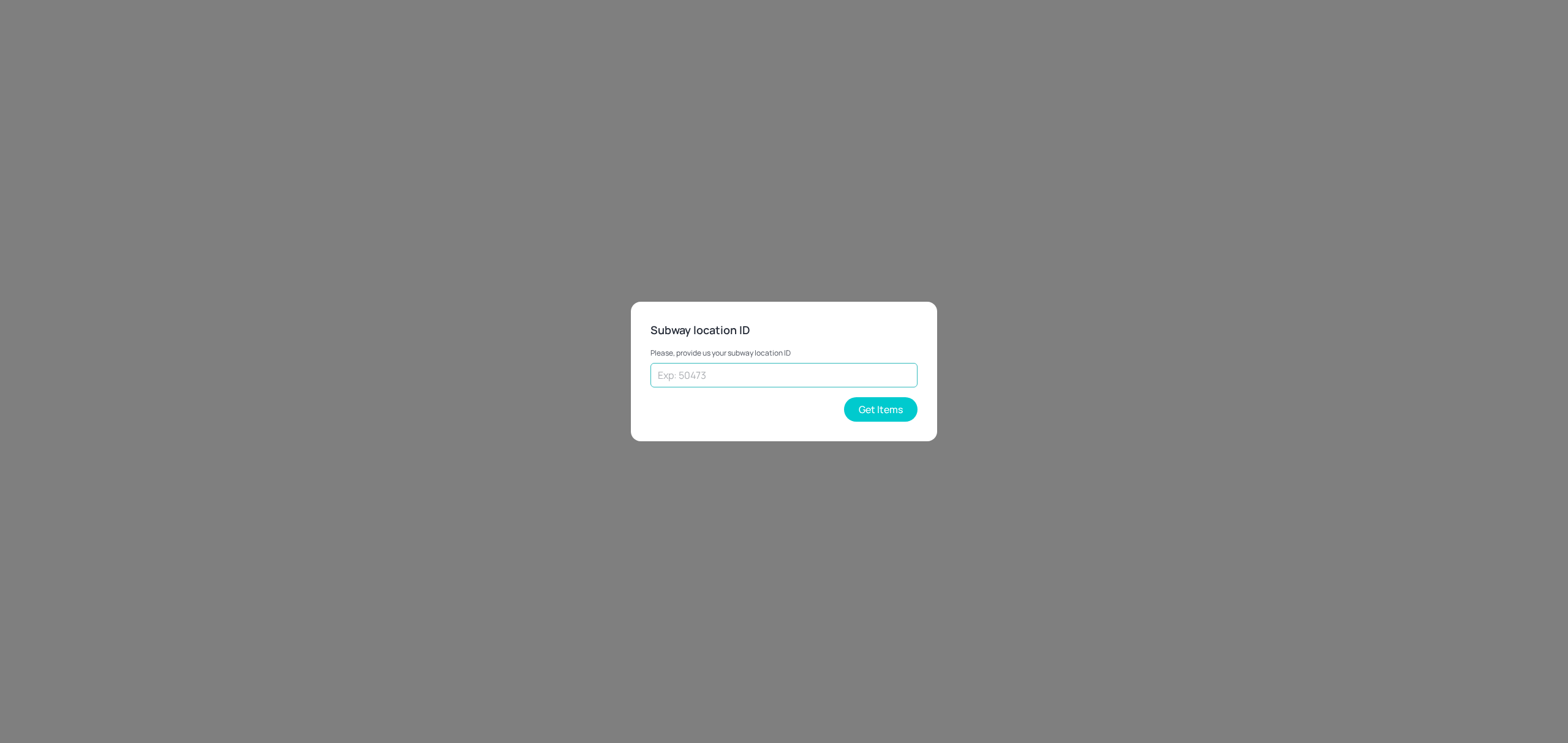
click at [767, 368] on input "text" at bounding box center [784, 376] width 267 height 25
paste input "43262"
type input "43262"
click at [880, 414] on button "Get Items" at bounding box center [881, 409] width 73 height 25
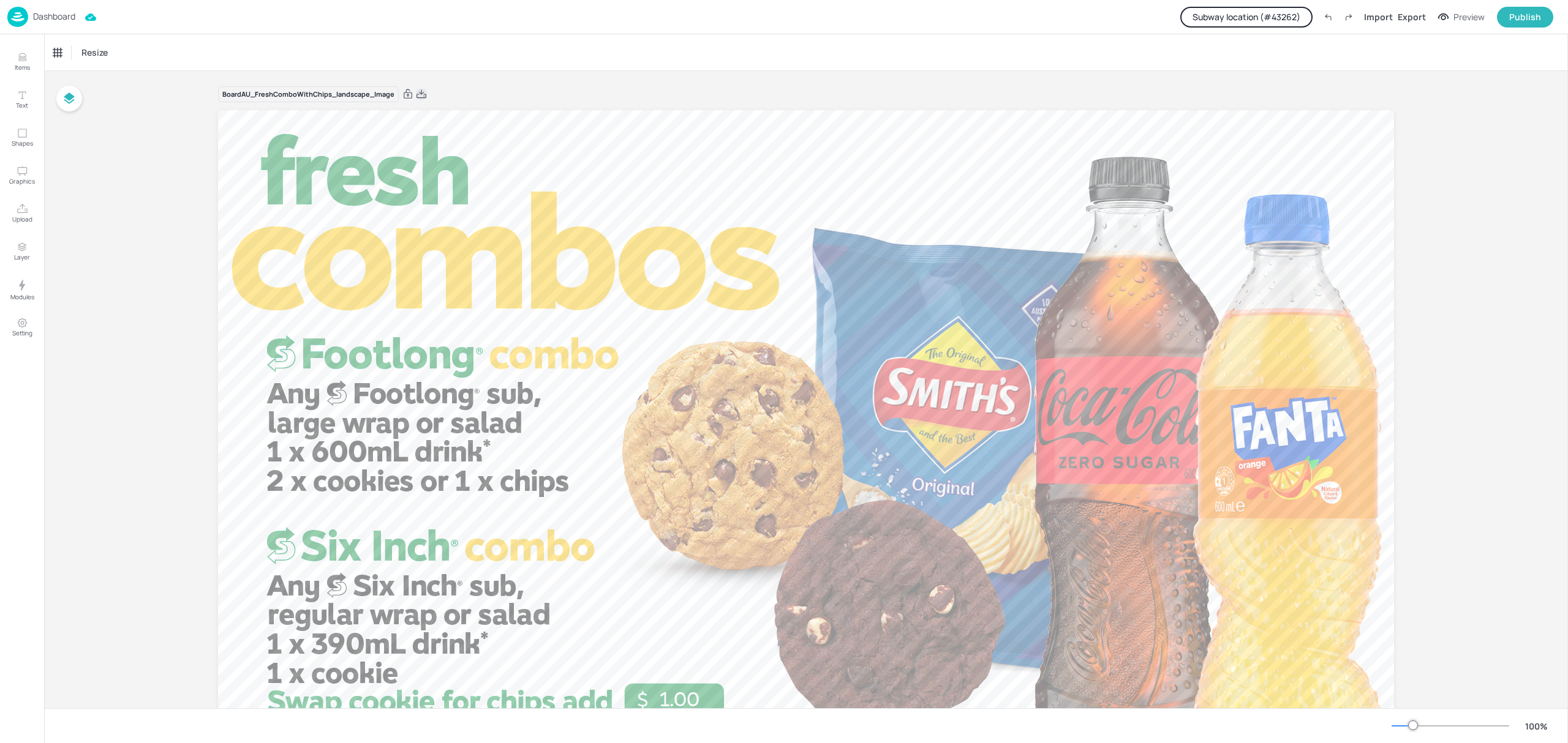
click at [422, 96] on icon at bounding box center [421, 94] width 11 height 12
click at [1272, 22] on button "Subway location (# 43262 )" at bounding box center [1247, 16] width 132 height 21
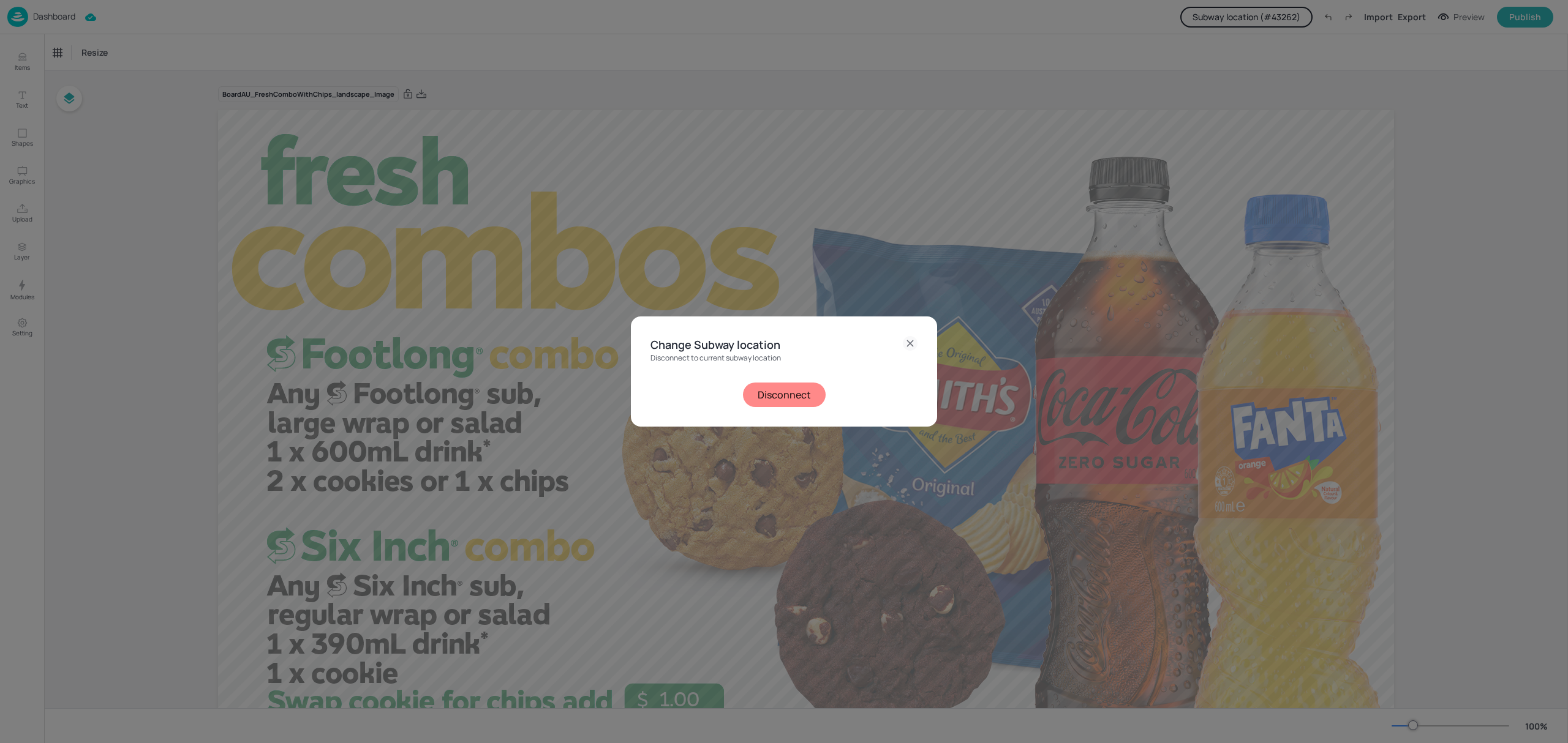
click at [772, 392] on button "Disconnect" at bounding box center [784, 395] width 83 height 25
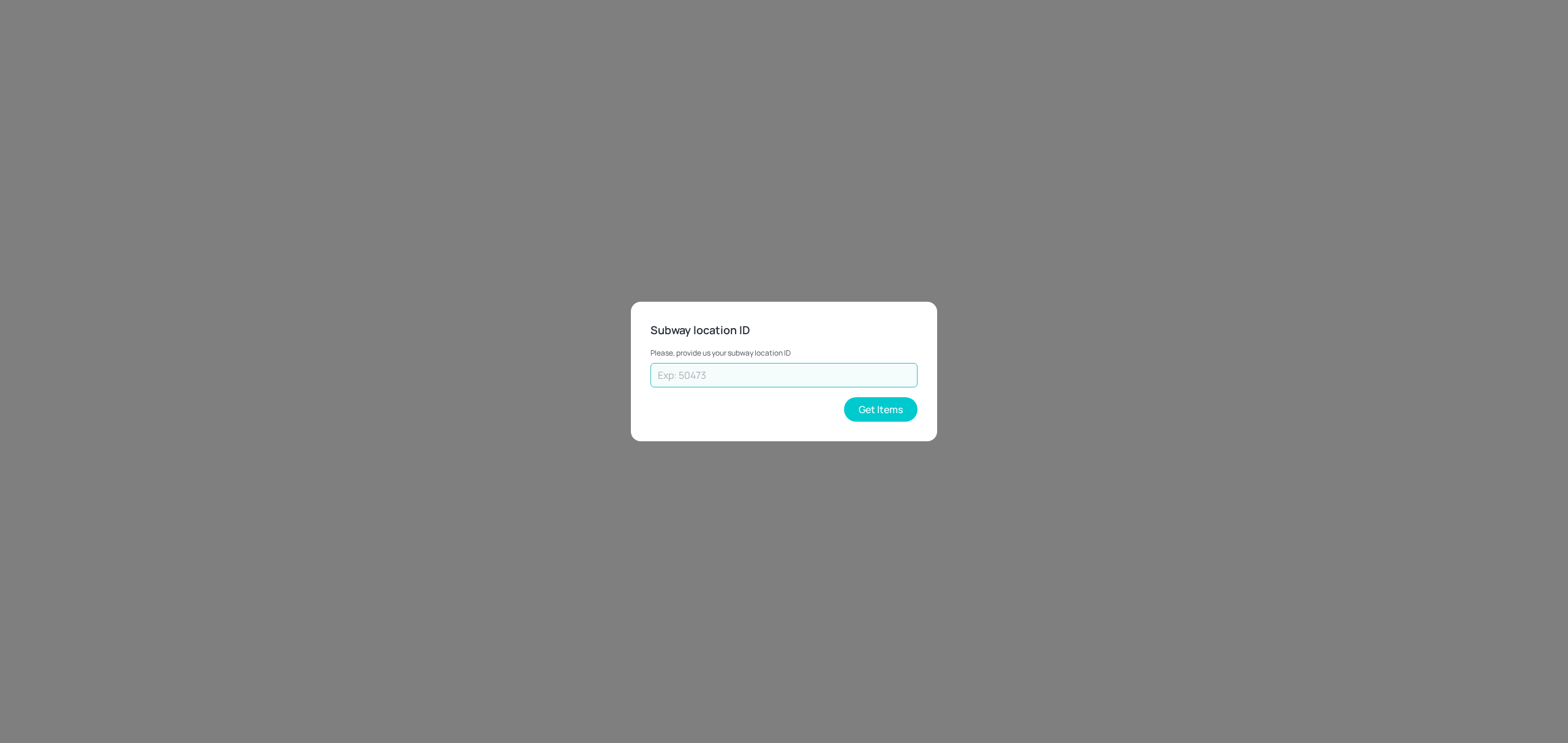
click at [691, 383] on input "text" at bounding box center [784, 376] width 267 height 25
paste input "45443"
type input "45443"
click at [858, 414] on button "Get Items" at bounding box center [881, 409] width 73 height 25
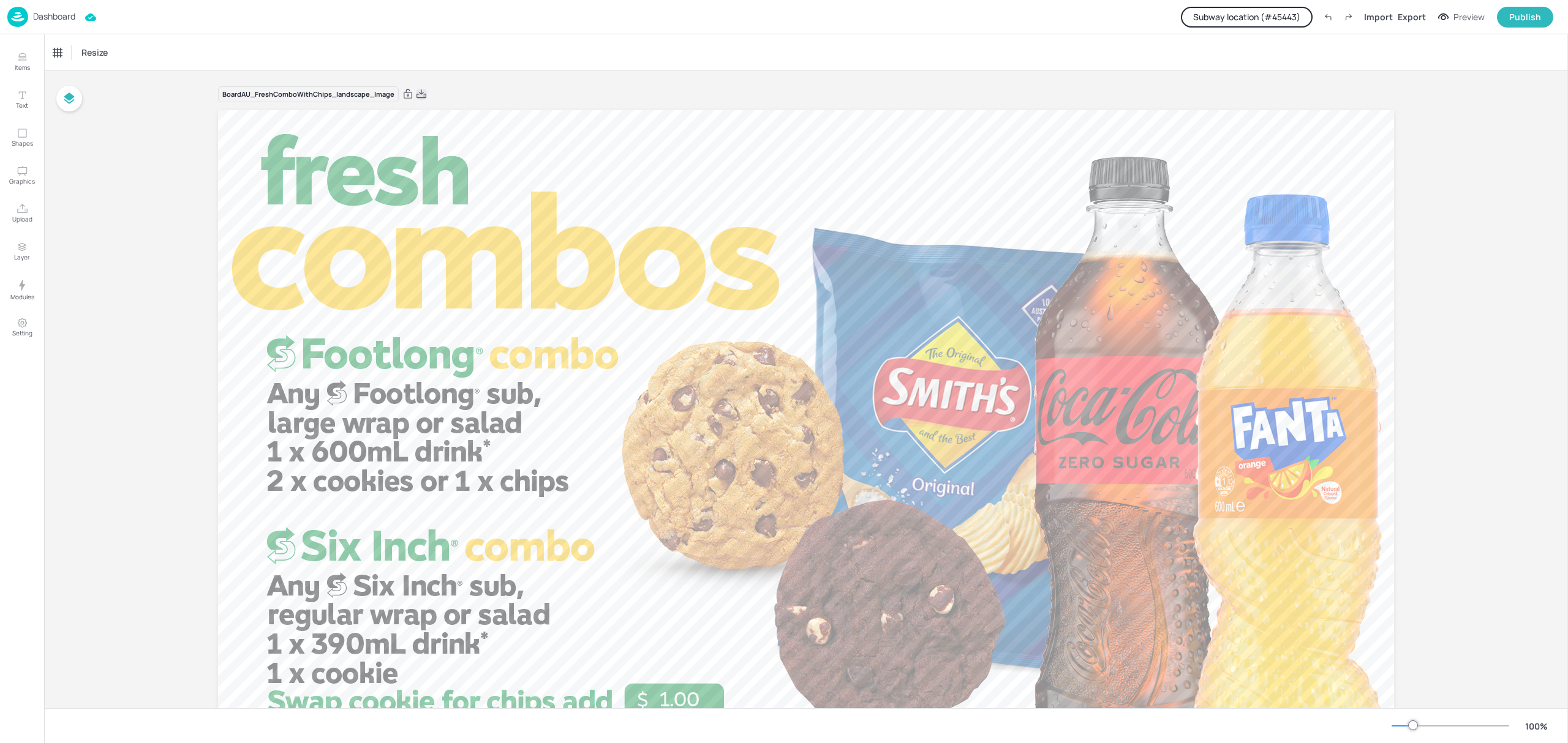
click at [424, 98] on icon at bounding box center [422, 94] width 10 height 8
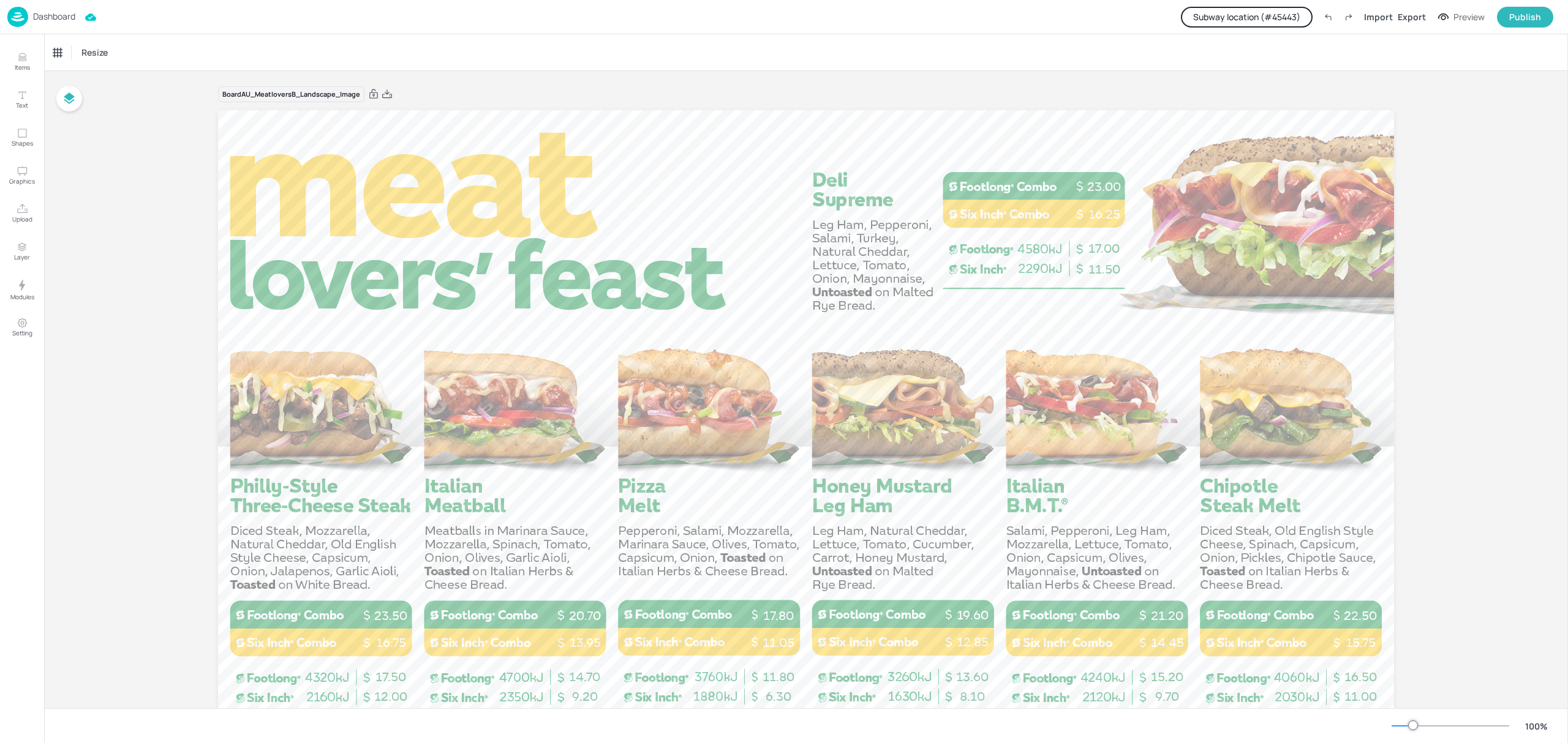
click at [1265, 21] on button "Subway location (# 45443 )" at bounding box center [1247, 16] width 132 height 21
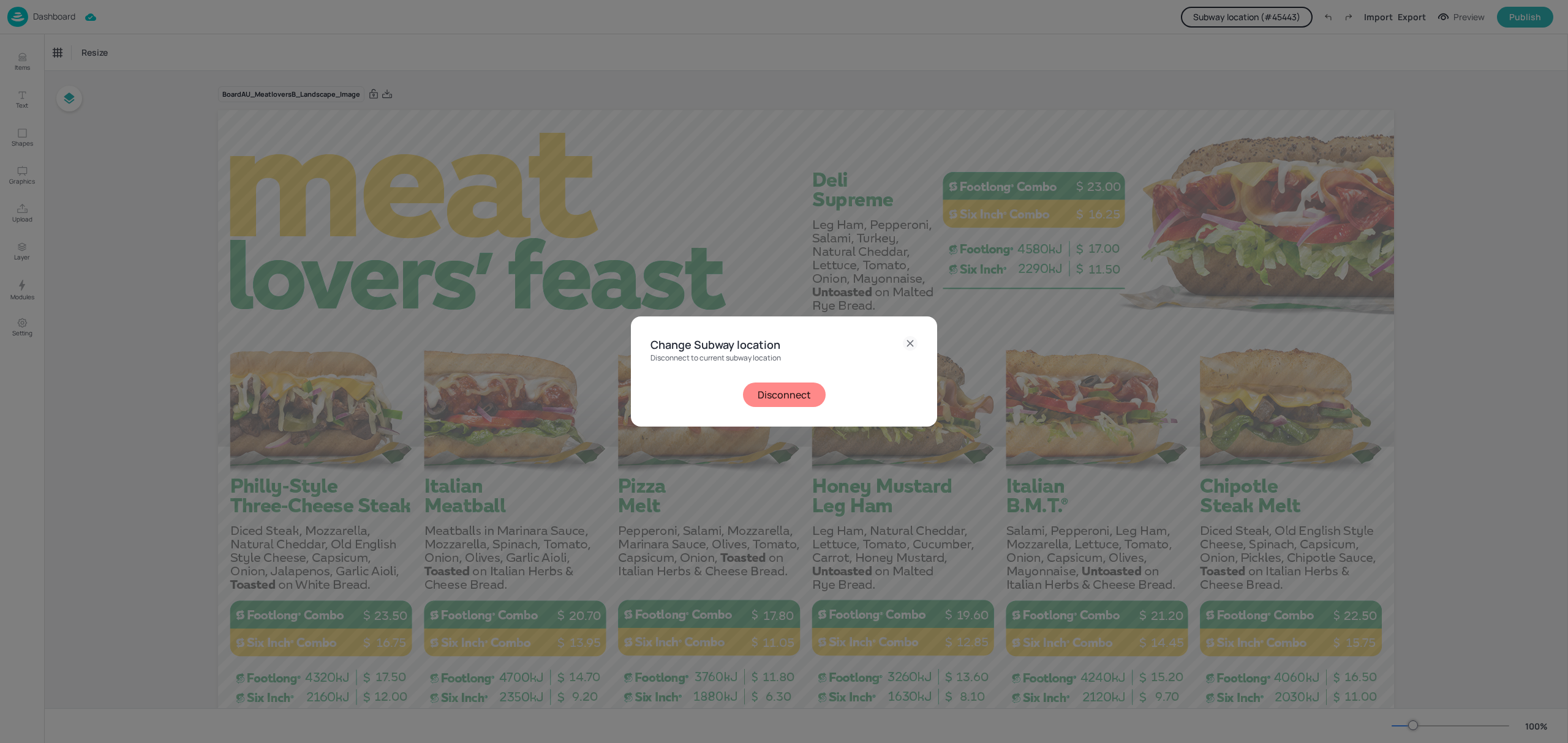
click at [784, 397] on button "Disconnect" at bounding box center [784, 395] width 83 height 25
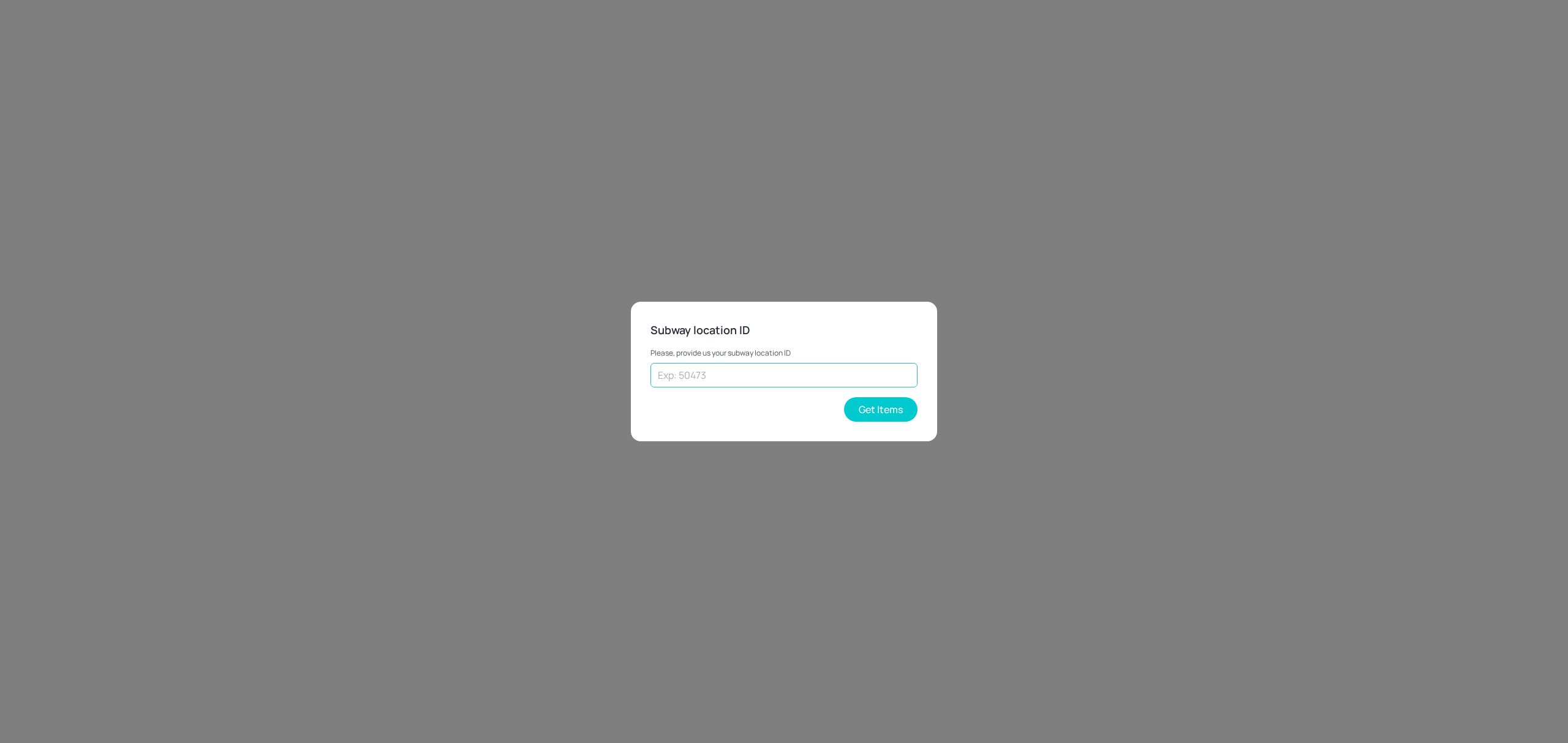
click at [747, 375] on input "text" at bounding box center [784, 376] width 267 height 25
paste input "43262"
type input "43262"
click at [890, 409] on button "Get Items" at bounding box center [881, 409] width 73 height 25
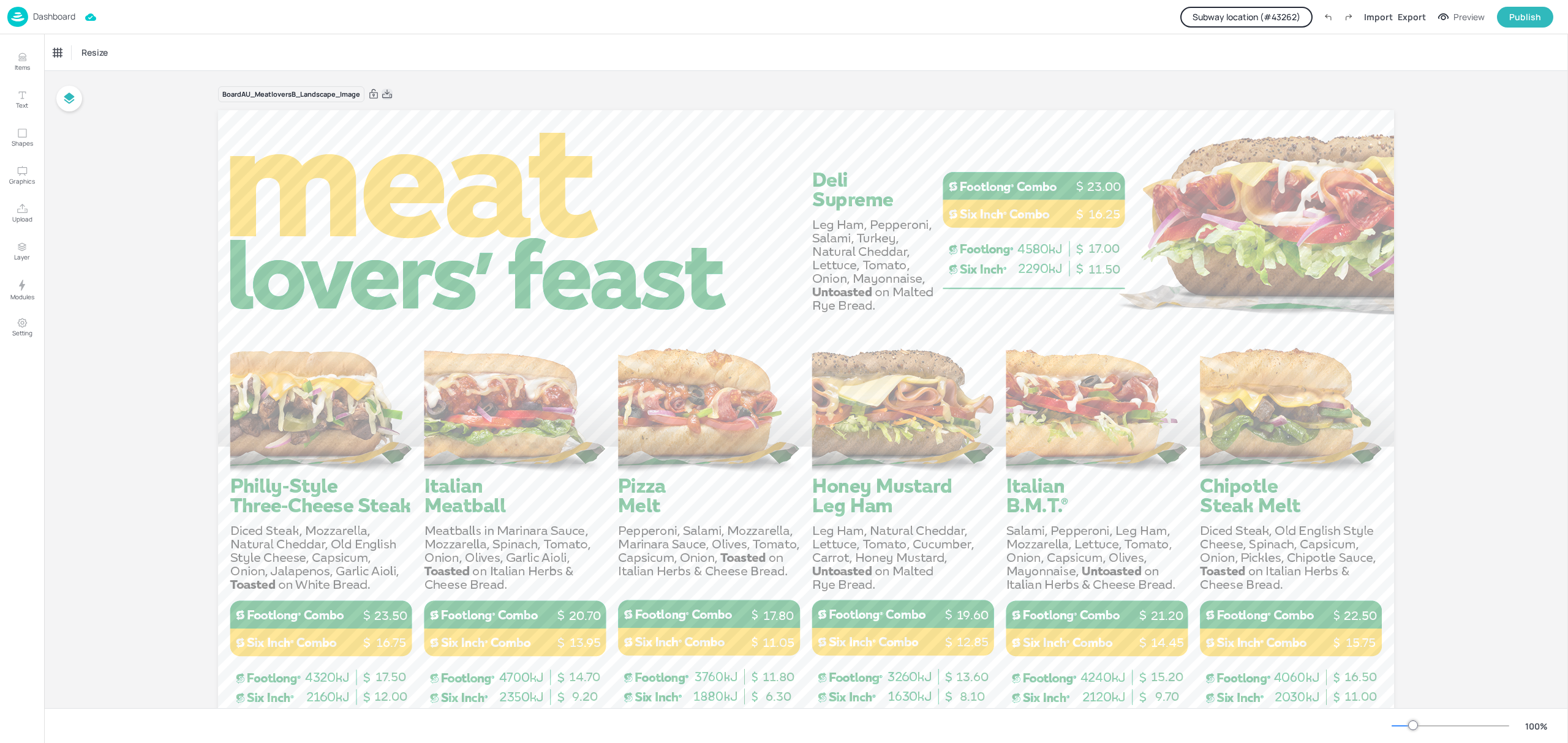
click at [388, 91] on icon at bounding box center [386, 94] width 11 height 12
click at [1270, 20] on button "Subway location (# 43262 )" at bounding box center [1247, 16] width 132 height 21
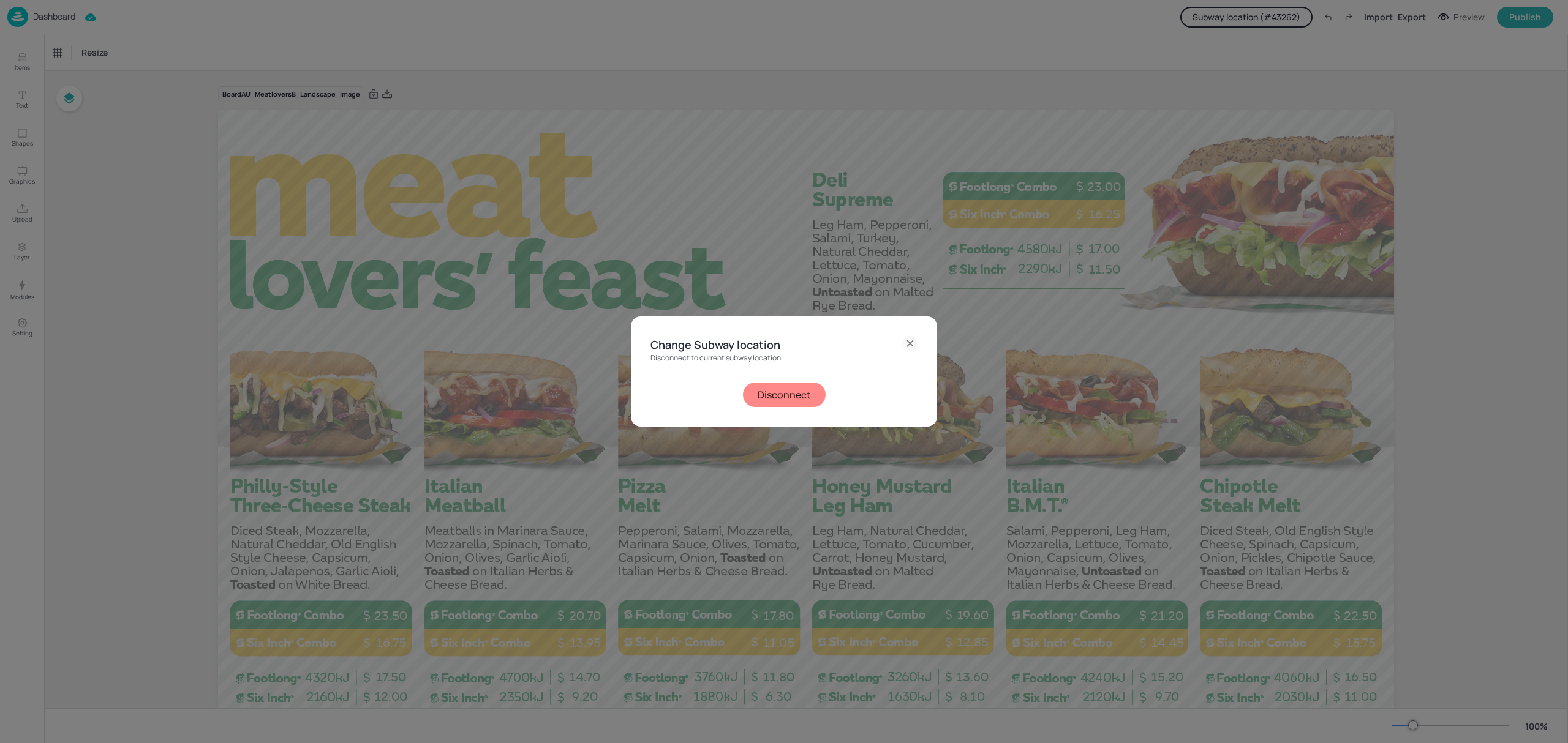
click at [792, 388] on button "Disconnect" at bounding box center [784, 395] width 83 height 25
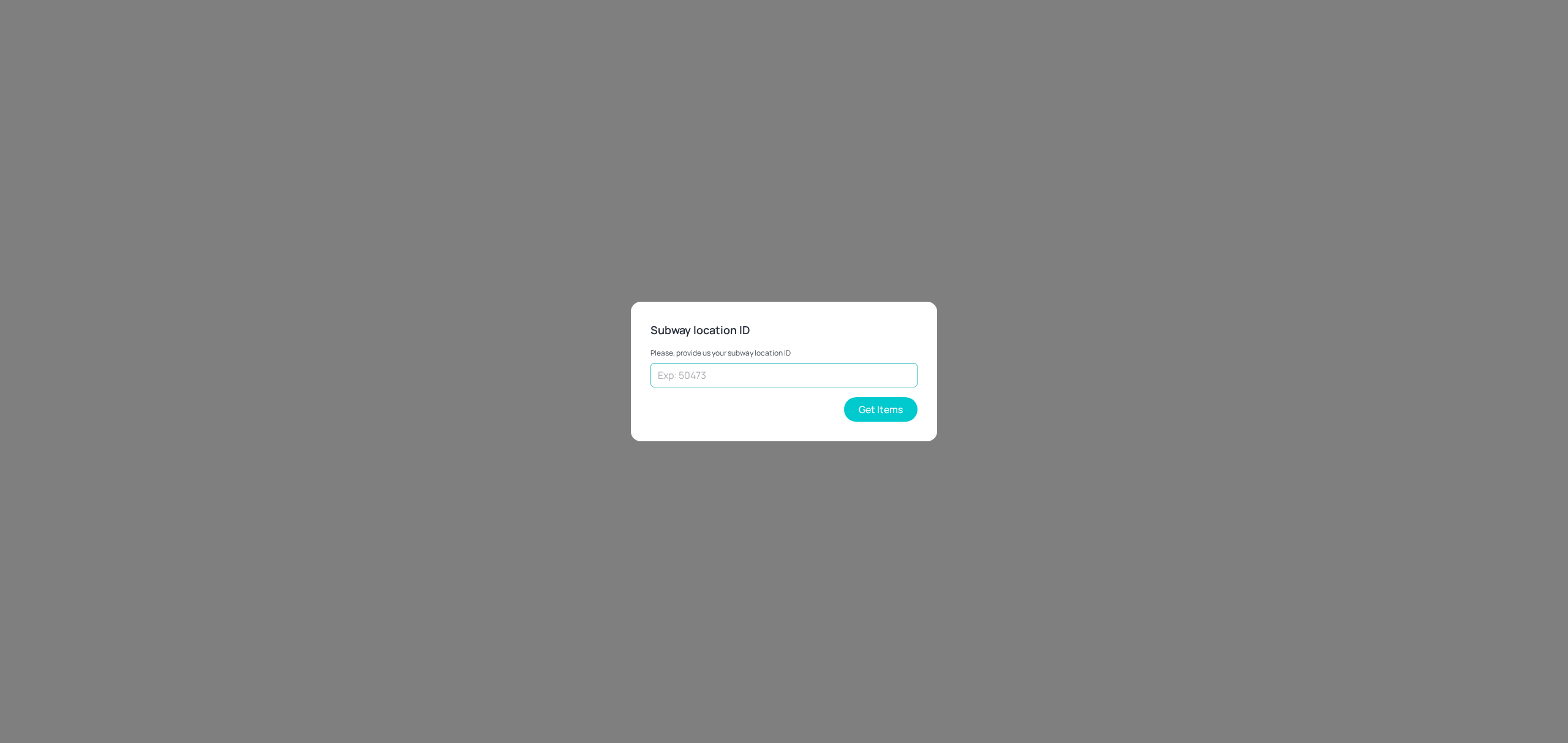
click at [765, 371] on input "text" at bounding box center [784, 376] width 267 height 25
drag, startPoint x: 685, startPoint y: 382, endPoint x: 638, endPoint y: 383, distance: 47.0
click at [638, 385] on div "Subway location ID Please, provide us your subway location ID 41480 ​ Get Items" at bounding box center [784, 371] width 306 height 139
type input "41480"
click at [876, 402] on button "Get Items" at bounding box center [881, 409] width 73 height 25
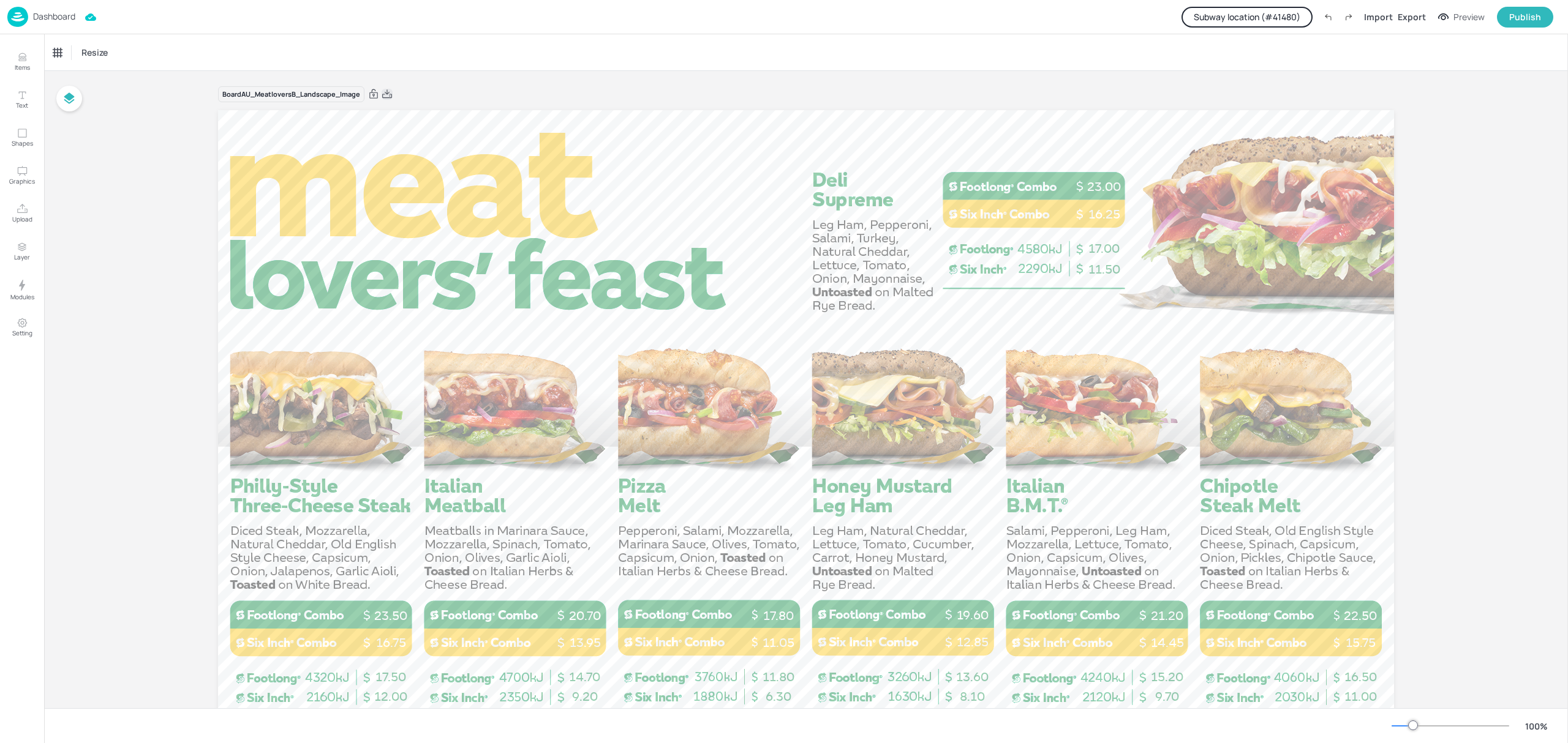
click at [387, 93] on icon at bounding box center [387, 94] width 10 height 8
click at [1223, 22] on button "Subway location (# 41480 )" at bounding box center [1247, 16] width 131 height 21
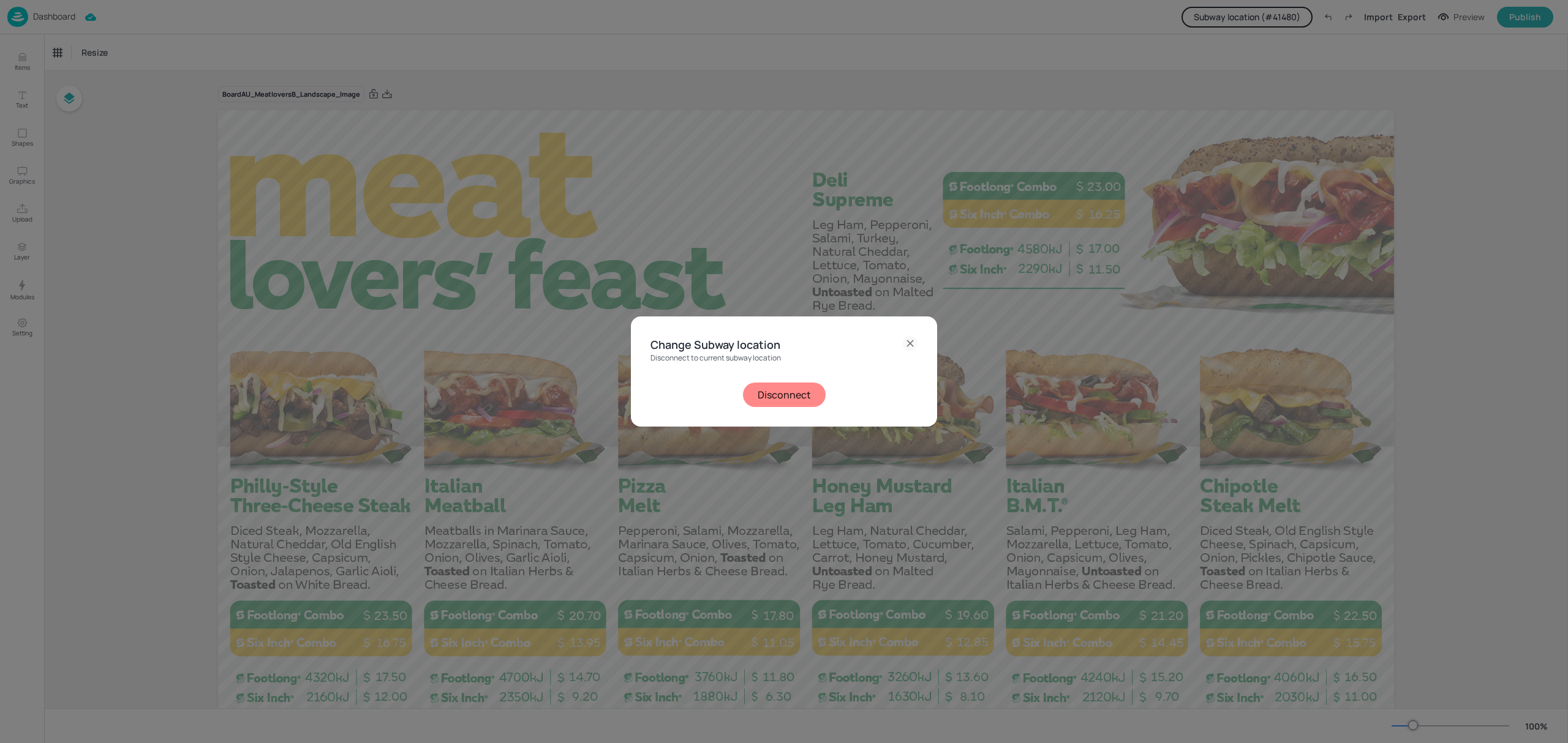
click at [782, 399] on button "Disconnect" at bounding box center [784, 395] width 83 height 25
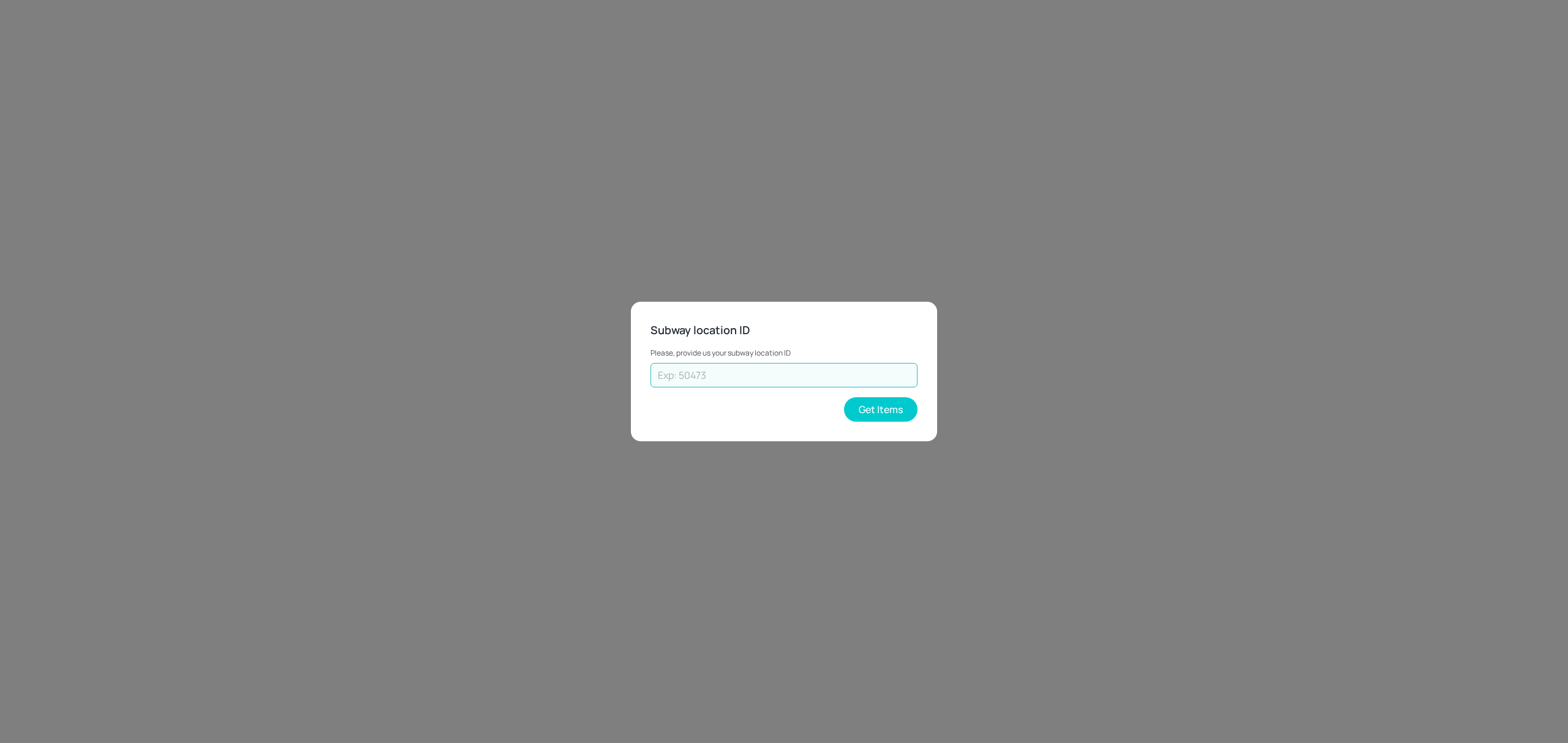
click at [760, 373] on input "text" at bounding box center [784, 376] width 267 height 25
type input "35478"
drag, startPoint x: 693, startPoint y: 381, endPoint x: 608, endPoint y: 381, distance: 85.0
click at [608, 381] on div "Subway location ID Please, provide us your subway location ID 35478 ​ Get Items" at bounding box center [784, 372] width 1568 height 743
